Goal: Task Accomplishment & Management: Manage account settings

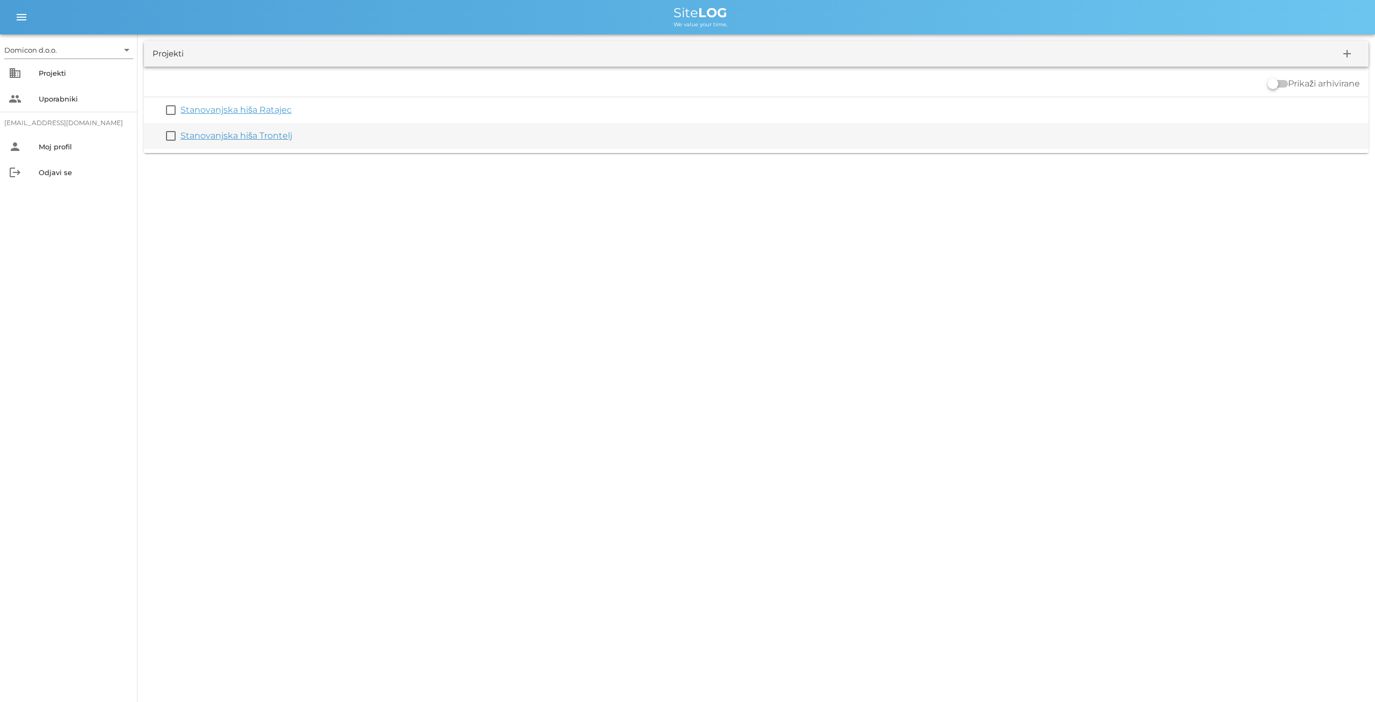
click at [242, 135] on link "Stanovanjska hiša Trontelj" at bounding box center [236, 136] width 112 height 10
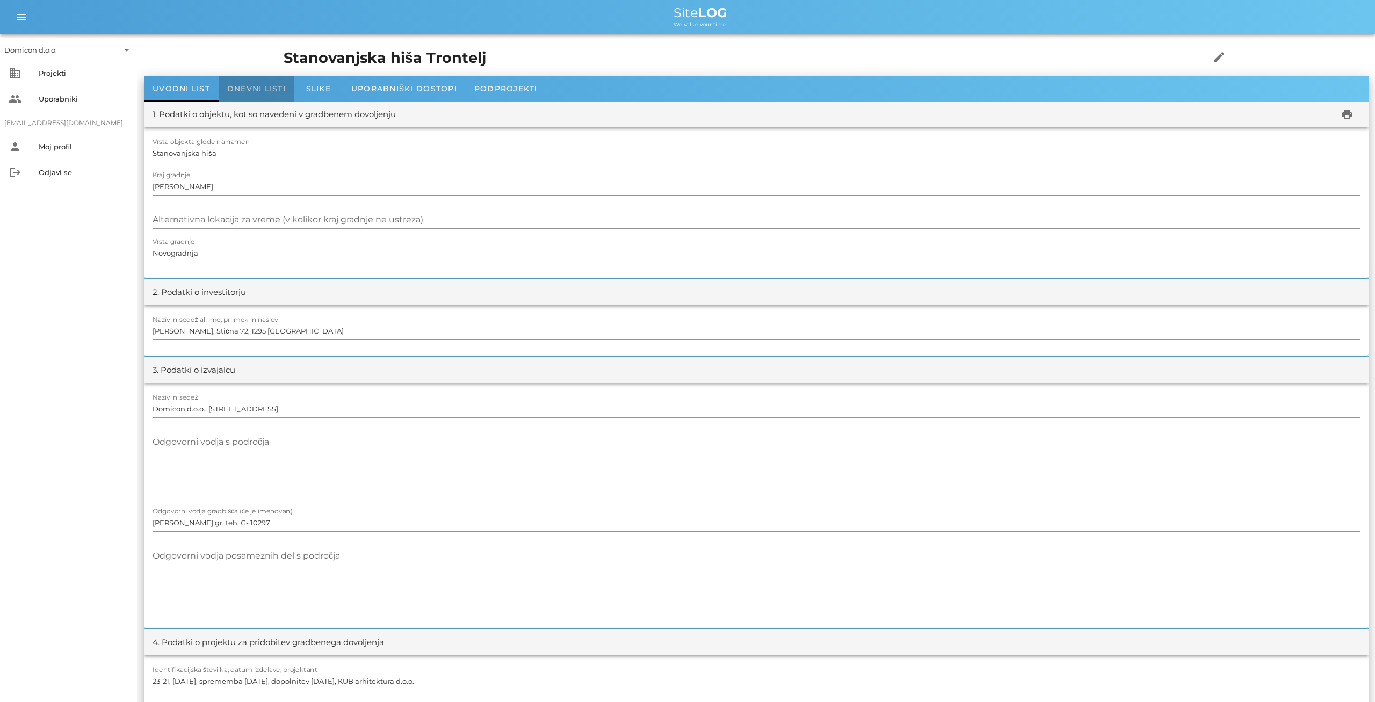
click at [270, 86] on span "Dnevni listi" at bounding box center [256, 89] width 59 height 10
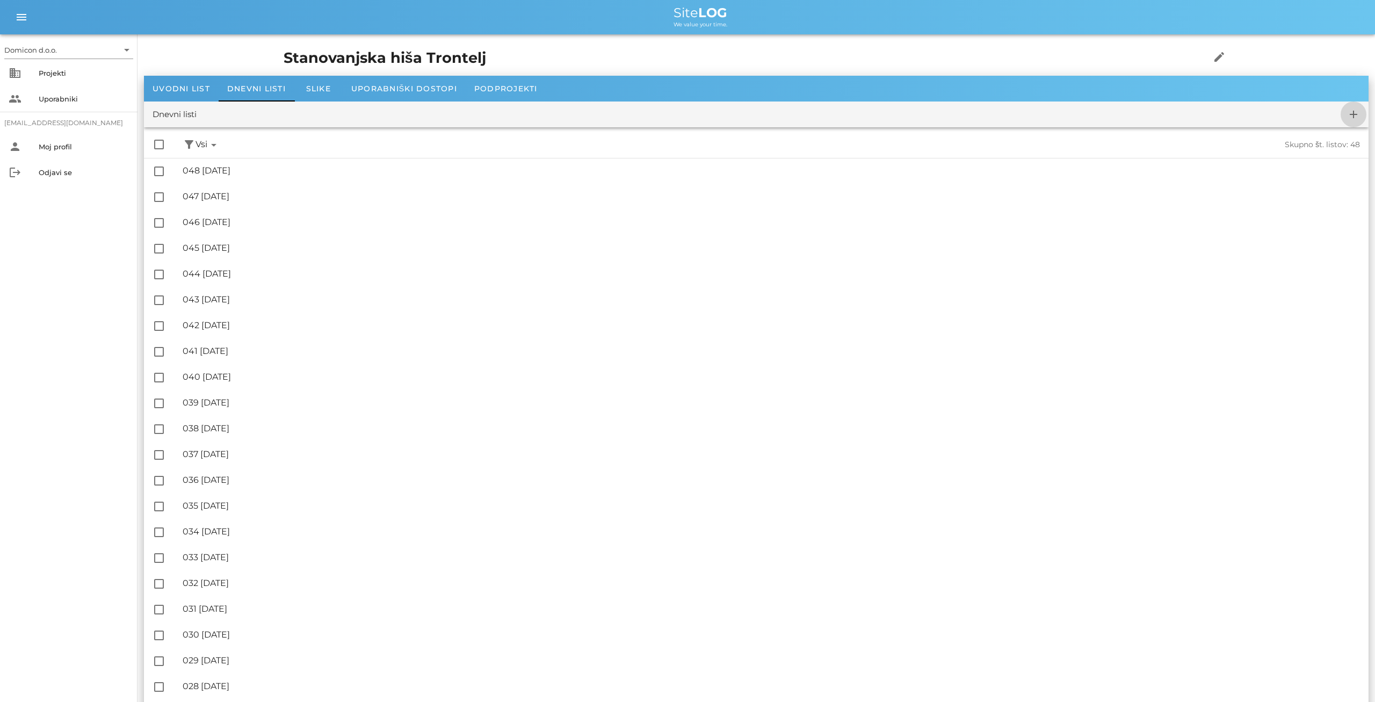
click at [1355, 112] on icon "add" at bounding box center [1353, 114] width 13 height 13
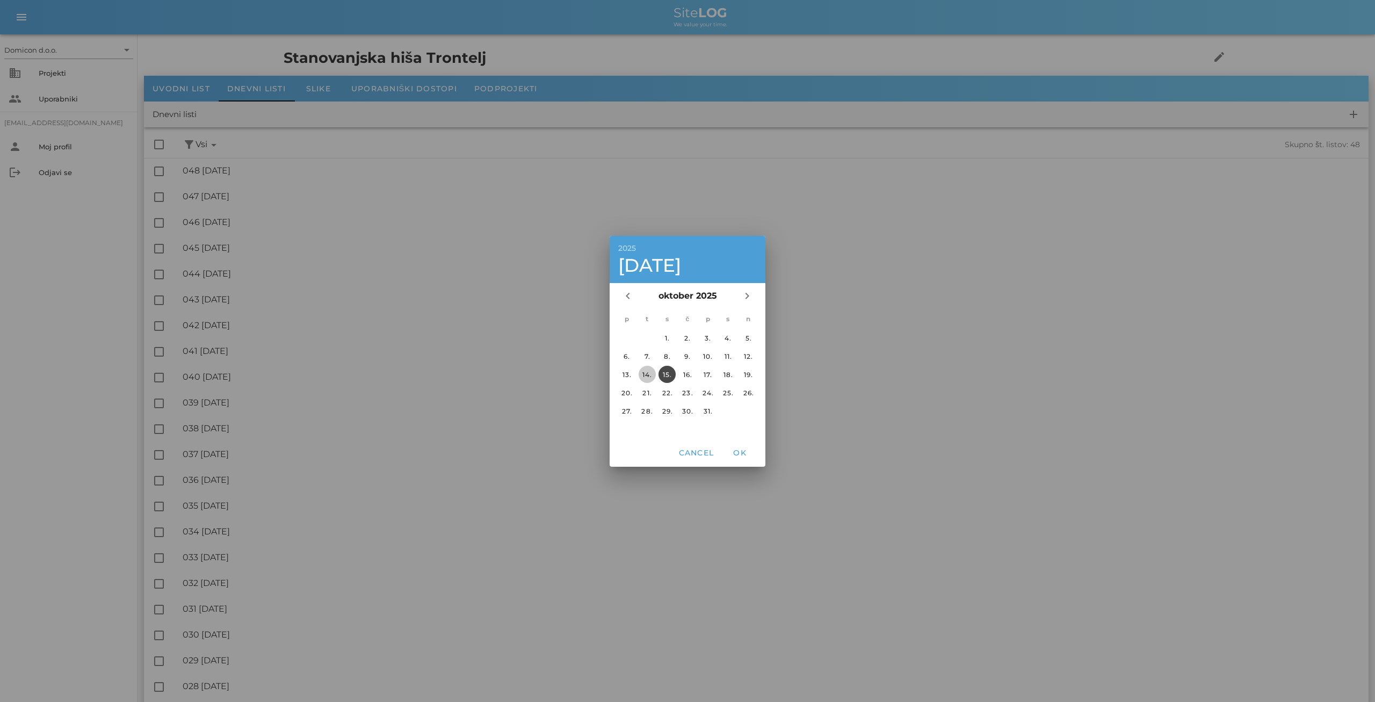
click at [649, 376] on div "14." at bounding box center [647, 374] width 17 height 8
click at [745, 453] on span "OK" at bounding box center [740, 453] width 26 height 10
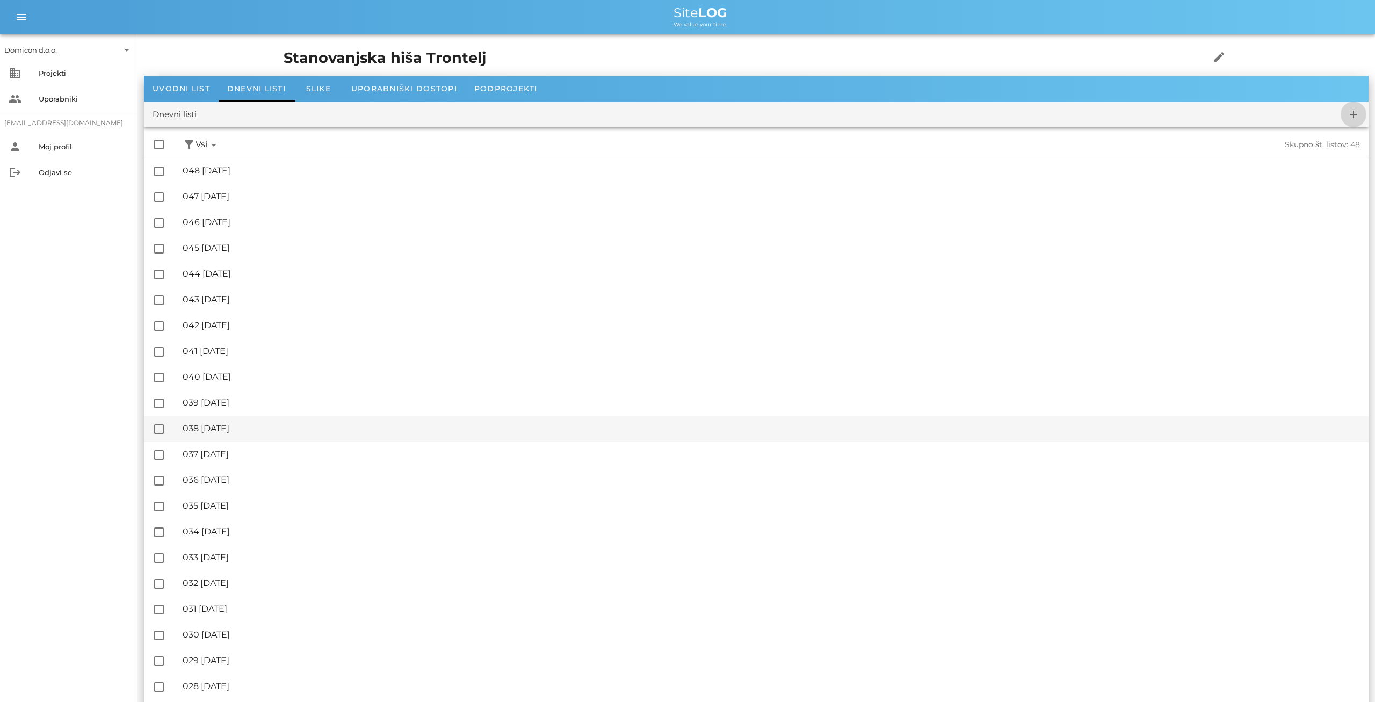
checkbox input "false"
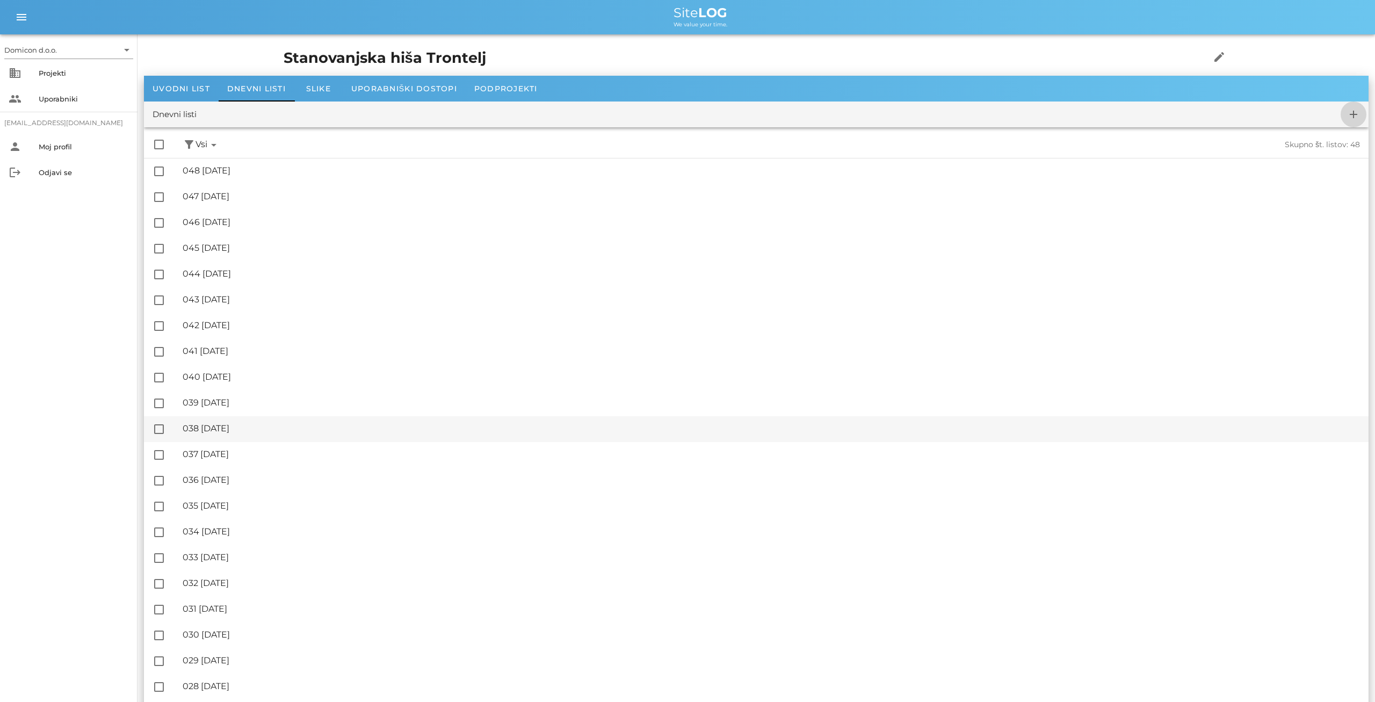
checkbox input "false"
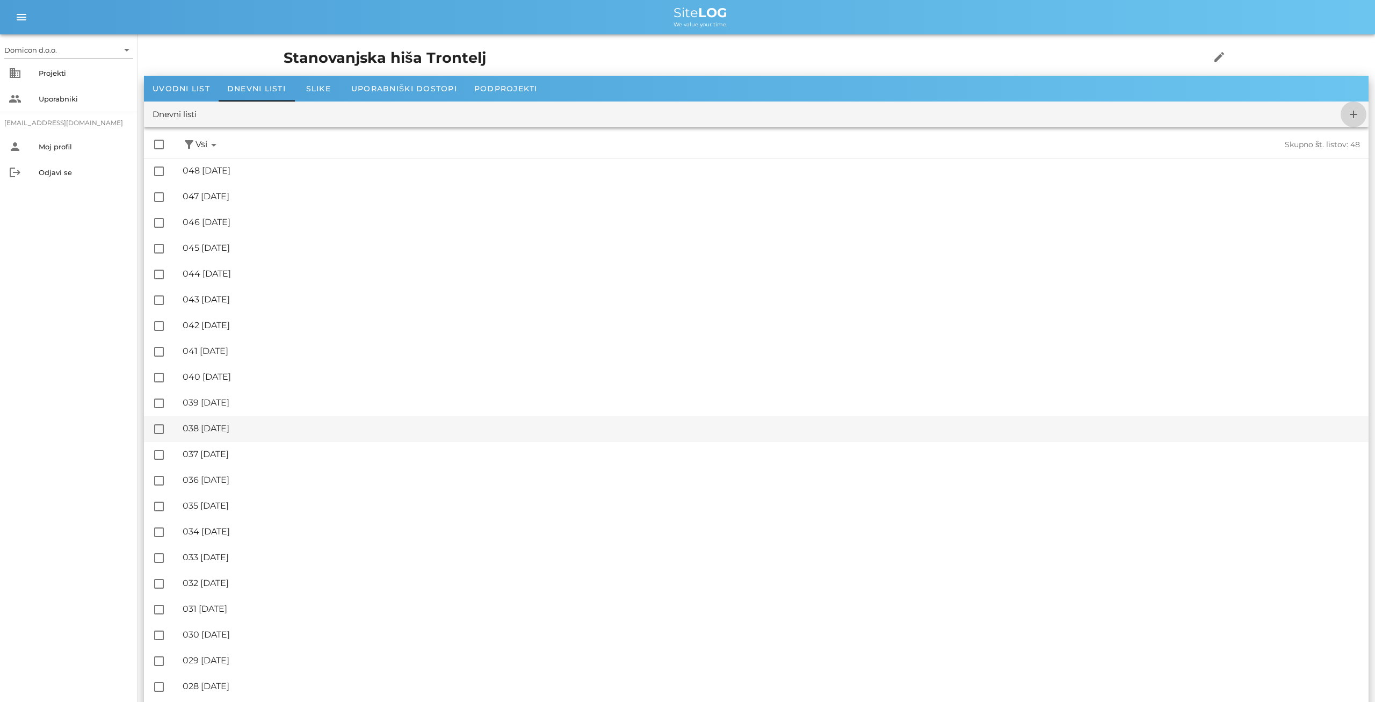
checkbox input "false"
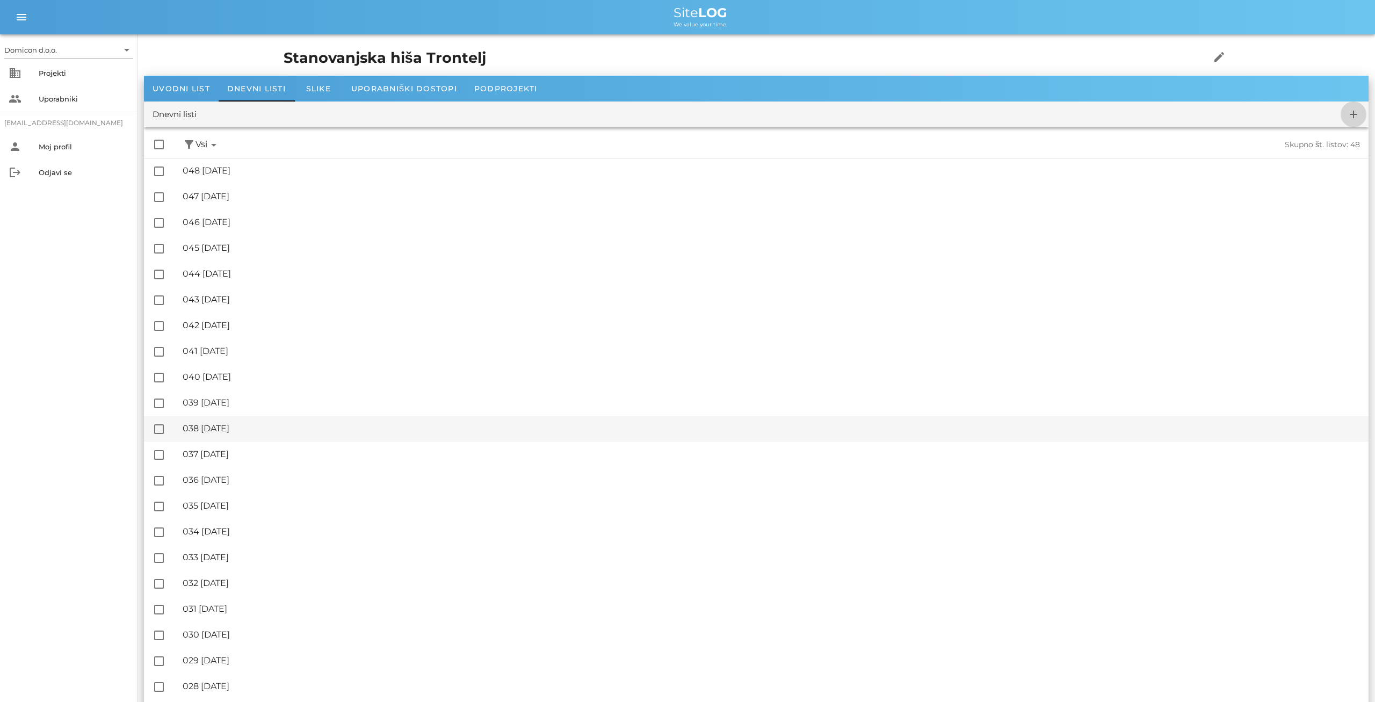
checkbox input "false"
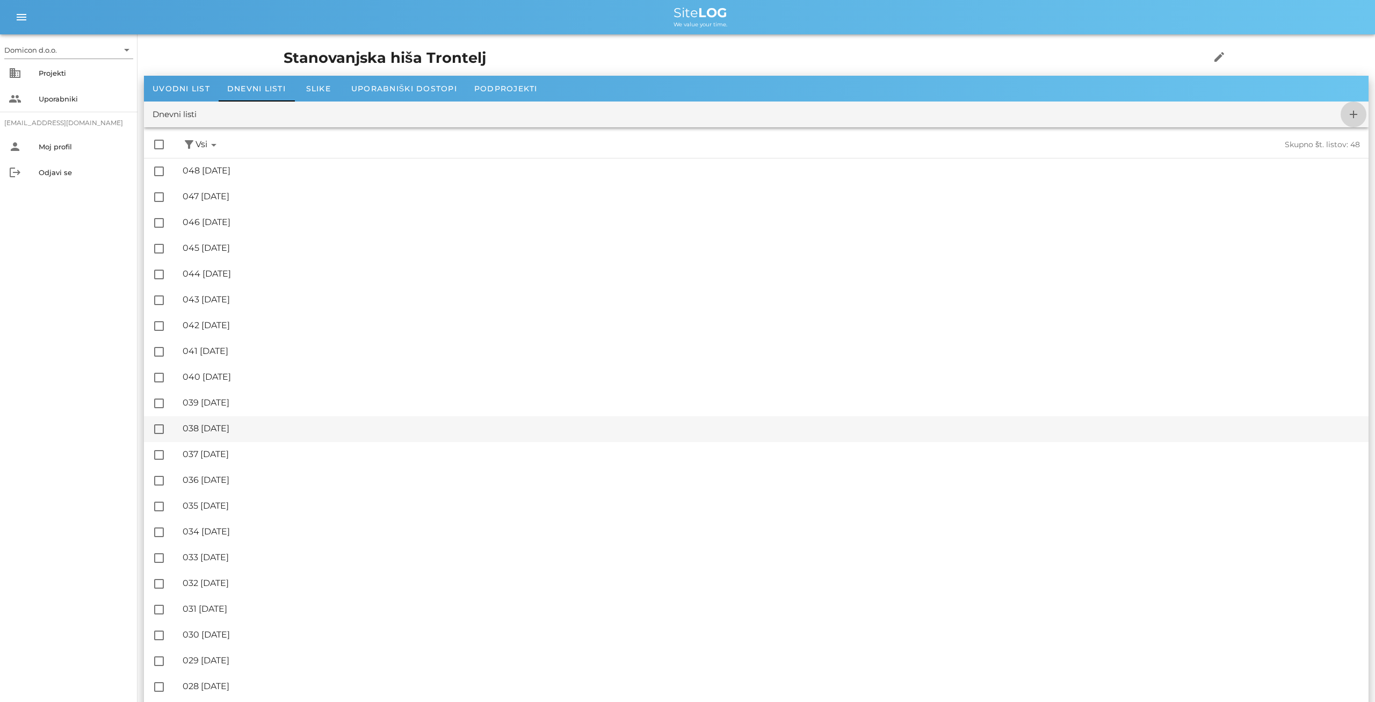
checkbox input "false"
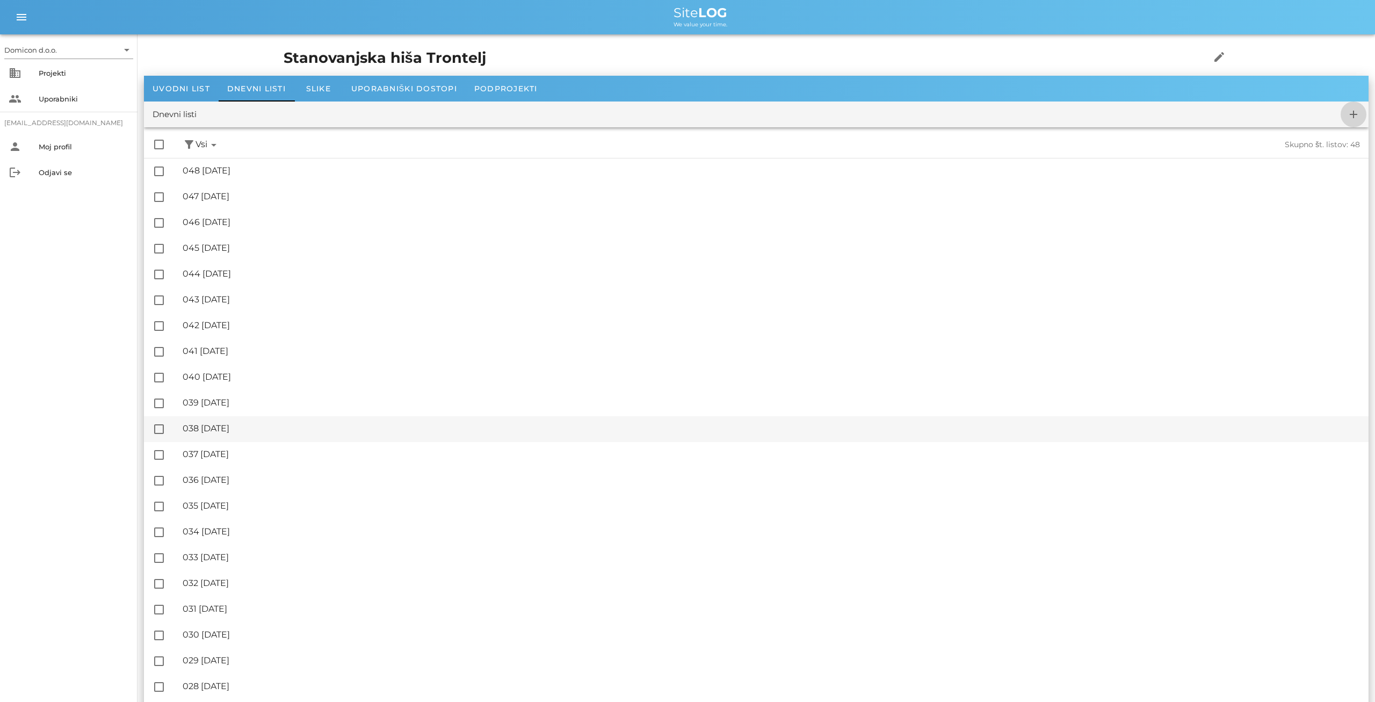
checkbox input "false"
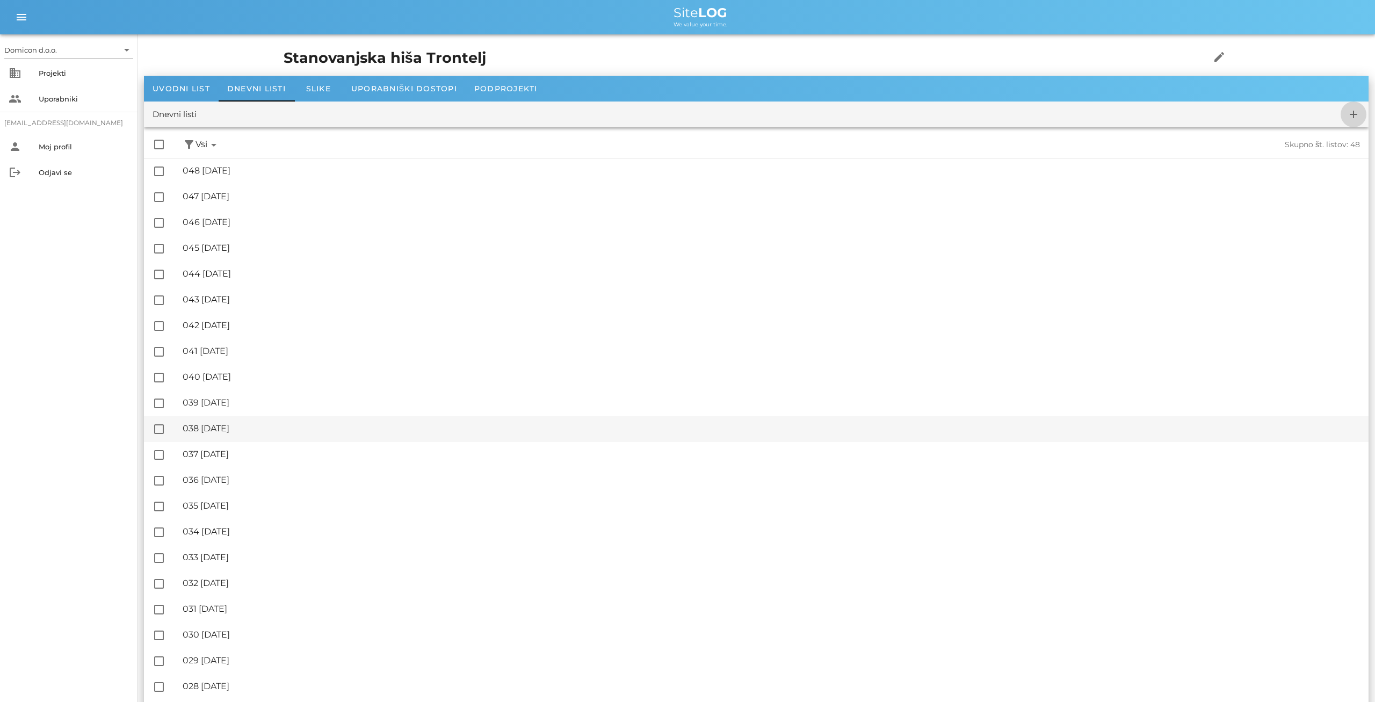
checkbox input "false"
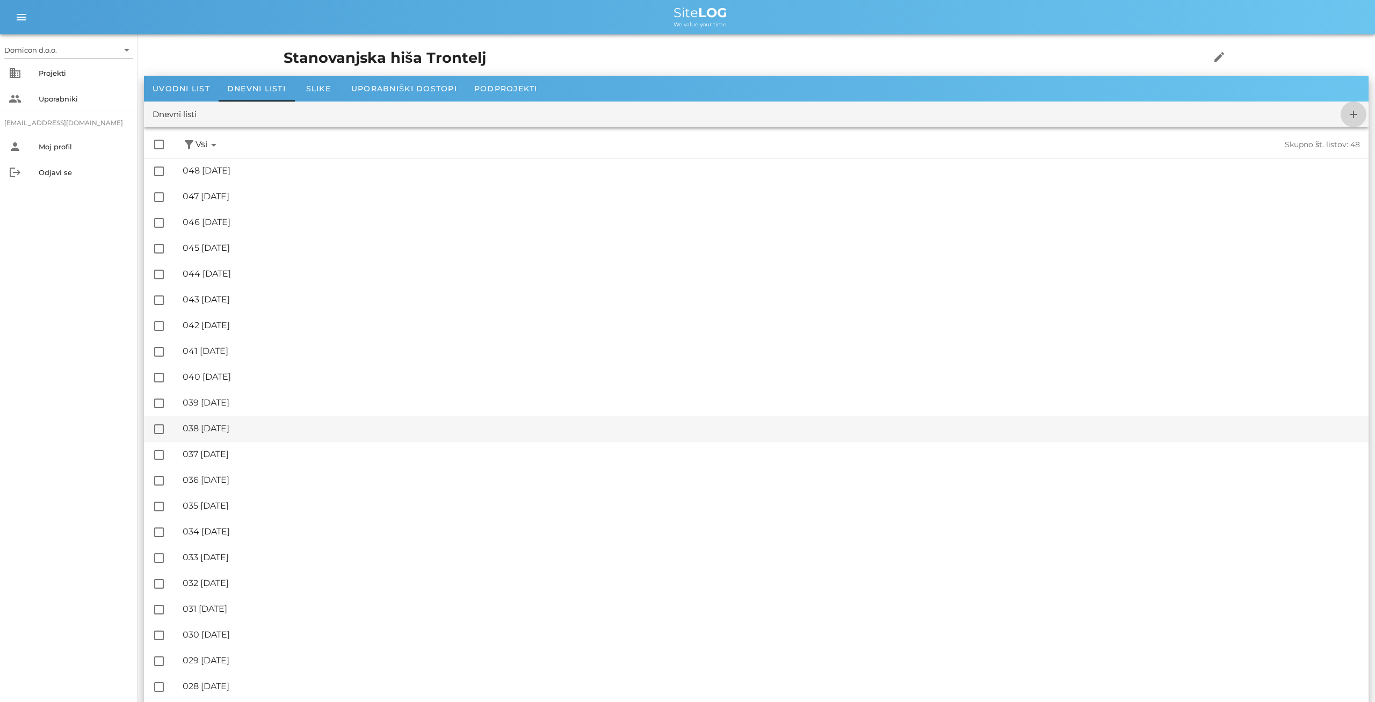
checkbox input "false"
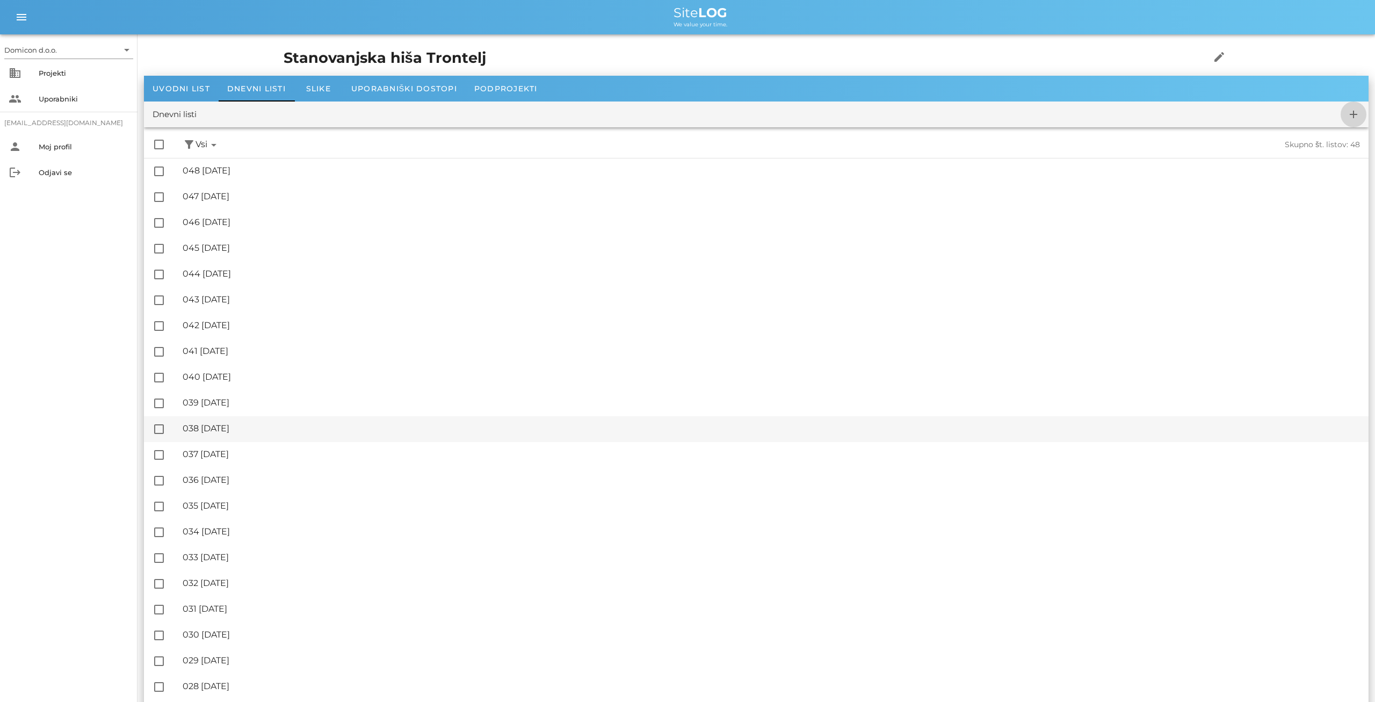
checkbox input "false"
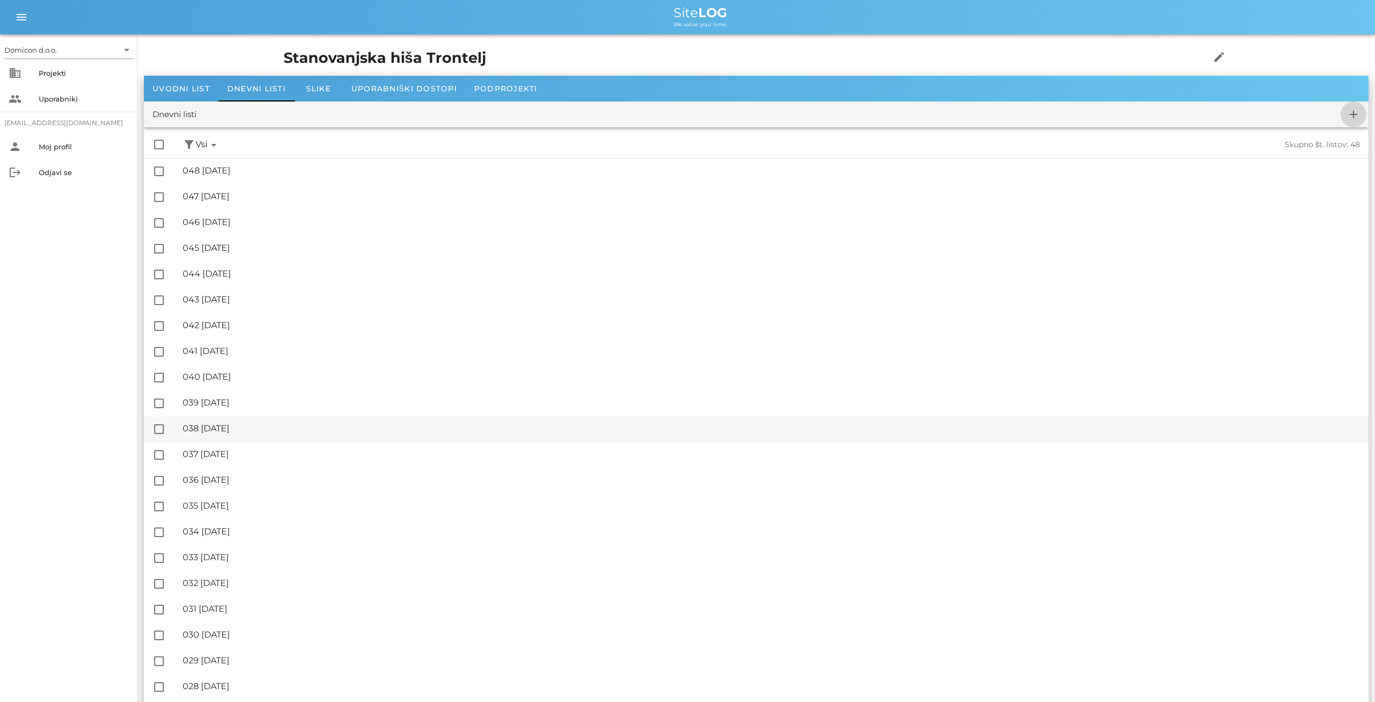
checkbox input "false"
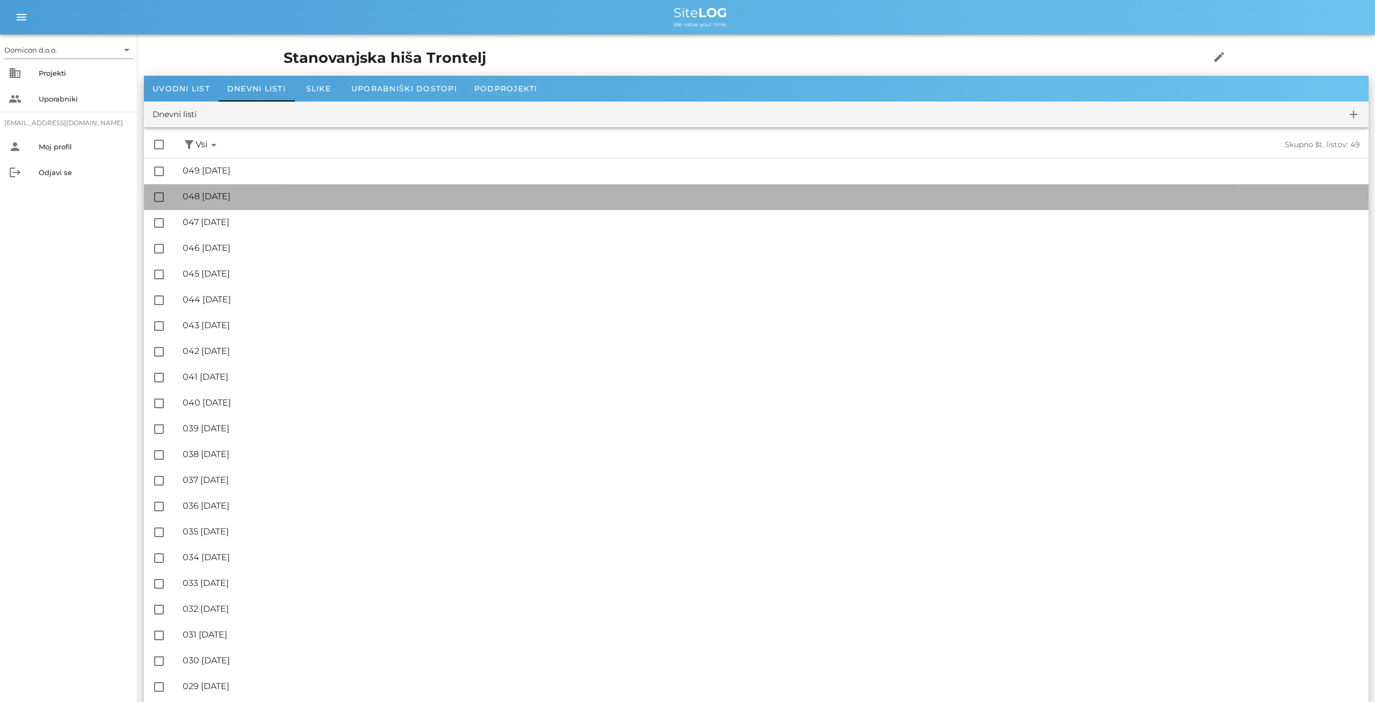
click at [273, 198] on div "🔏 048 [DATE]" at bounding box center [771, 196] width 1177 height 10
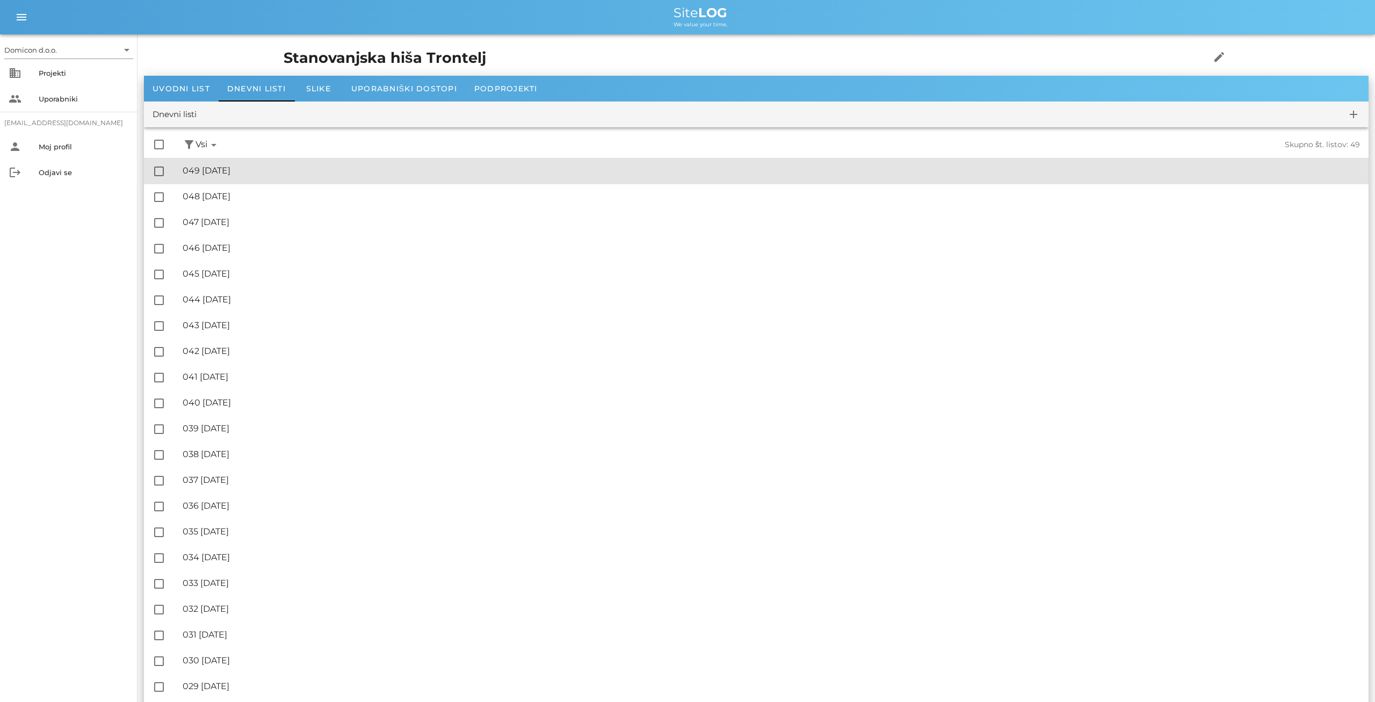
click at [235, 174] on div "🔏 049 [DATE]" at bounding box center [771, 170] width 1177 height 10
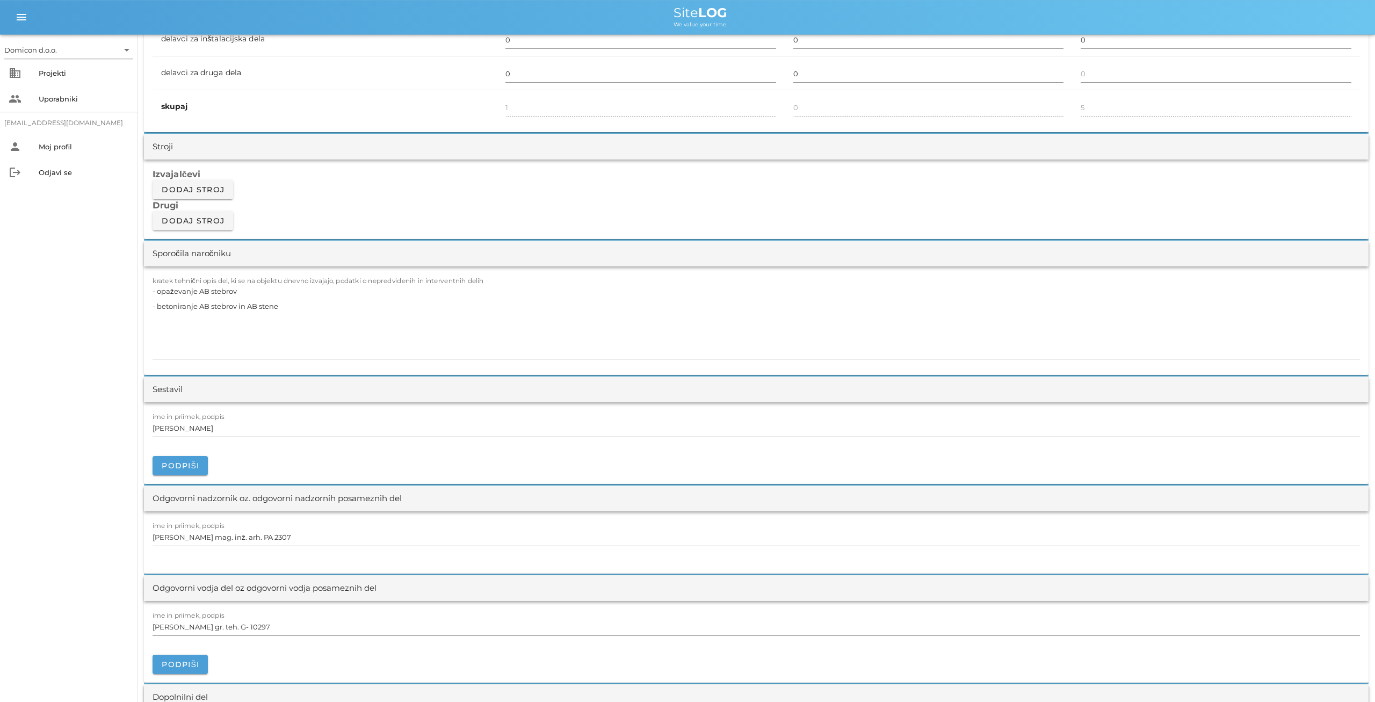
scroll to position [838, 0]
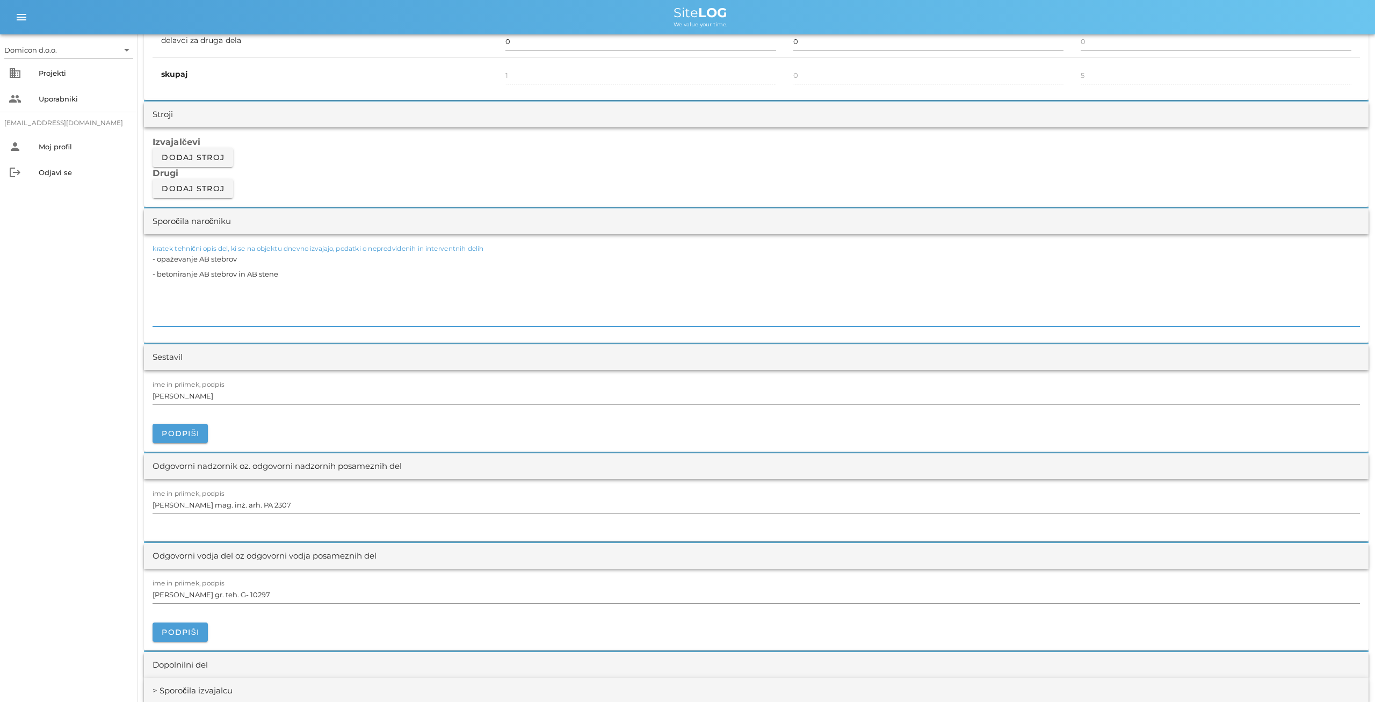
drag, startPoint x: 153, startPoint y: 270, endPoint x: 302, endPoint y: 271, distance: 148.8
click at [302, 271] on textarea "- opaževanje AB stebrov - betoniranje AB stebrov in AB stene" at bounding box center [756, 288] width 1207 height 75
click at [158, 260] on textarea "- opaževanje AB stebrov" at bounding box center [756, 288] width 1207 height 75
click at [264, 259] on textarea "- razopaževanje AB stebrov" at bounding box center [756, 288] width 1207 height 75
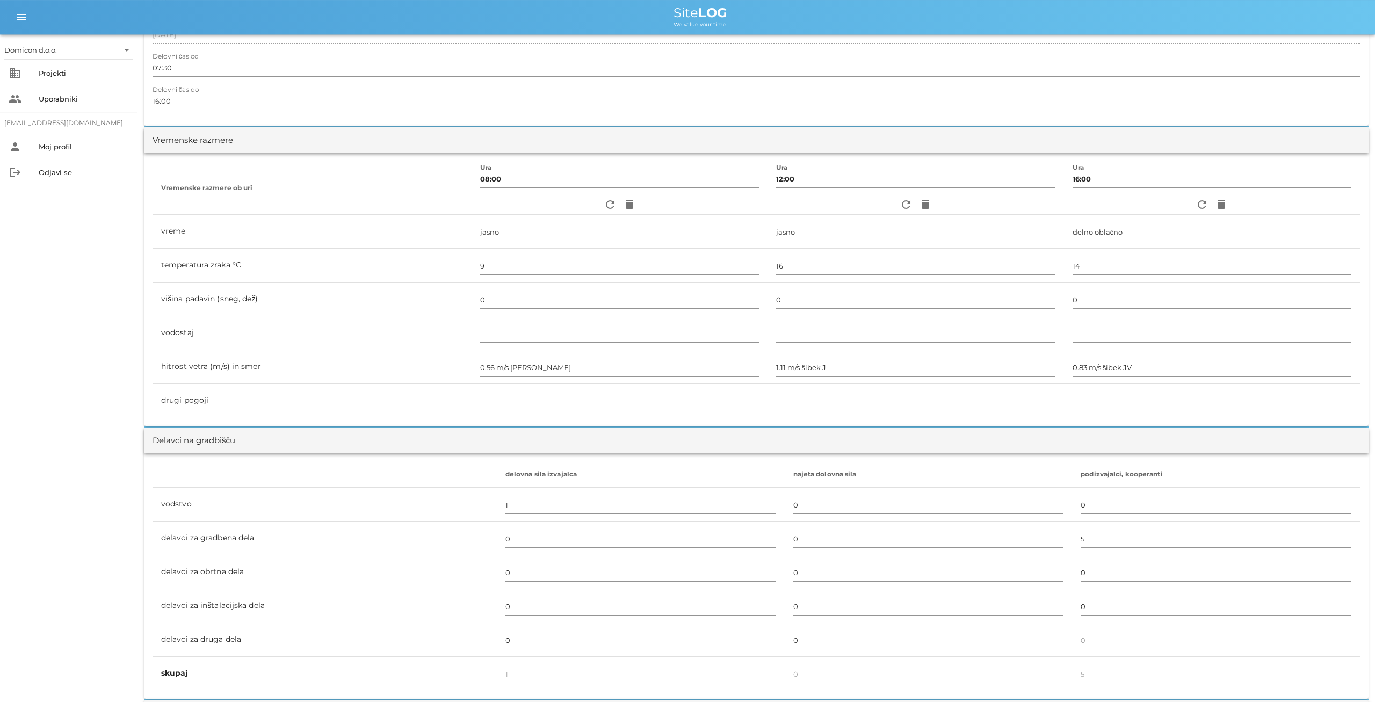
scroll to position [0, 0]
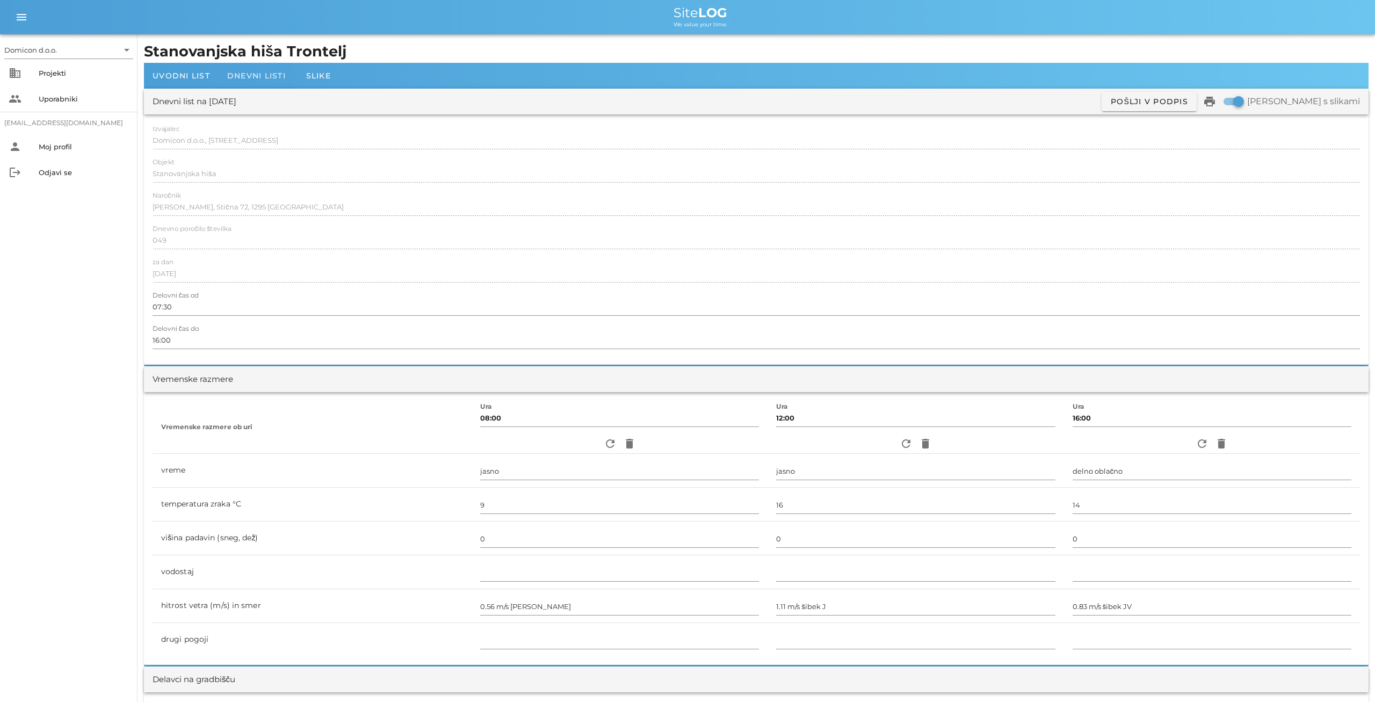
type textarea "- razopaževanje AB stebrov, pospravljanje gradbišča"
click at [252, 78] on span "Dnevni listi" at bounding box center [256, 76] width 59 height 10
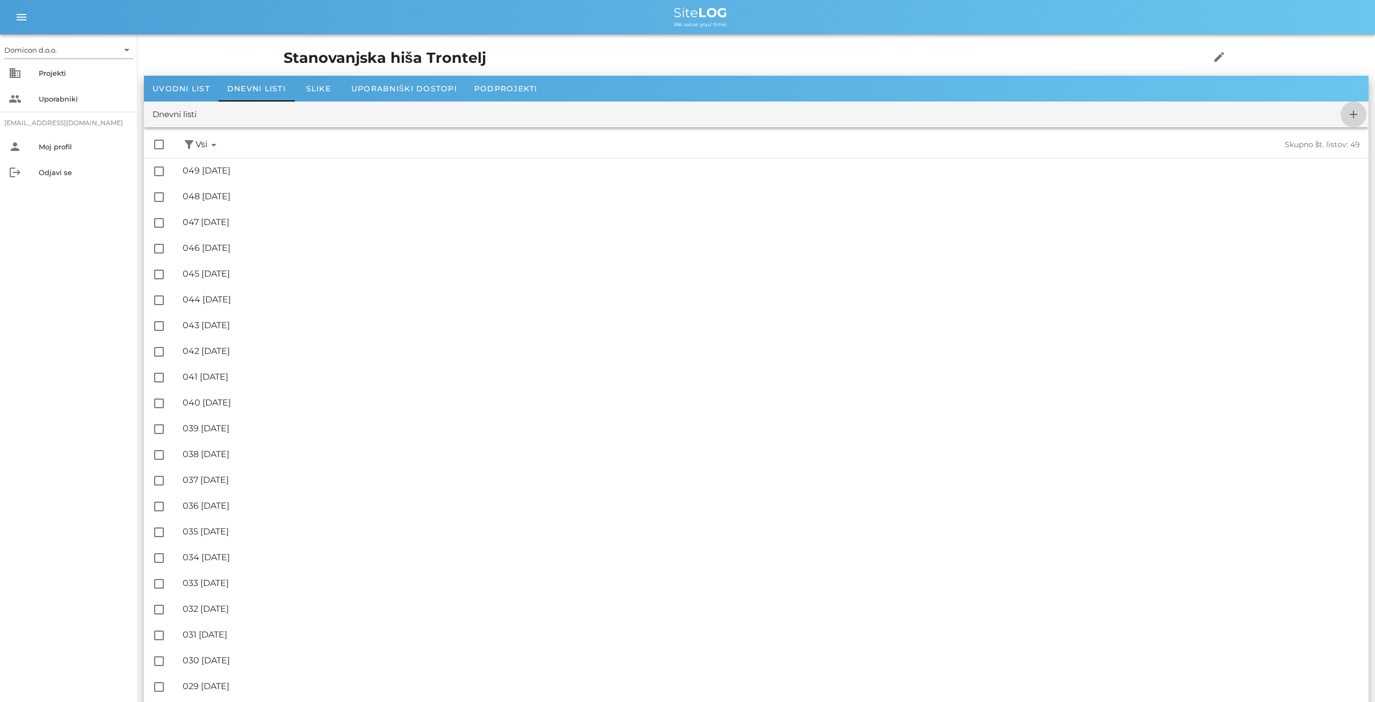
click at [1354, 116] on icon "add" at bounding box center [1353, 114] width 13 height 13
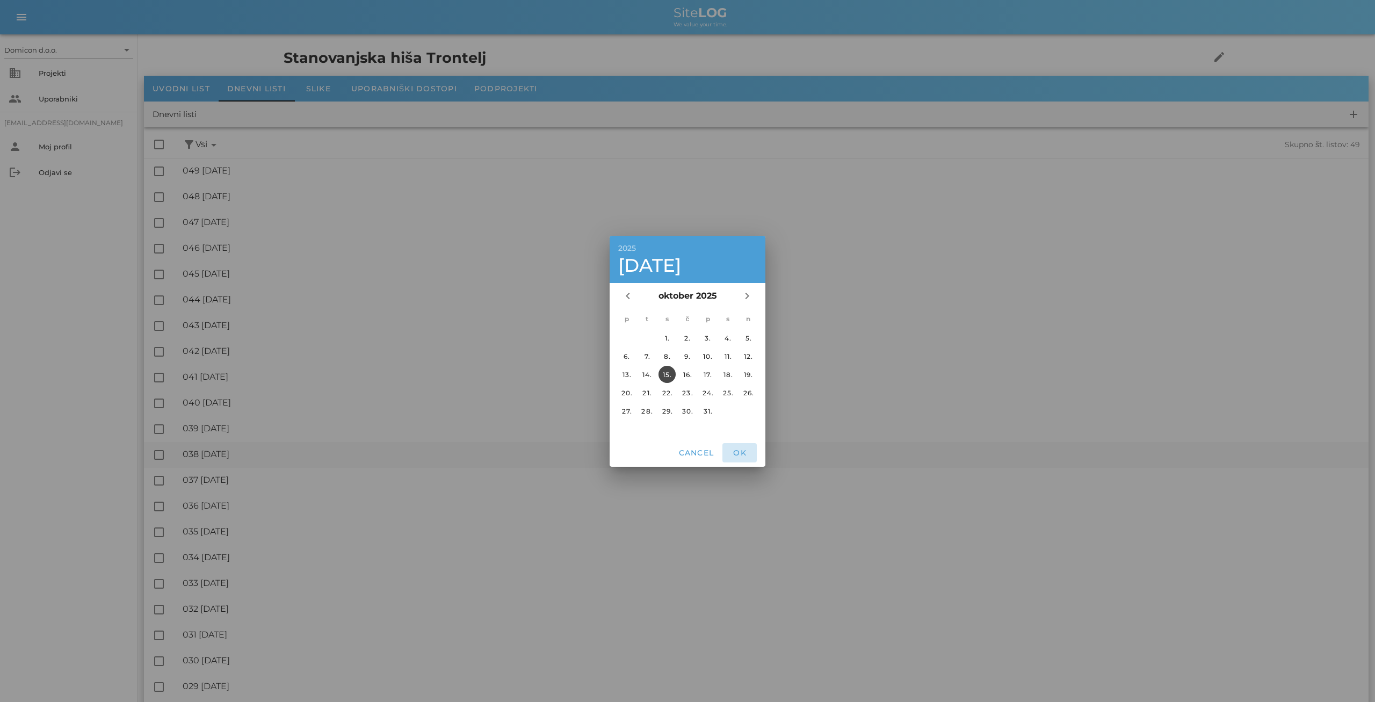
click at [744, 447] on button "OK" at bounding box center [739, 452] width 34 height 19
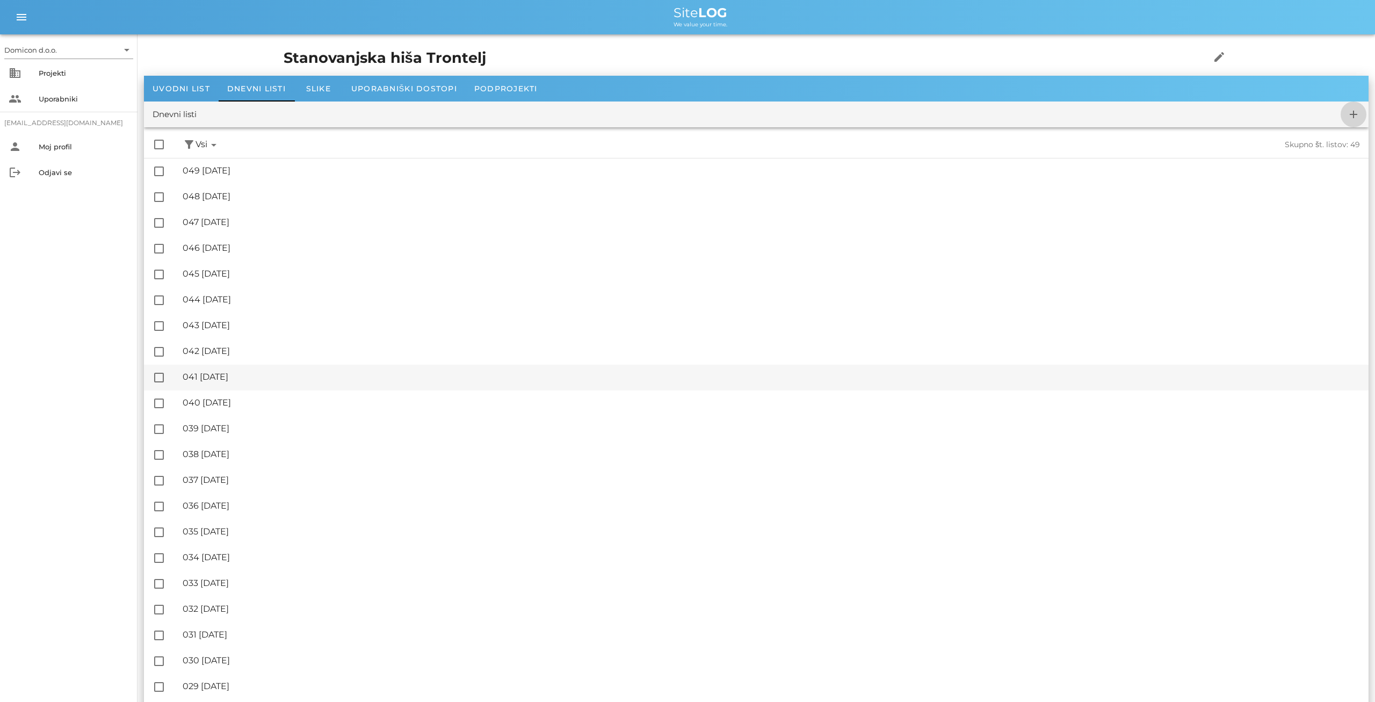
checkbox input "false"
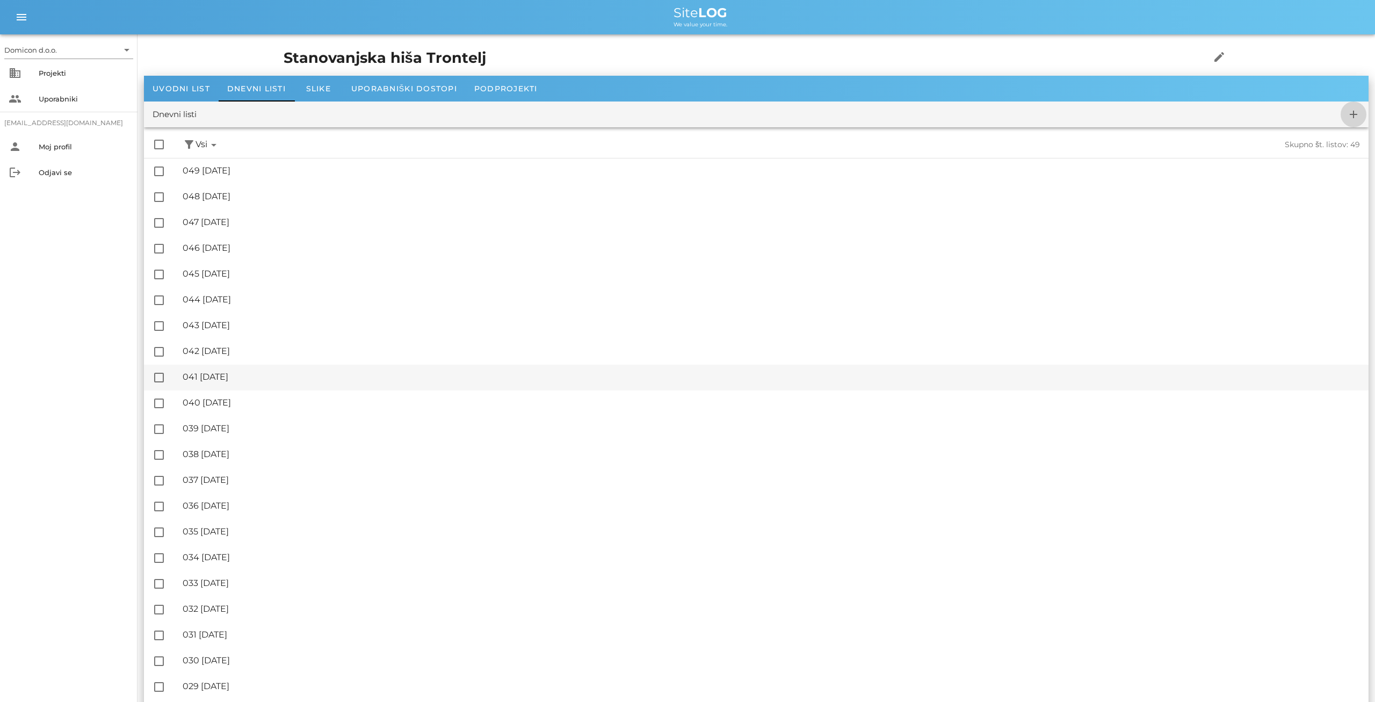
checkbox input "false"
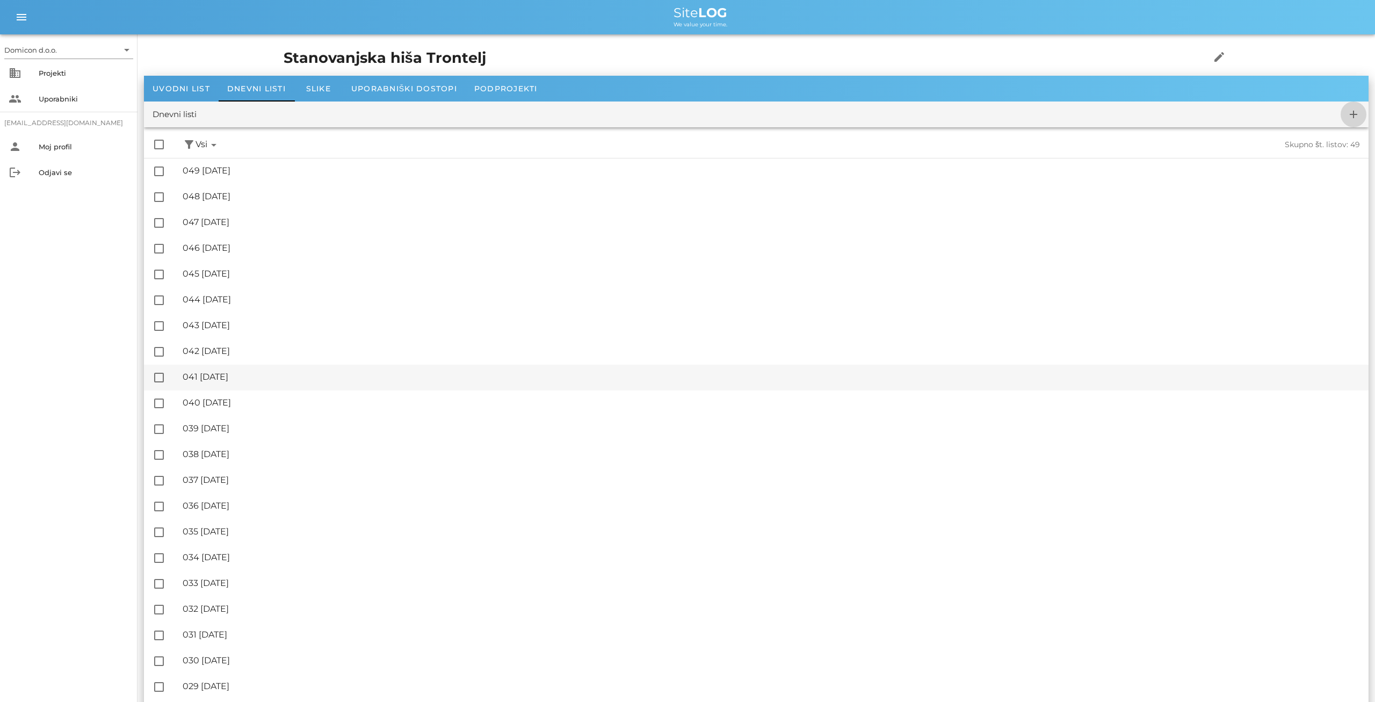
checkbox input "false"
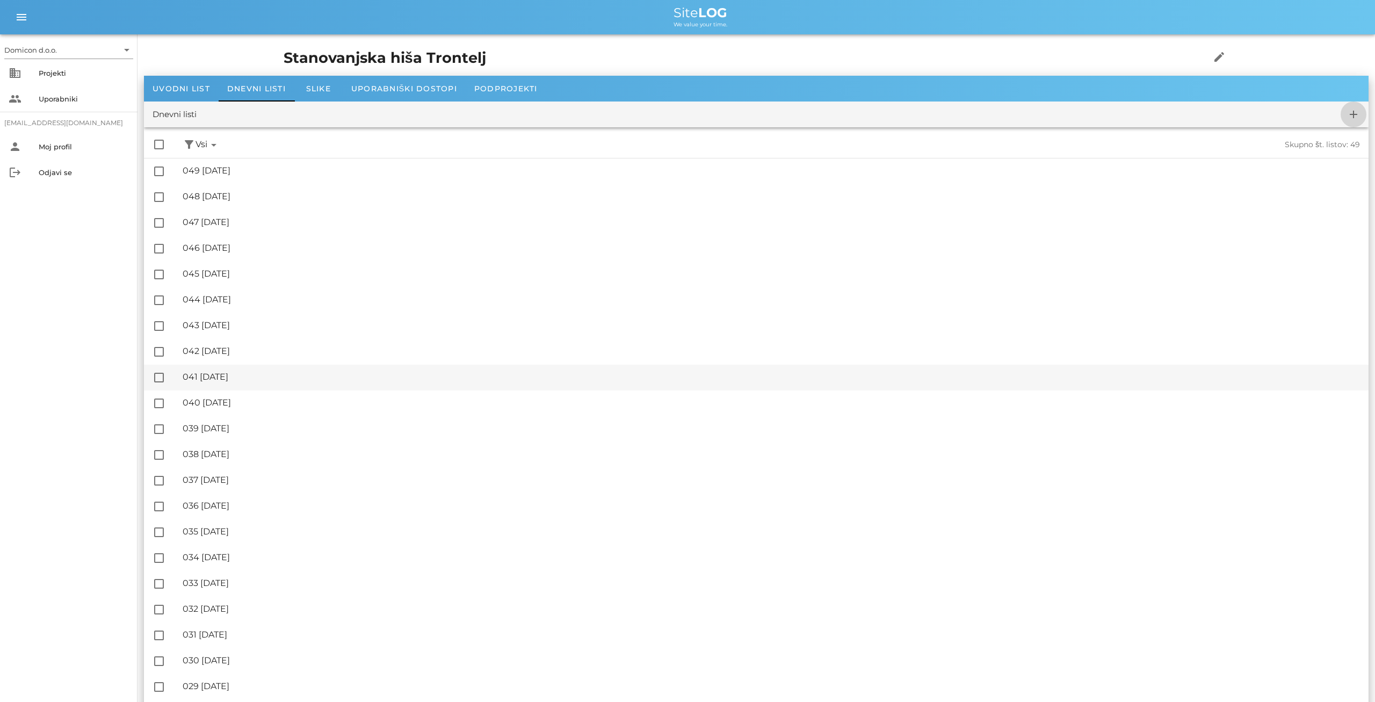
checkbox input "false"
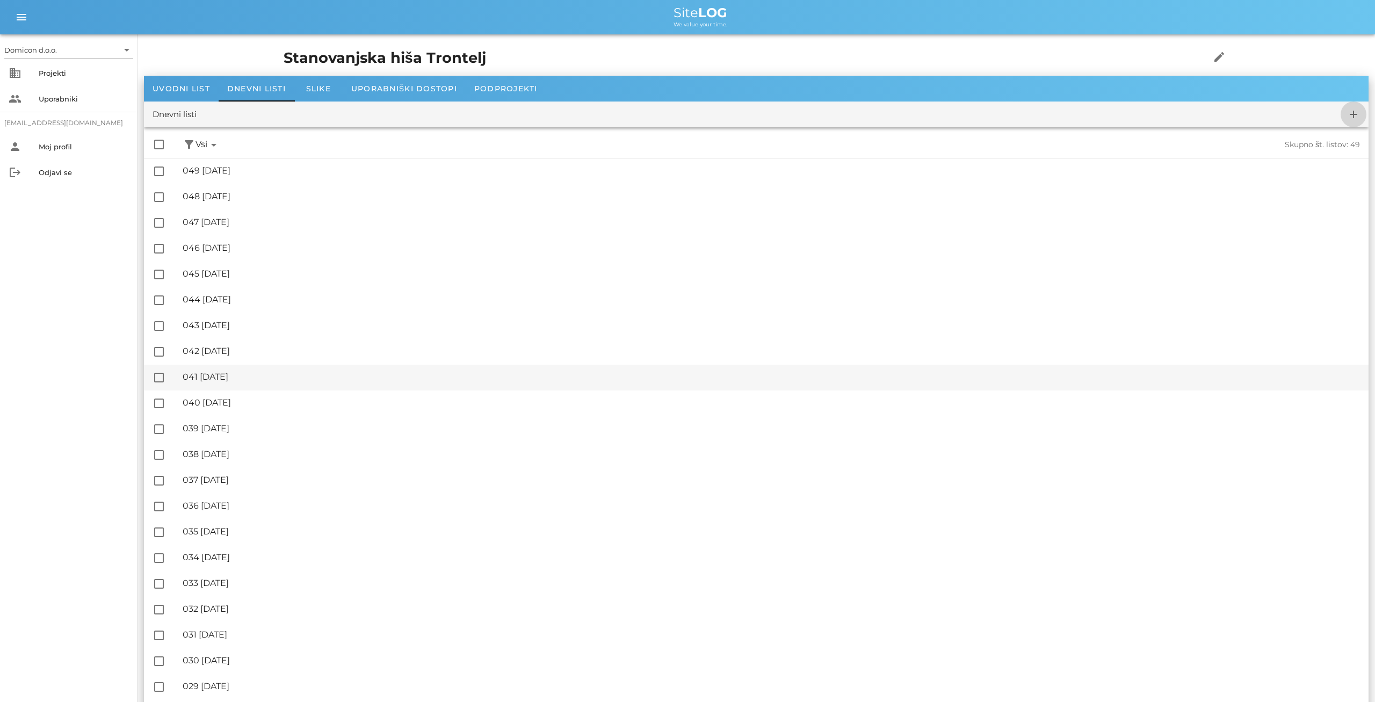
checkbox input "false"
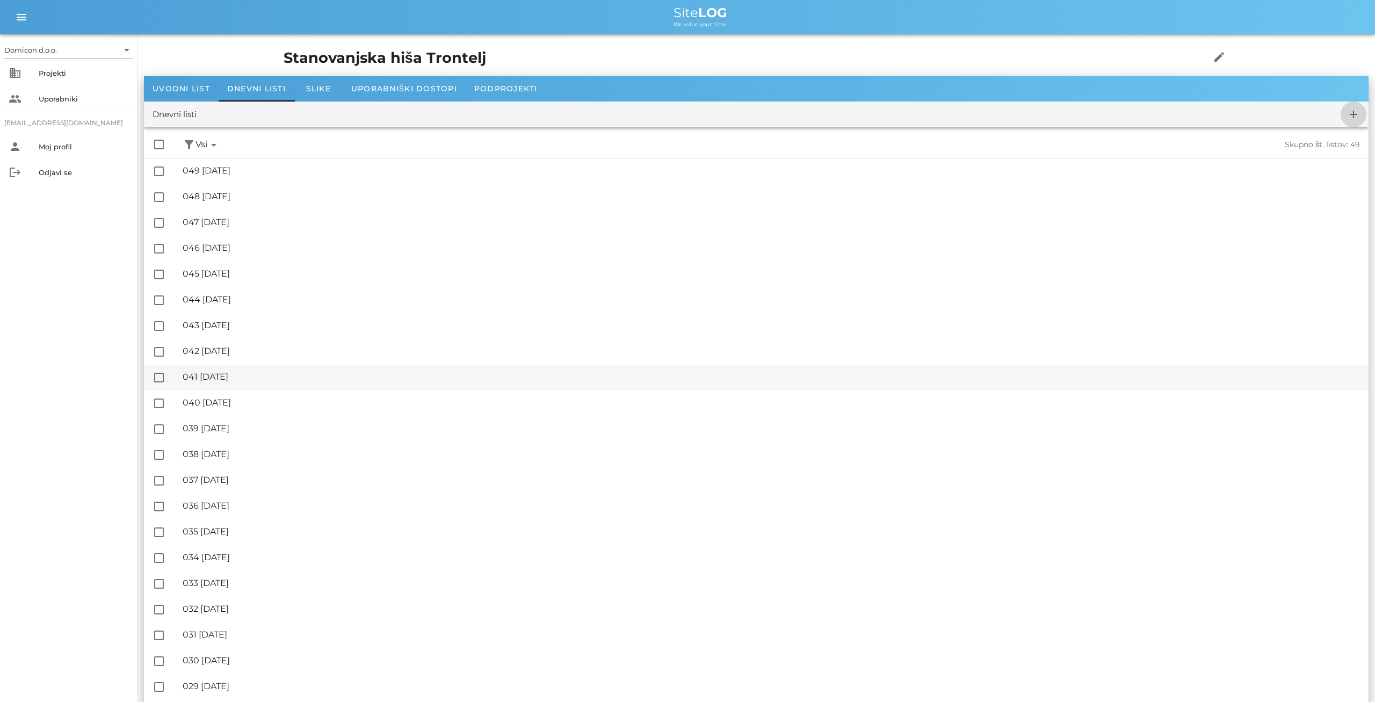
checkbox input "false"
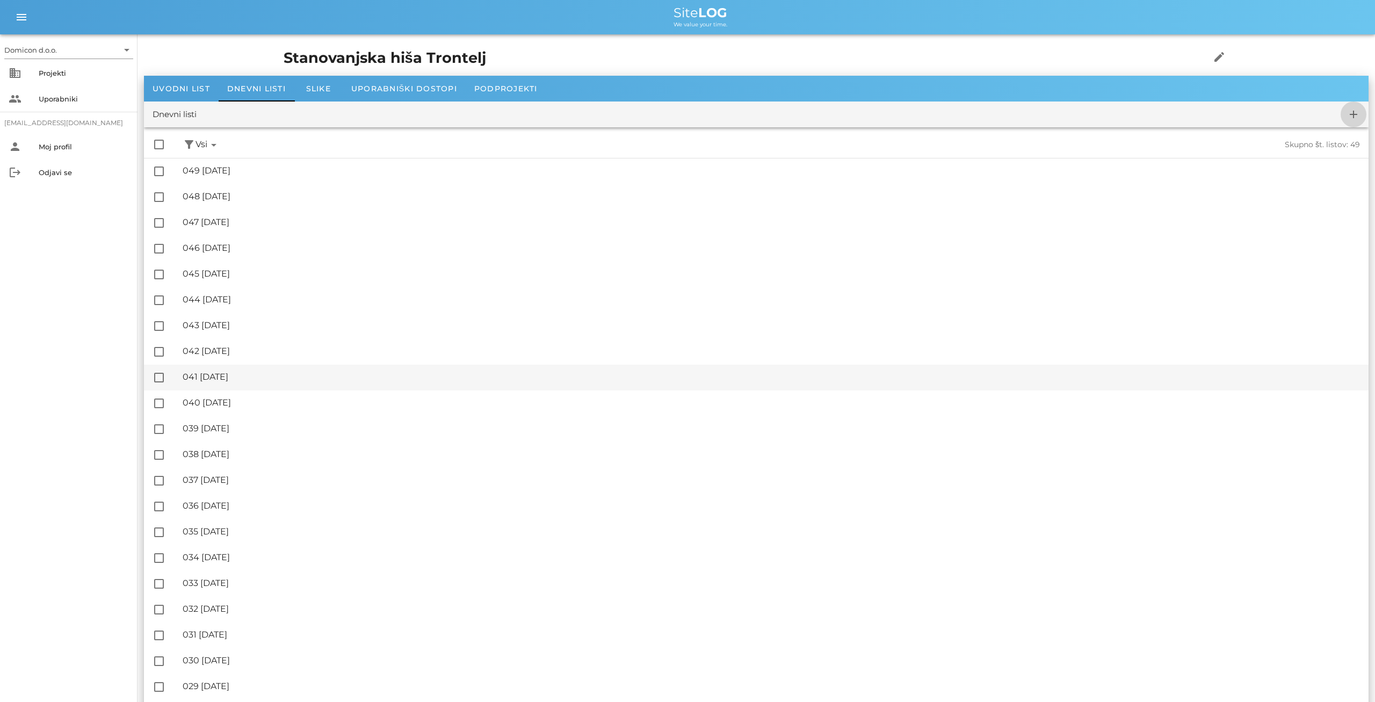
checkbox input "false"
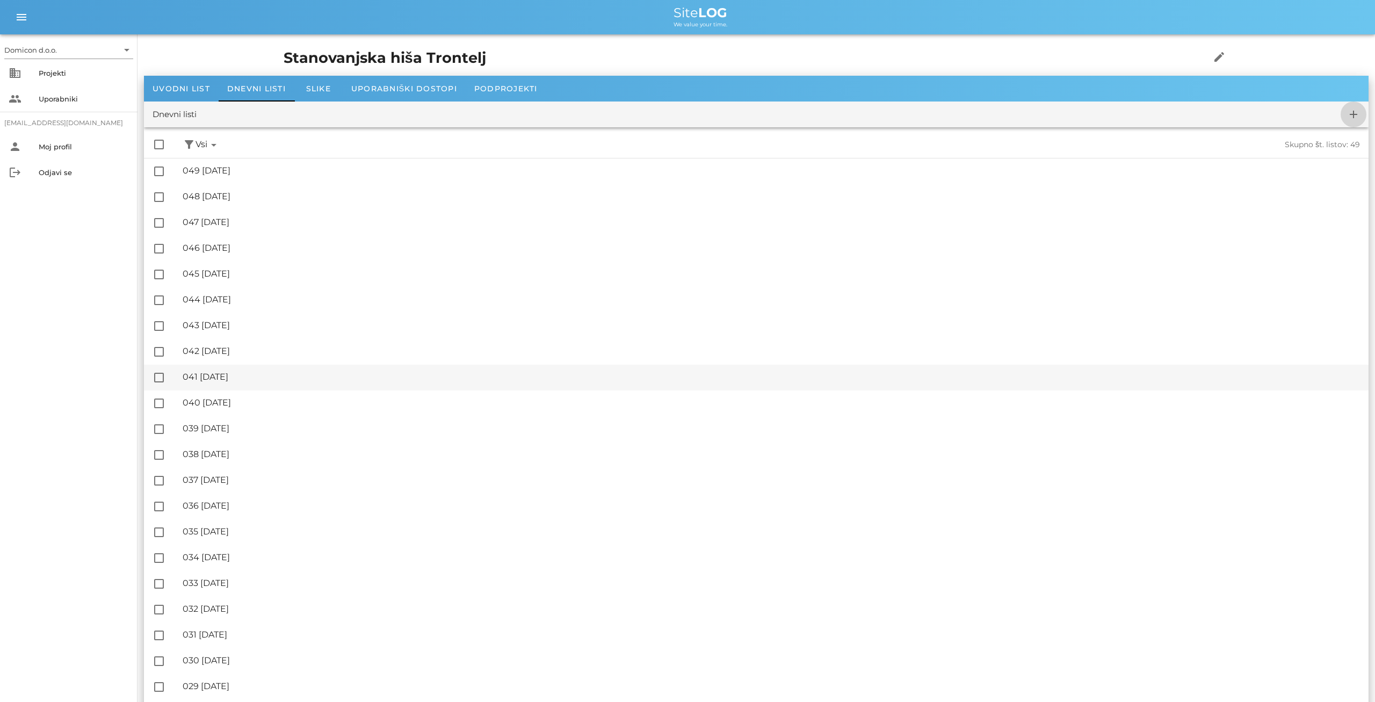
checkbox input "false"
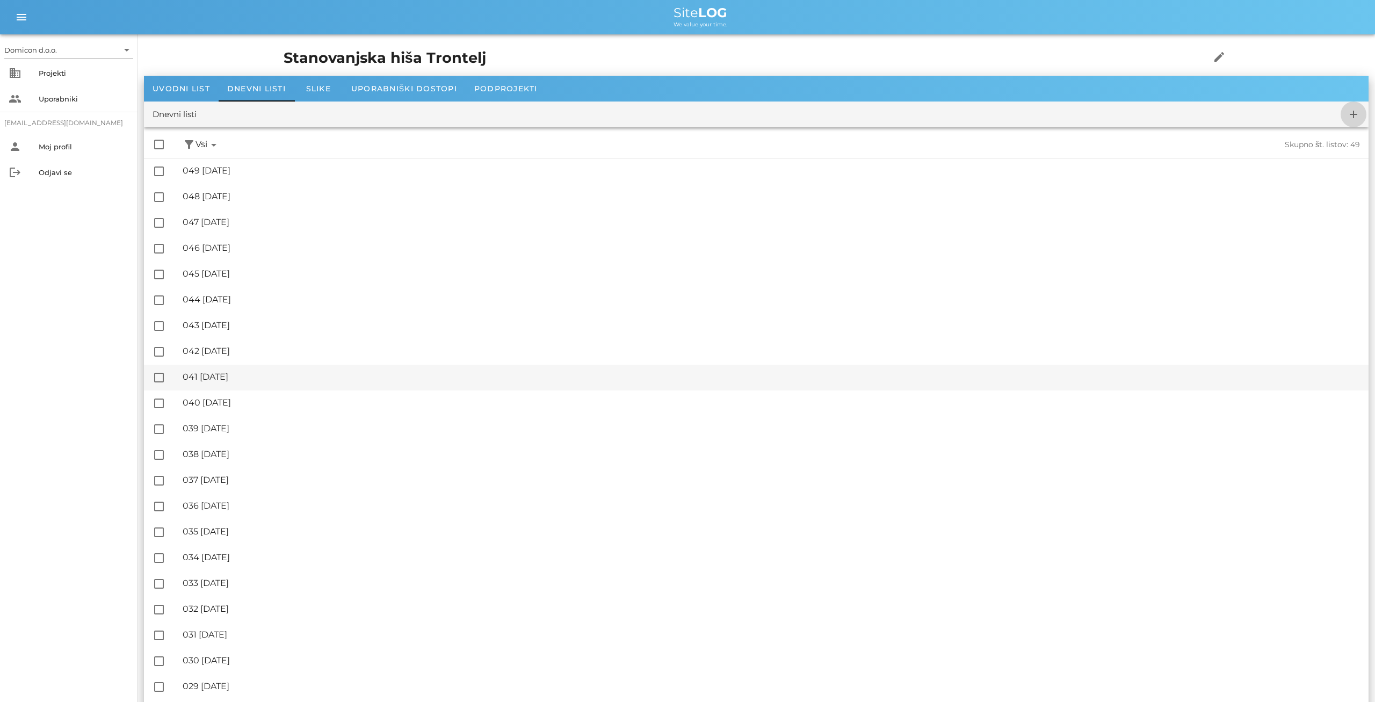
checkbox input "false"
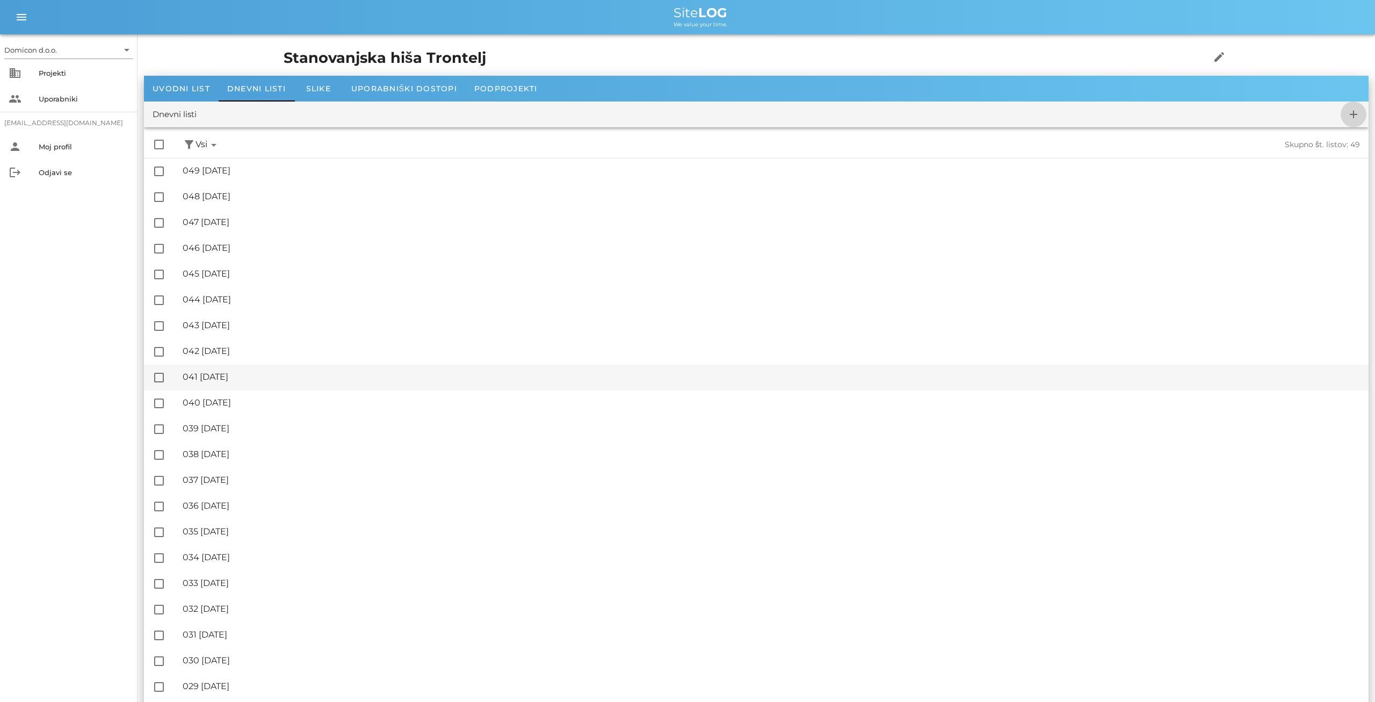
checkbox input "false"
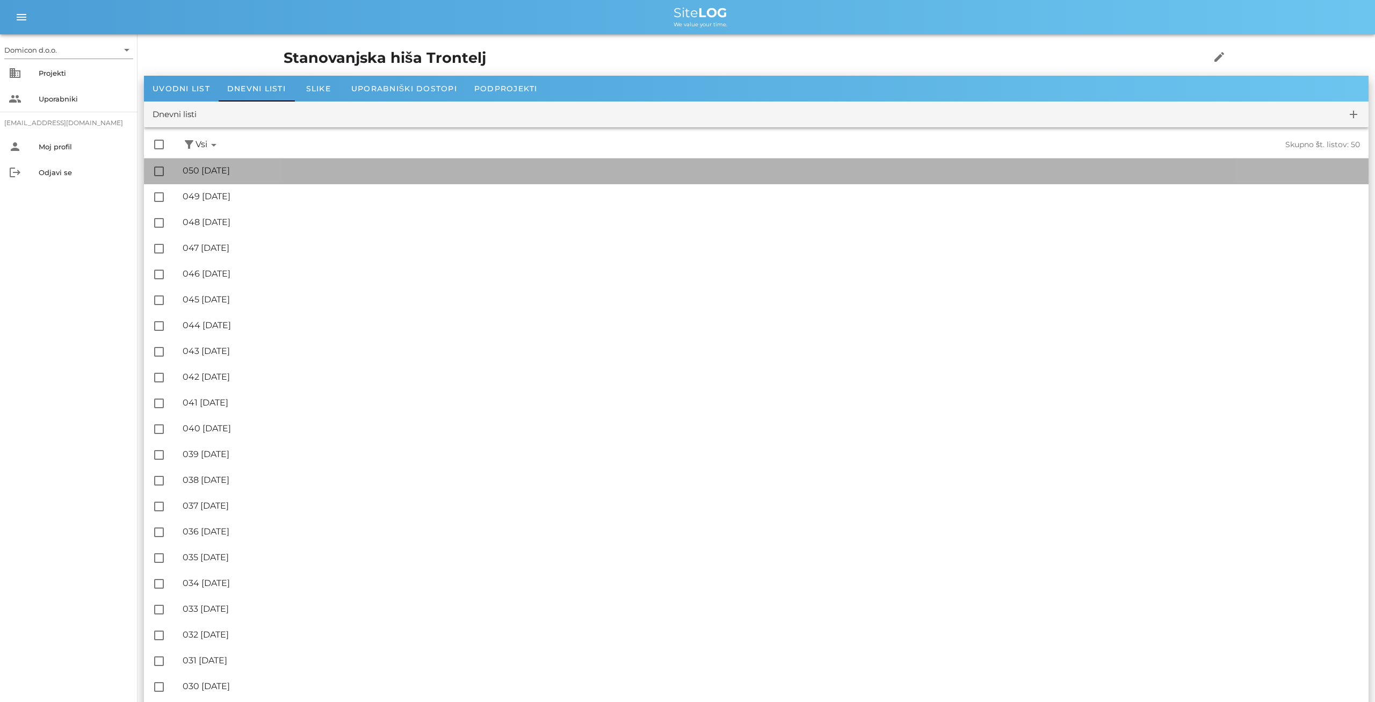
click at [252, 171] on div "🔏 050 [DATE]" at bounding box center [771, 170] width 1177 height 10
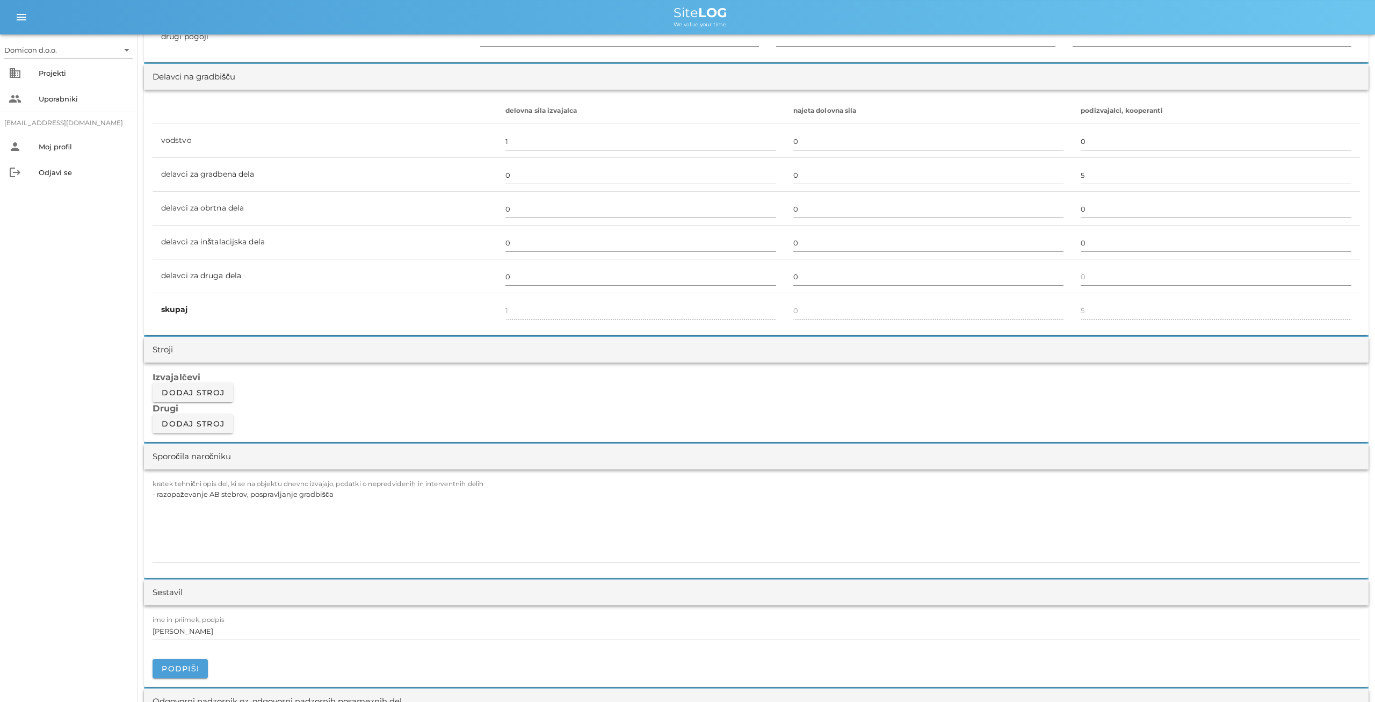
scroll to position [614, 0]
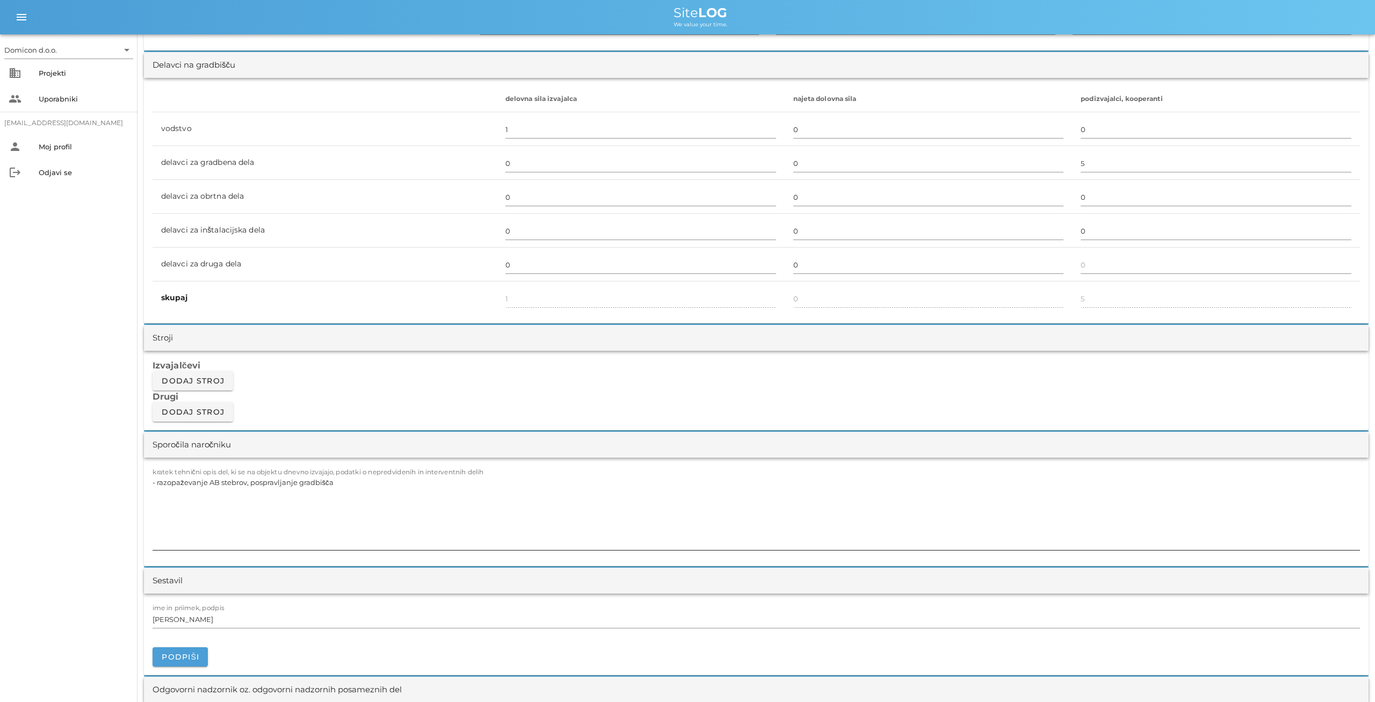
click at [346, 485] on textarea "- razopaževanje AB stebrov, pospravljanje gradbišča" at bounding box center [756, 512] width 1207 height 75
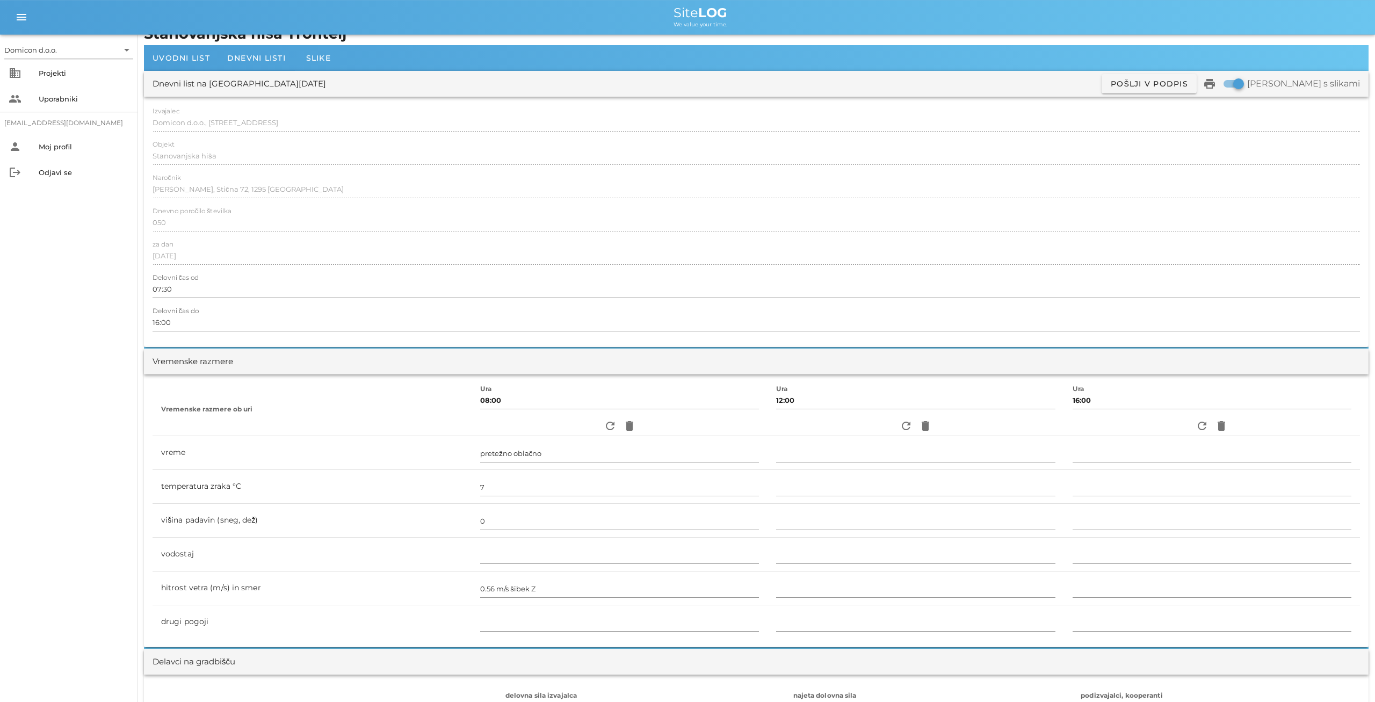
scroll to position [0, 0]
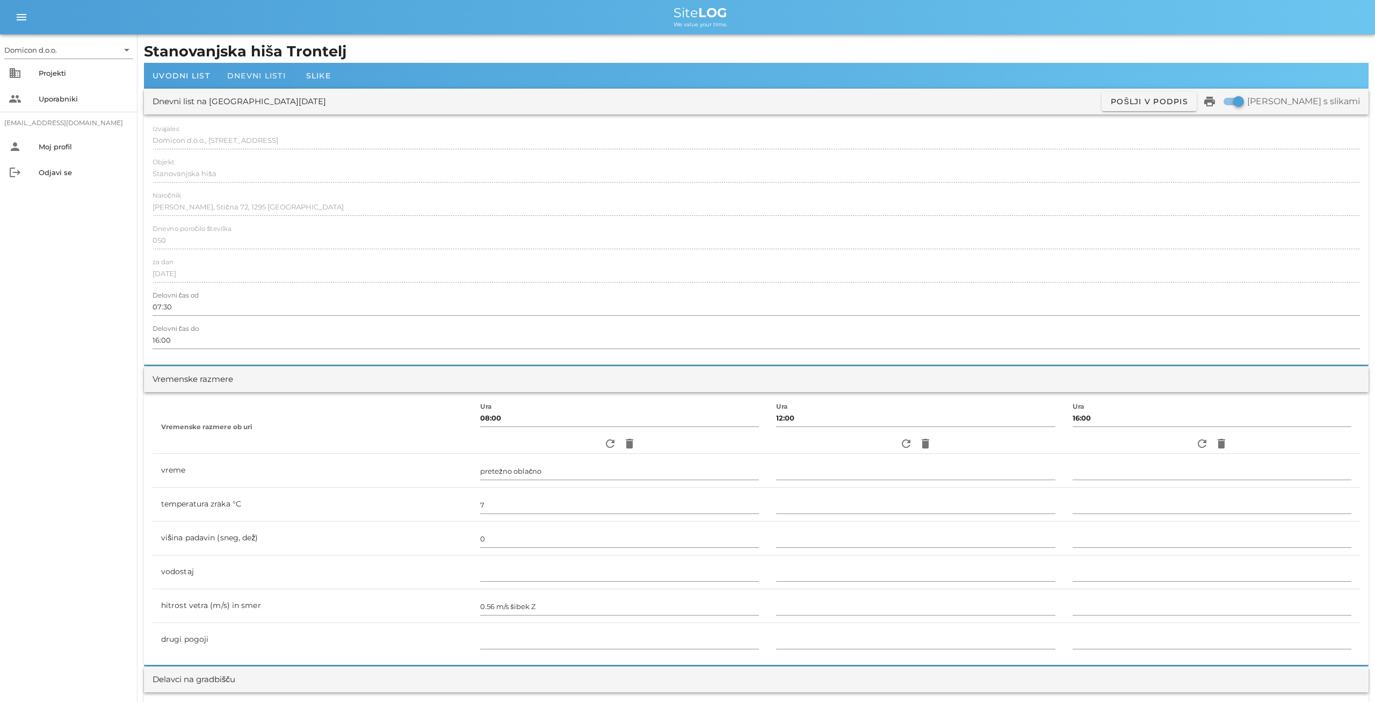
type textarea "- zidanje nosilnih opečnih zidov širine 25cm"
click at [257, 75] on span "Dnevni listi" at bounding box center [256, 76] width 59 height 10
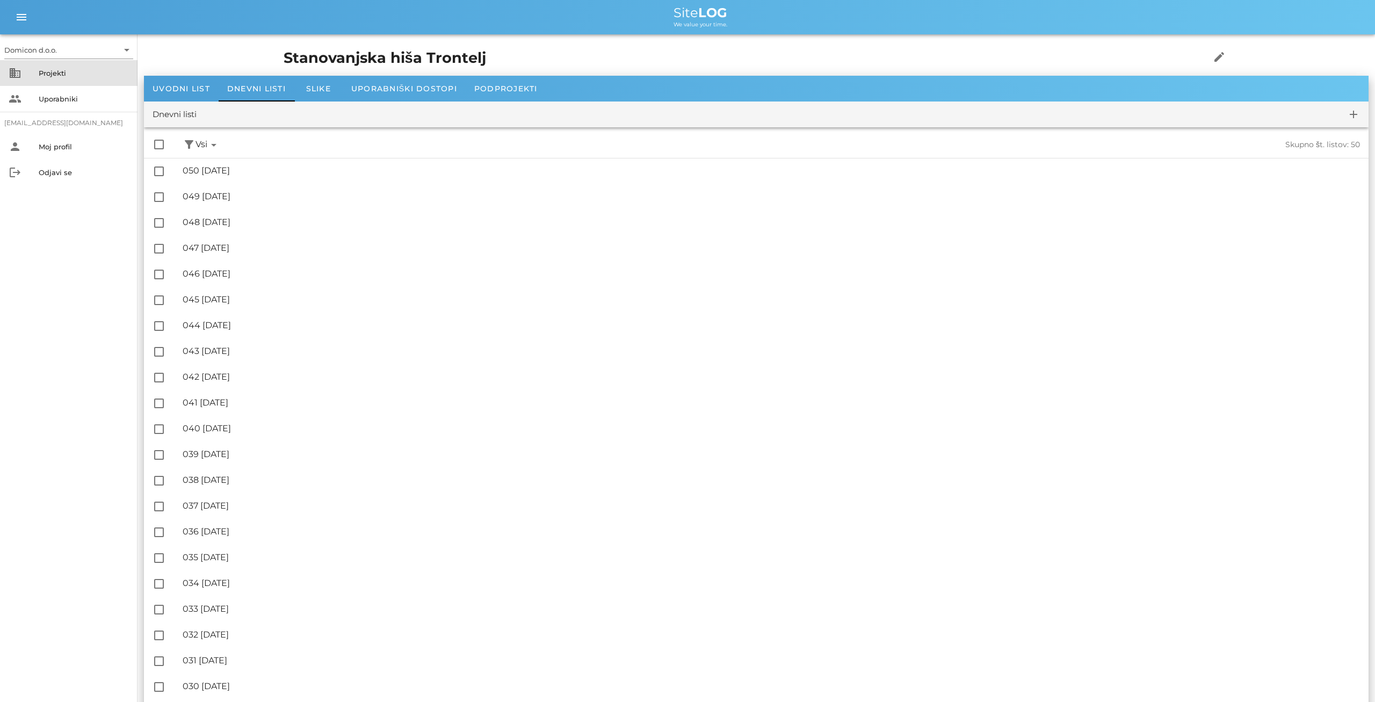
click at [69, 66] on div "Projekti" at bounding box center [84, 72] width 90 height 17
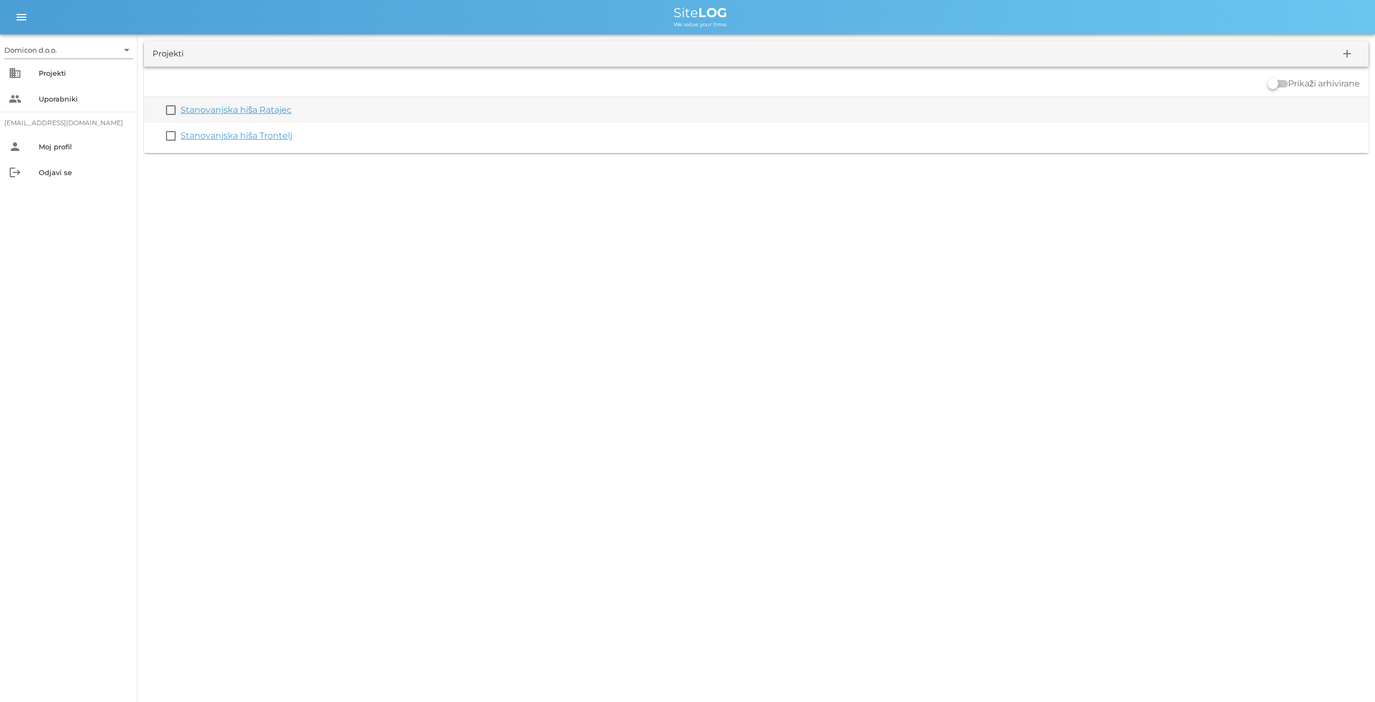
click at [218, 103] on div "check_box_outline_blank Stanovanjska hiša Ratajec" at bounding box center [756, 110] width 1225 height 26
click at [214, 113] on link "Stanovanjska hiša Ratajec" at bounding box center [235, 110] width 111 height 10
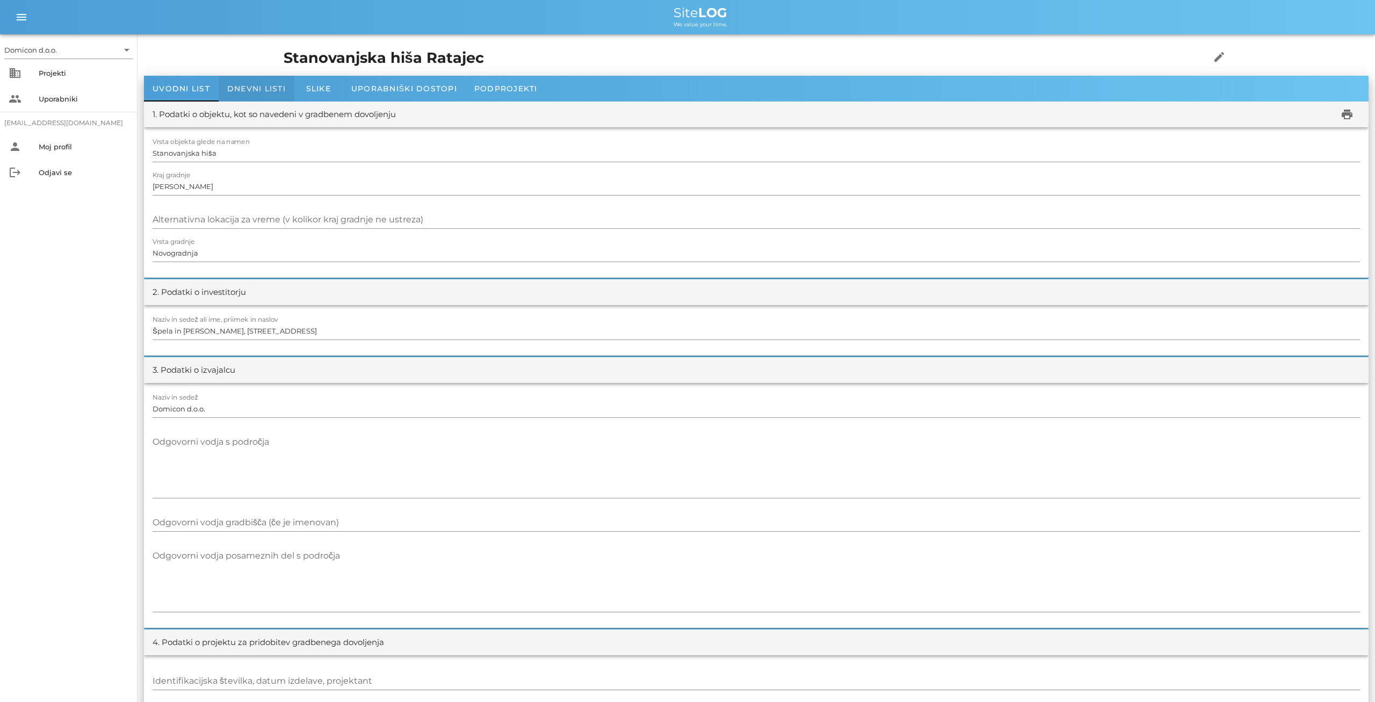
click at [259, 93] on div "Dnevni listi" at bounding box center [257, 89] width 76 height 26
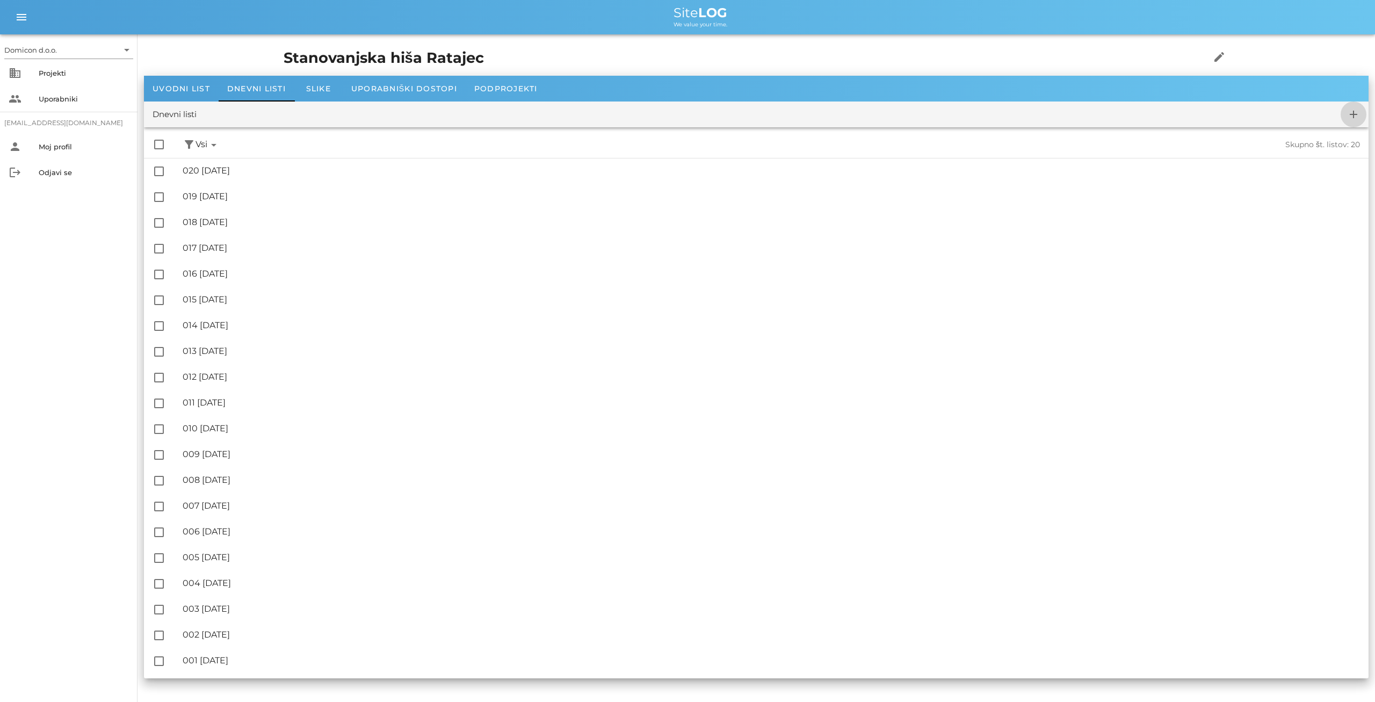
click at [1355, 111] on icon "add" at bounding box center [1353, 114] width 13 height 13
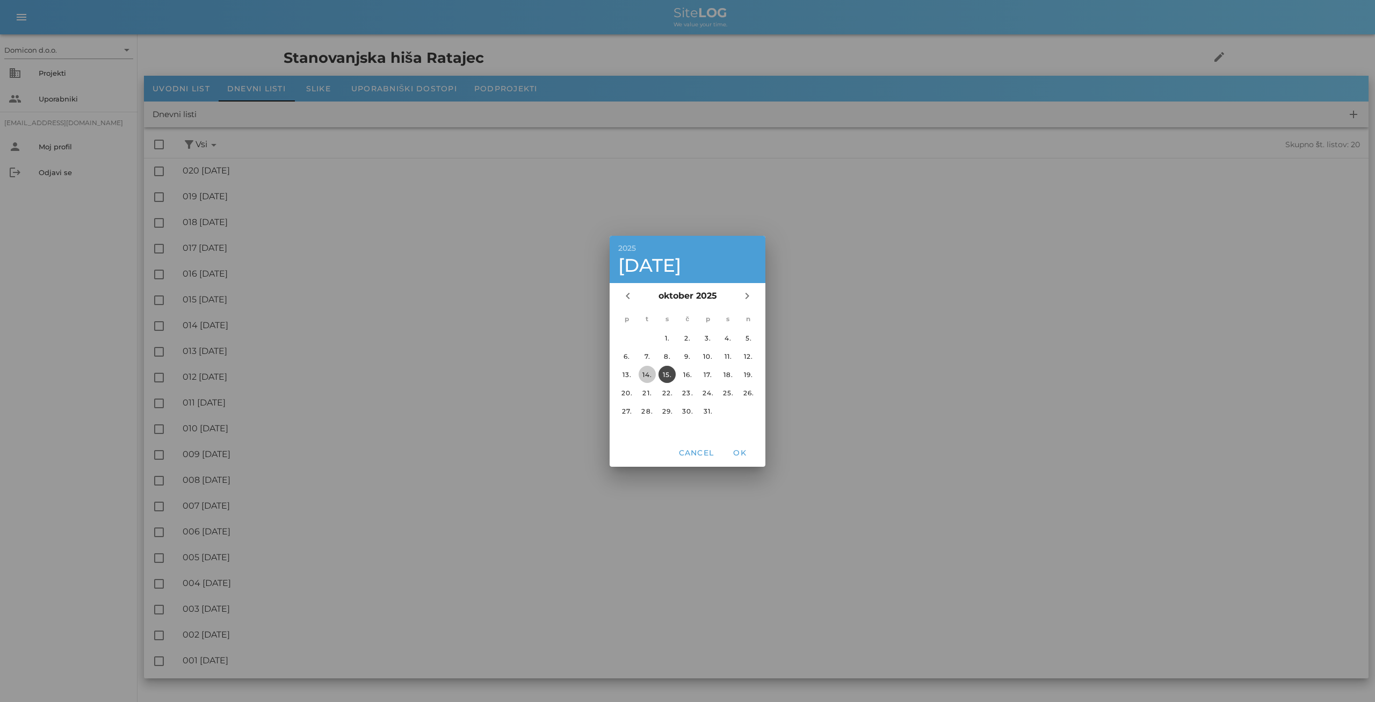
click at [646, 377] on div "14." at bounding box center [647, 374] width 17 height 8
click at [747, 452] on span "OK" at bounding box center [740, 453] width 26 height 10
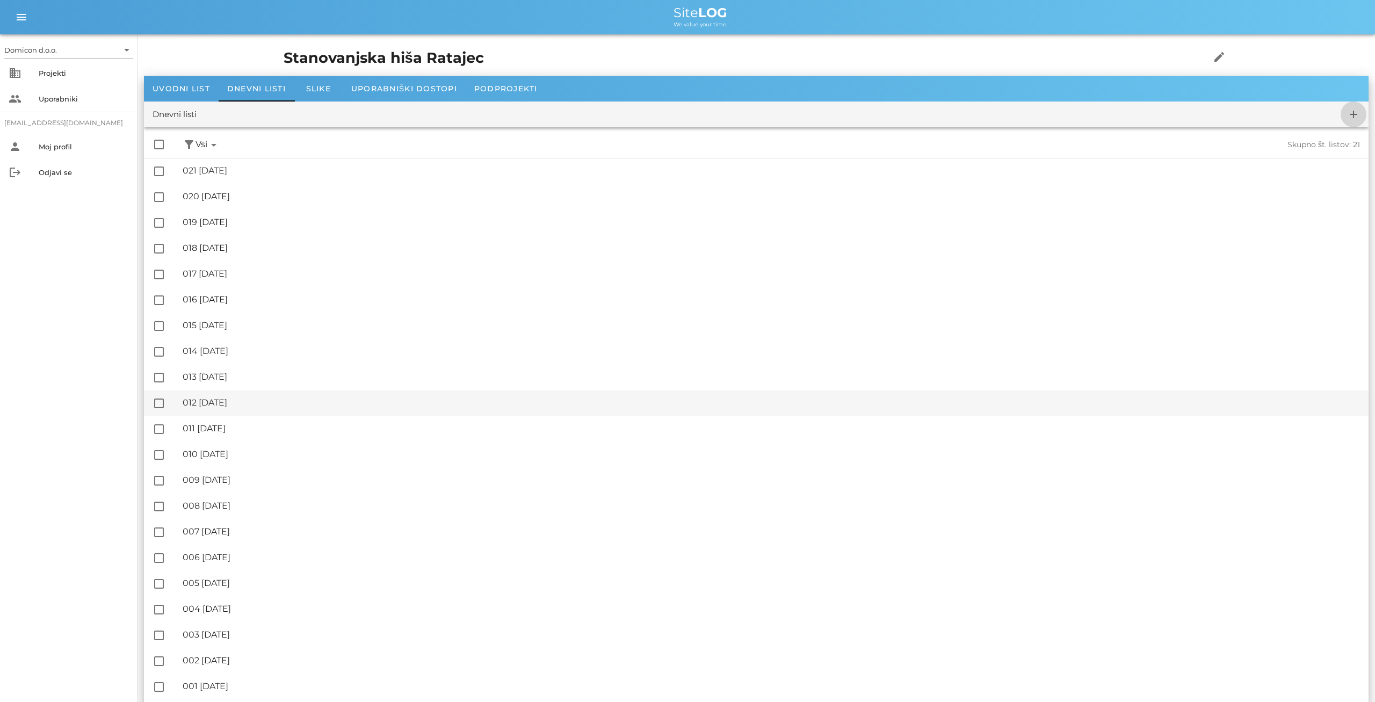
checkbox input "false"
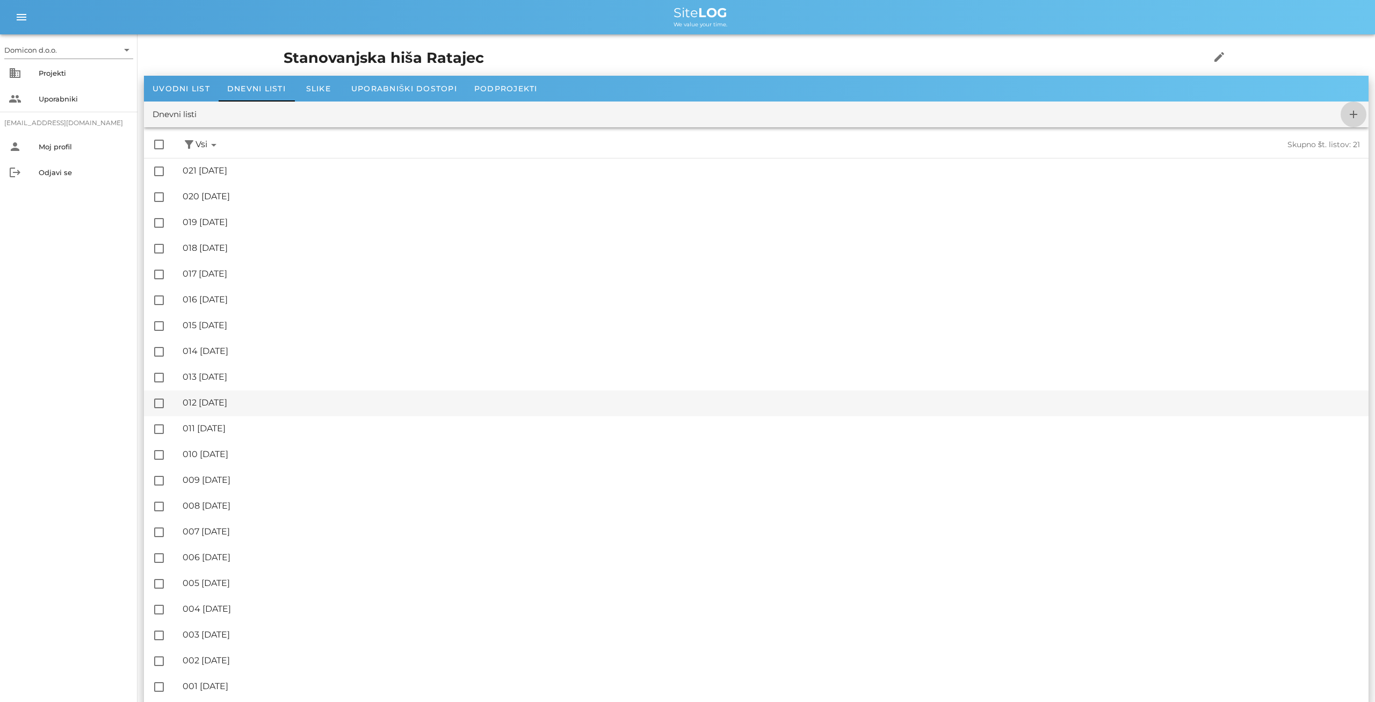
checkbox input "false"
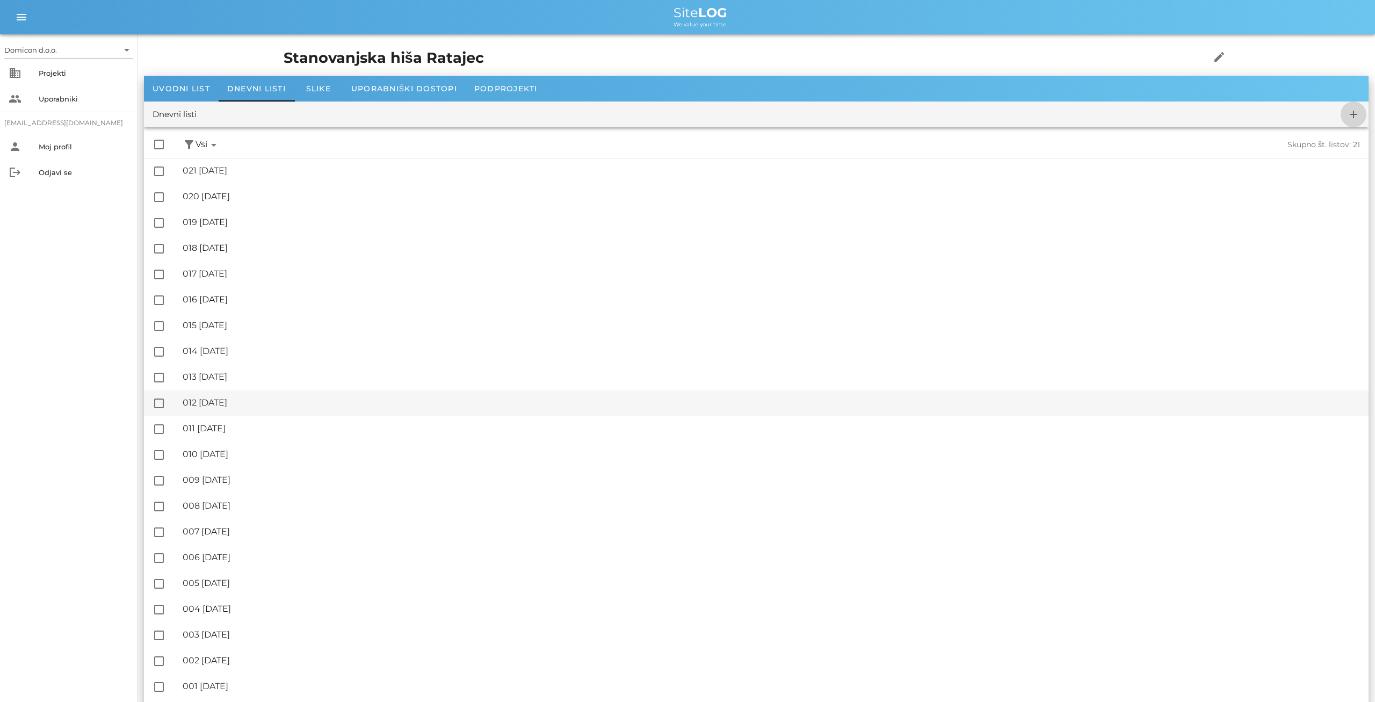
checkbox input "false"
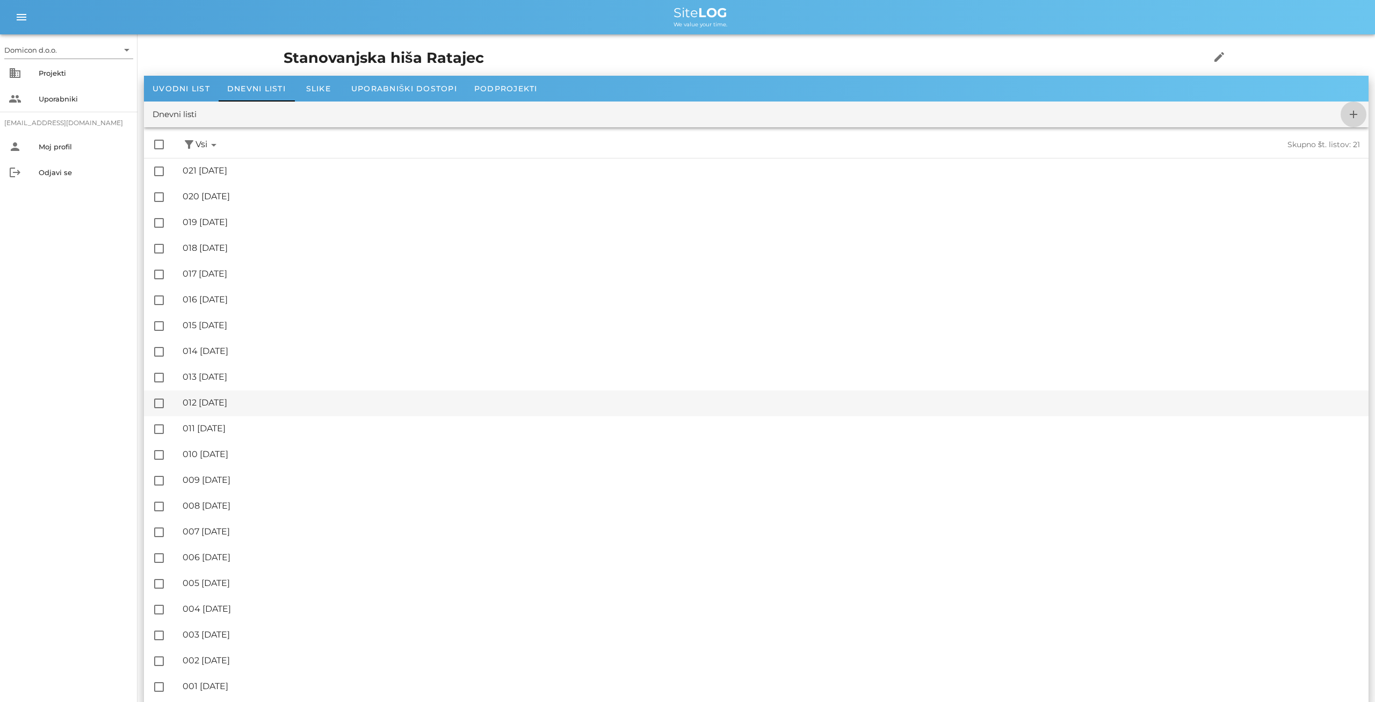
checkbox input "false"
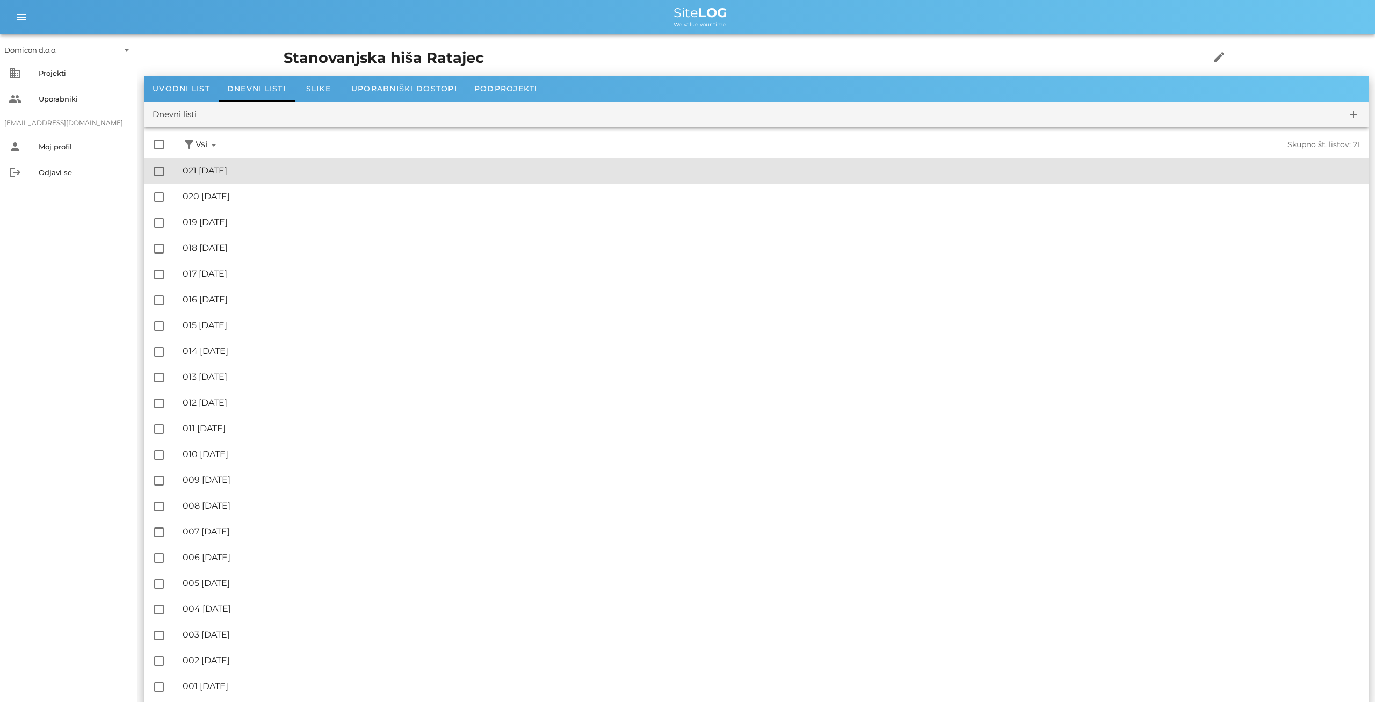
click at [259, 171] on div "🔏 021 [DATE]" at bounding box center [771, 170] width 1177 height 10
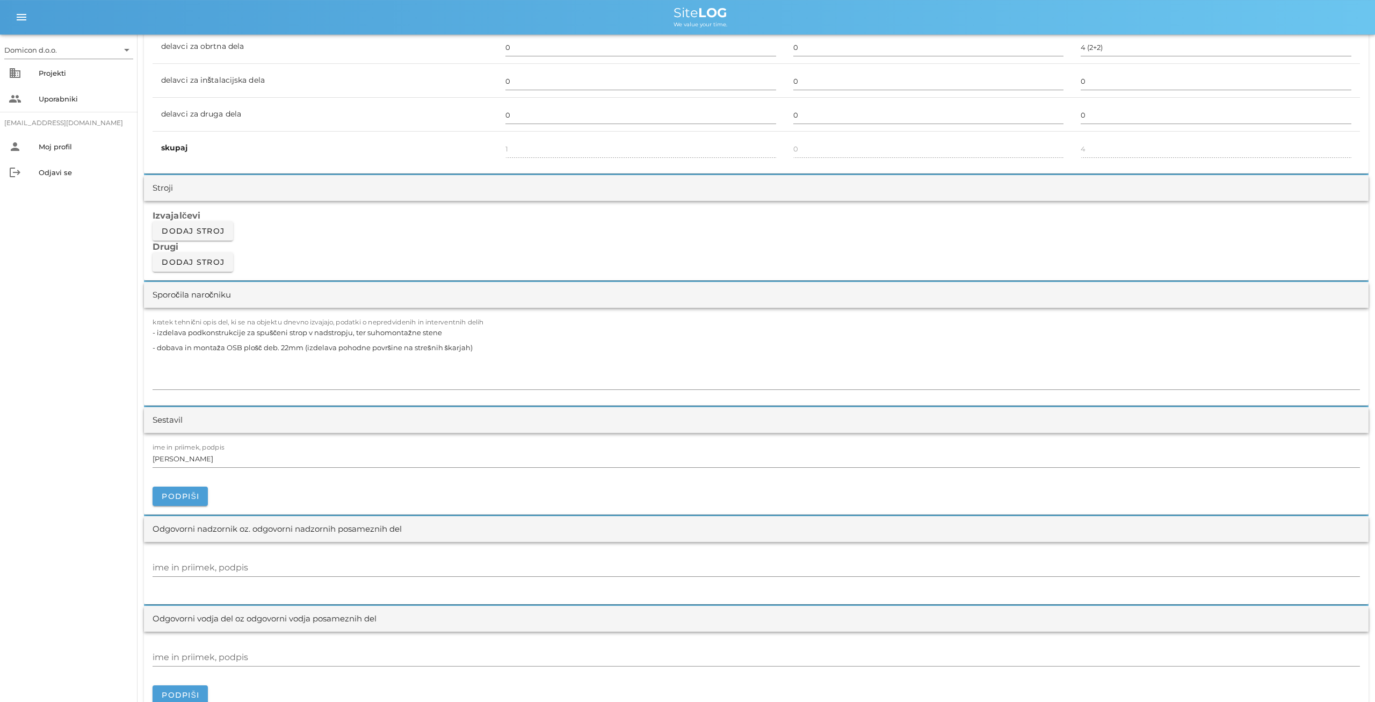
scroll to position [782, 0]
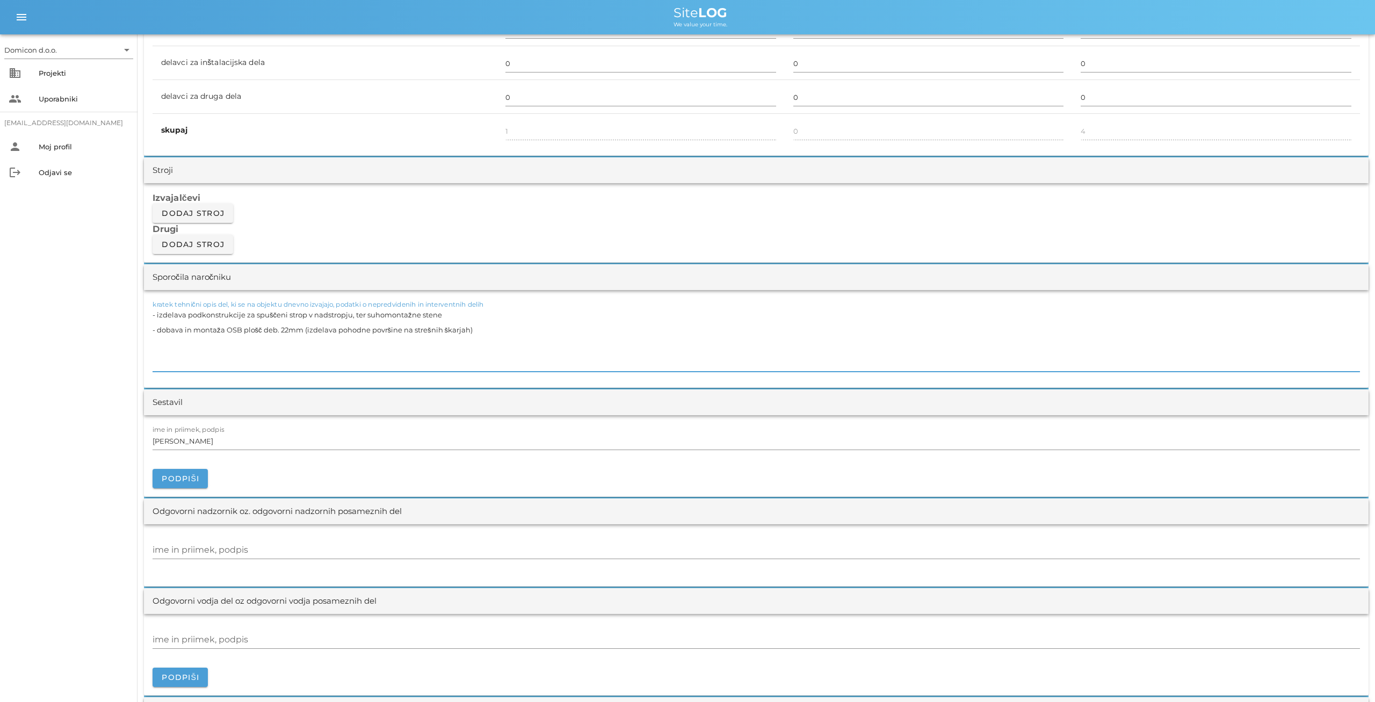
drag, startPoint x: 153, startPoint y: 327, endPoint x: 495, endPoint y: 324, distance: 341.6
click at [495, 324] on textarea "- izdelava podkonstrukcije za spuščeni strop v nadstropju, ter suhomontažne ste…" at bounding box center [756, 339] width 1207 height 64
click at [368, 315] on textarea "- izdelava podkonstrukcije za spuščeni strop v nadstropju, ter suhomontažne ste…" at bounding box center [756, 339] width 1207 height 64
click at [378, 316] on textarea "- izdelava podkonstrukcije za suhomontažne stene" at bounding box center [756, 339] width 1207 height 64
type textarea "- izdelava podkonstrukcije za suhomontažne stene + enostransko zapiranje sten"
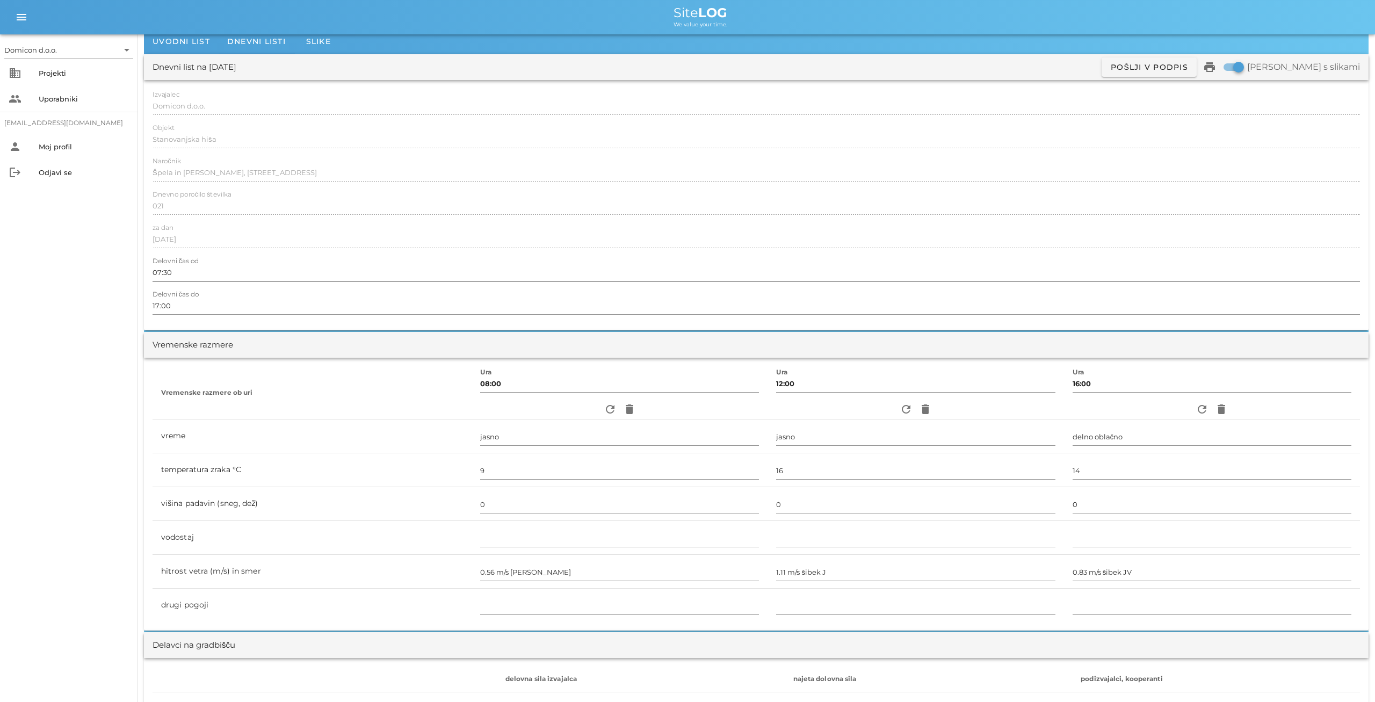
scroll to position [0, 0]
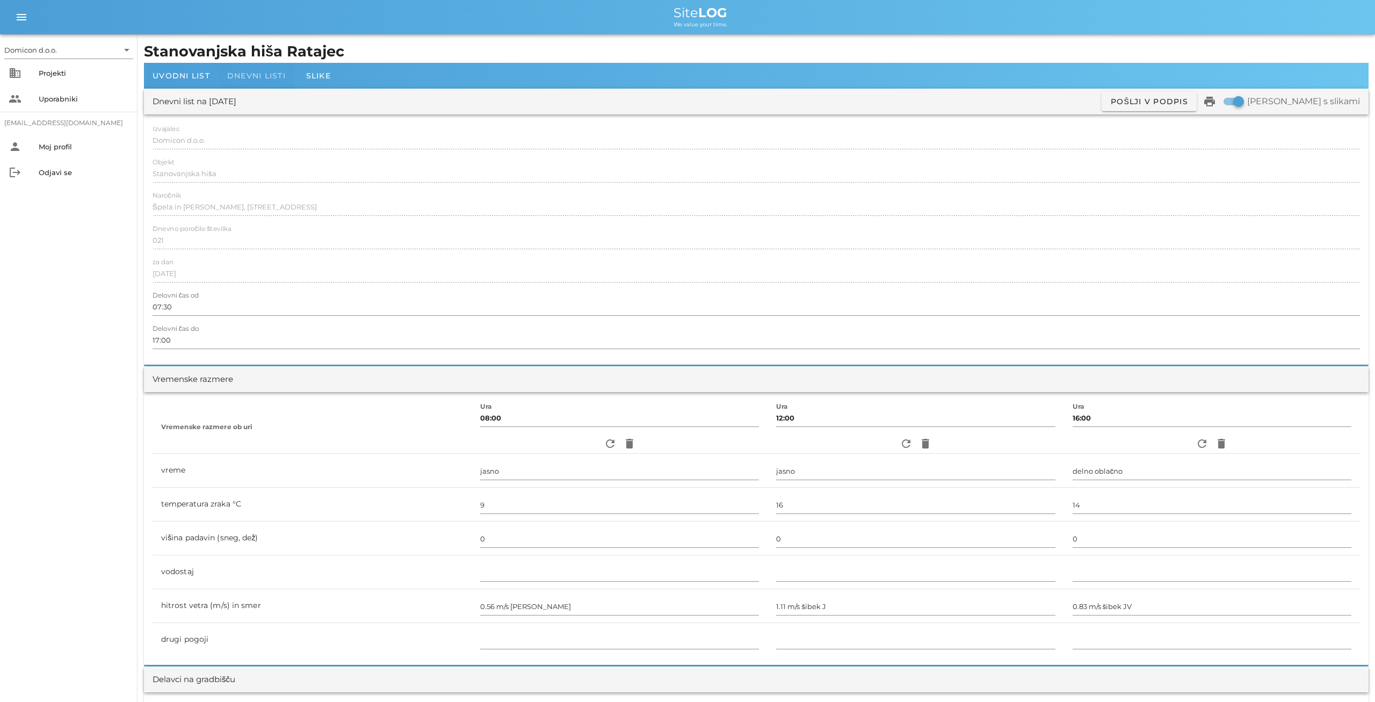
click at [258, 76] on span "Dnevni listi" at bounding box center [256, 76] width 59 height 10
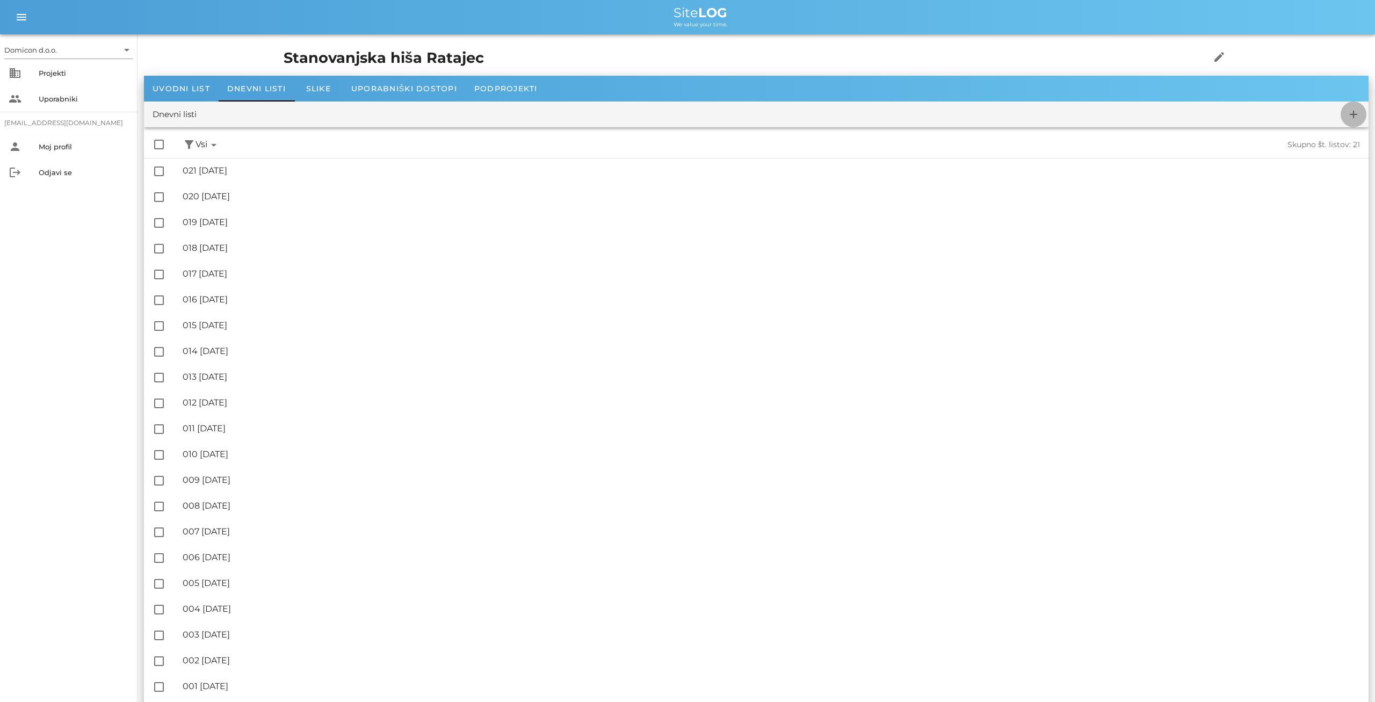
click at [1352, 112] on icon "add" at bounding box center [1353, 114] width 13 height 13
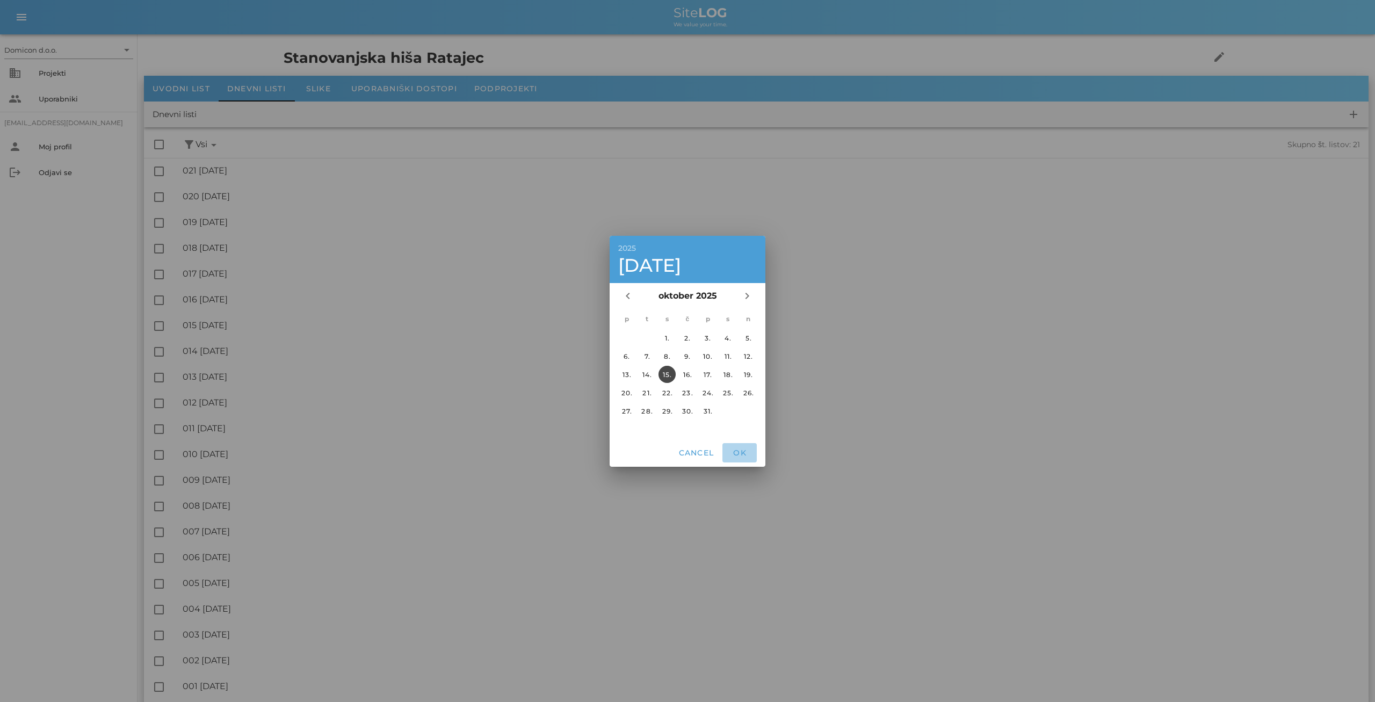
click at [743, 448] on span "OK" at bounding box center [740, 453] width 26 height 10
checkbox input "false"
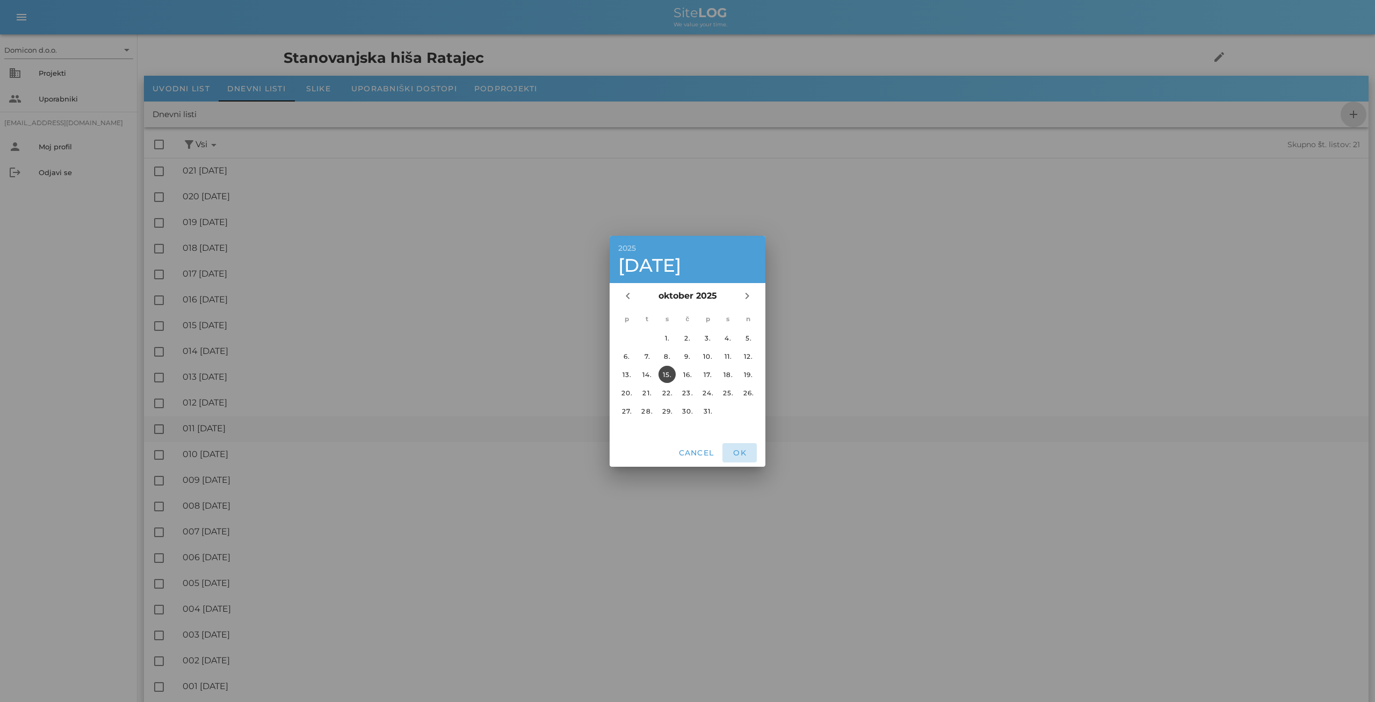
checkbox input "false"
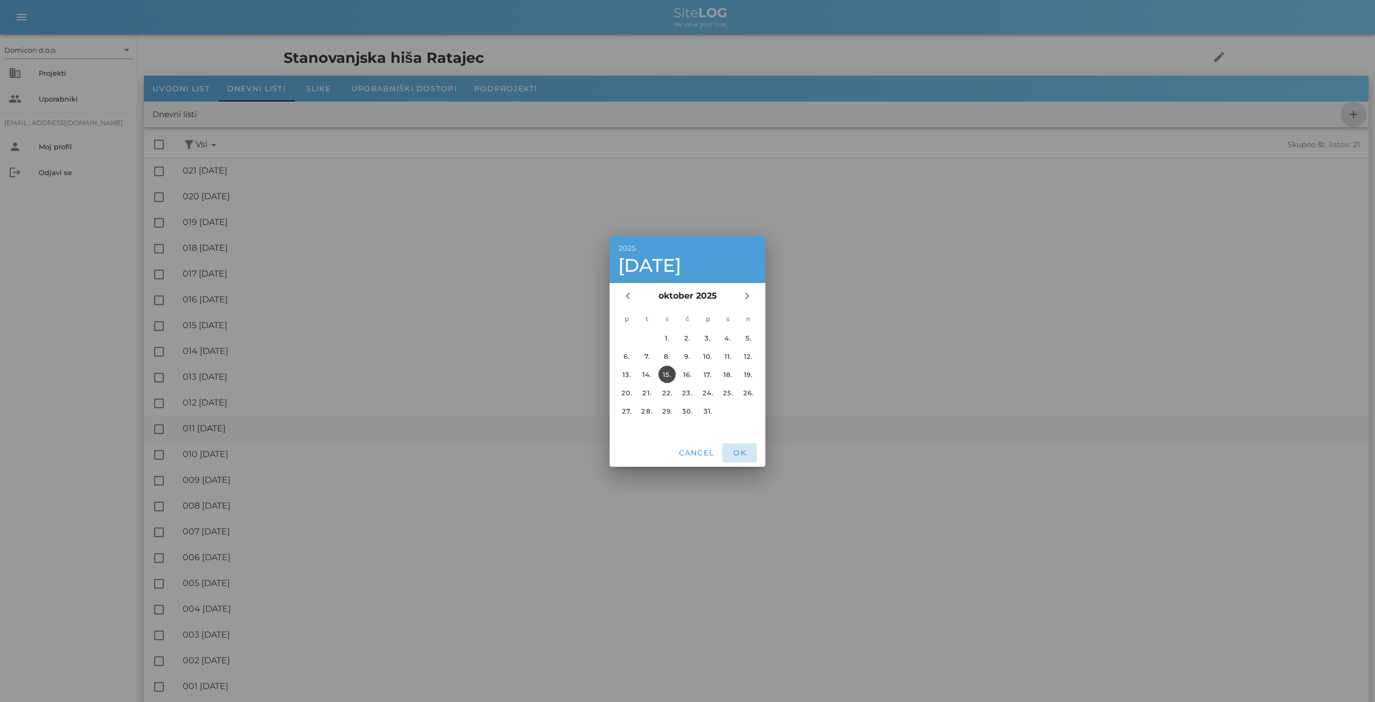
checkbox input "false"
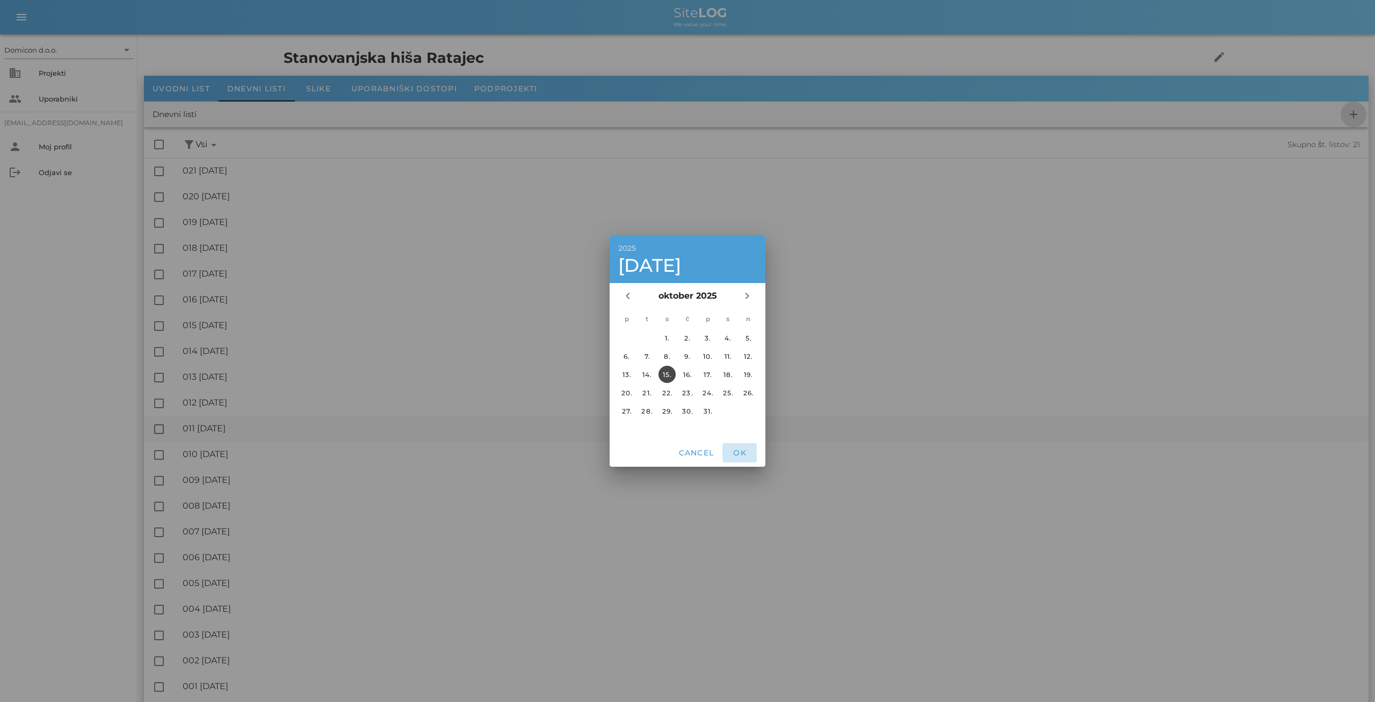
checkbox input "false"
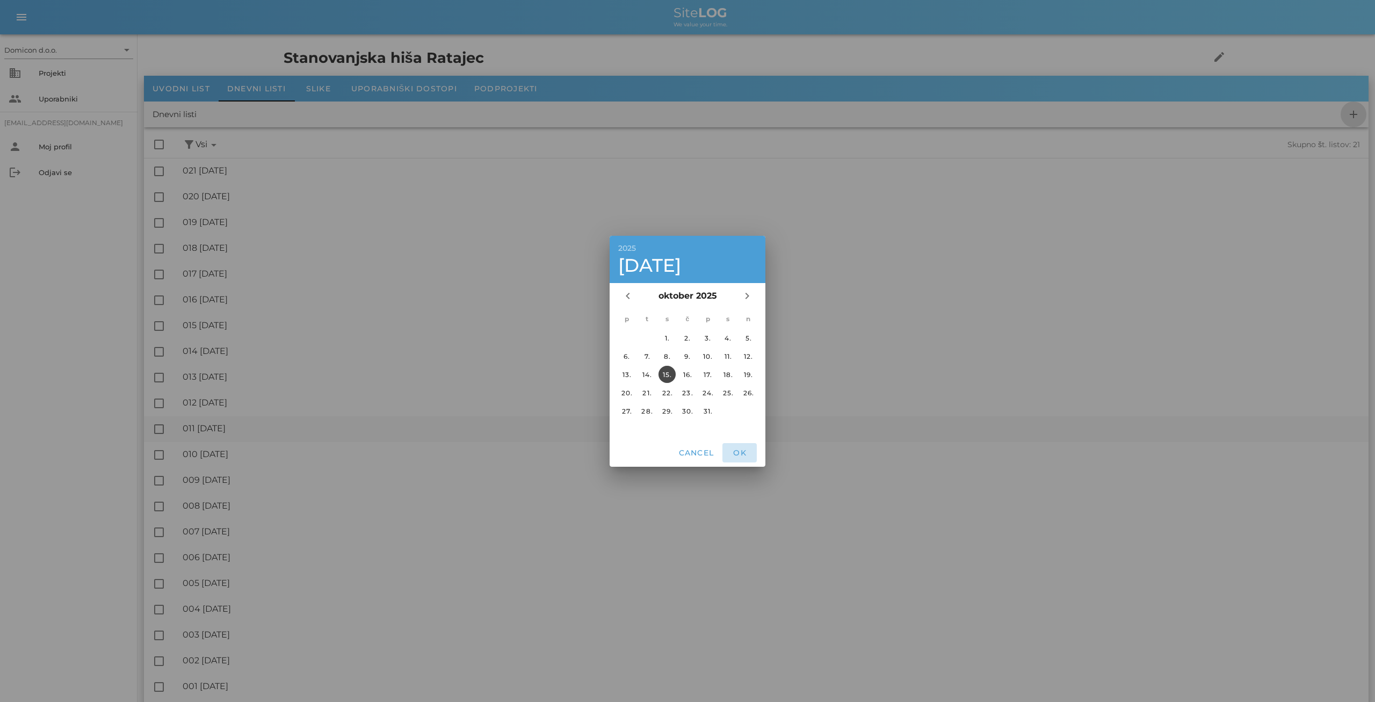
checkbox input "false"
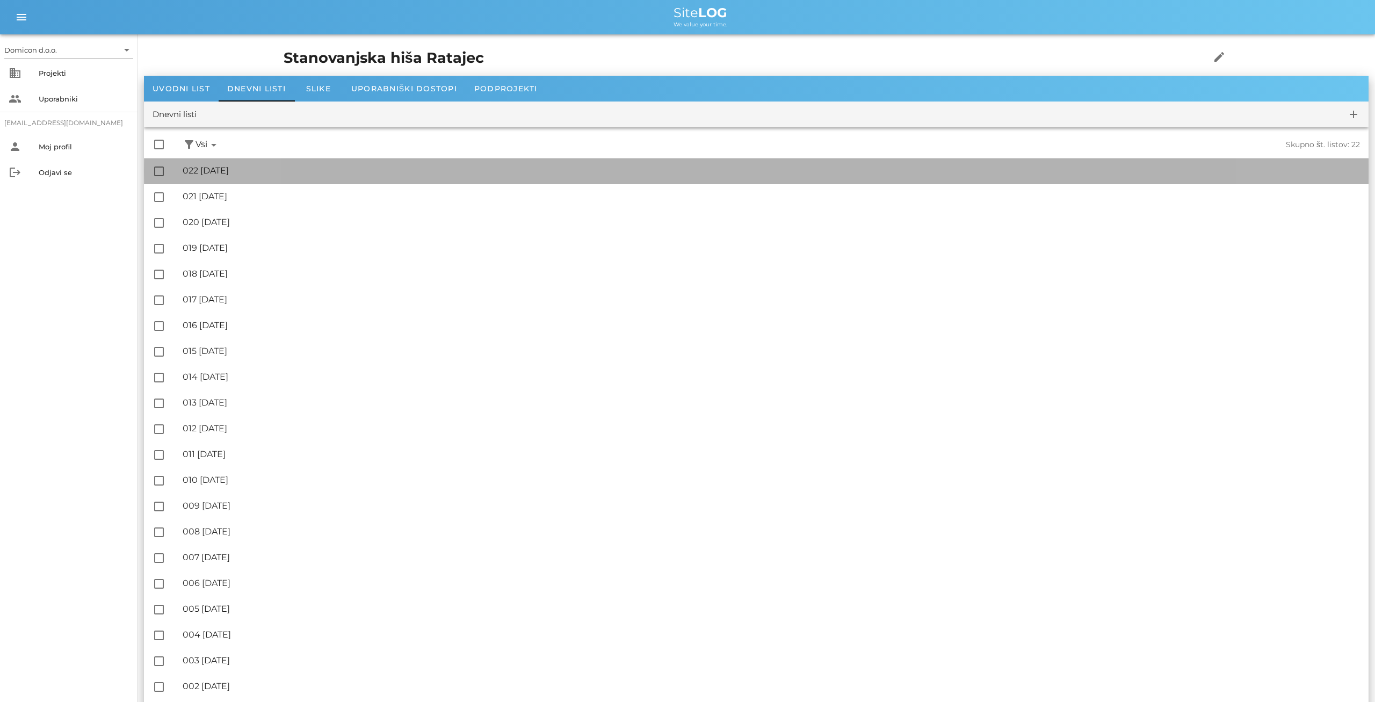
click at [245, 172] on div "🔏 022 [DATE]" at bounding box center [771, 170] width 1177 height 10
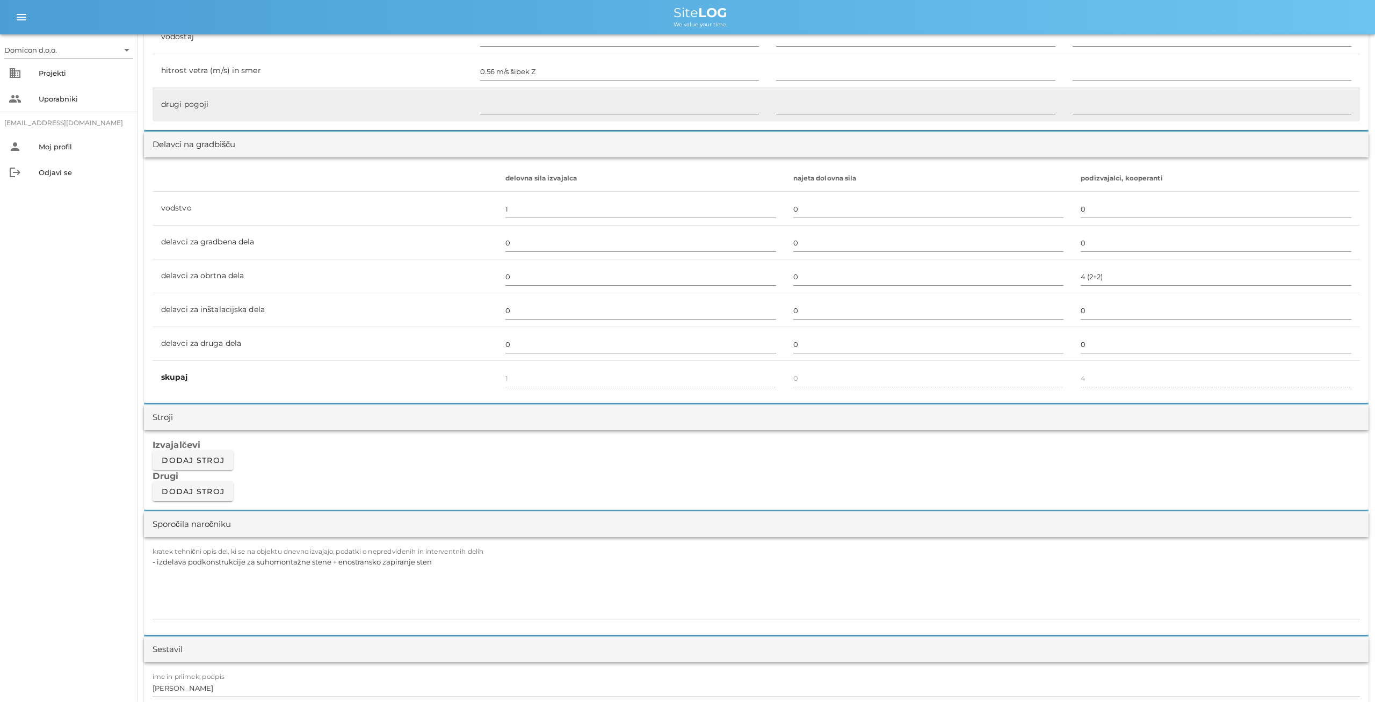
scroll to position [559, 0]
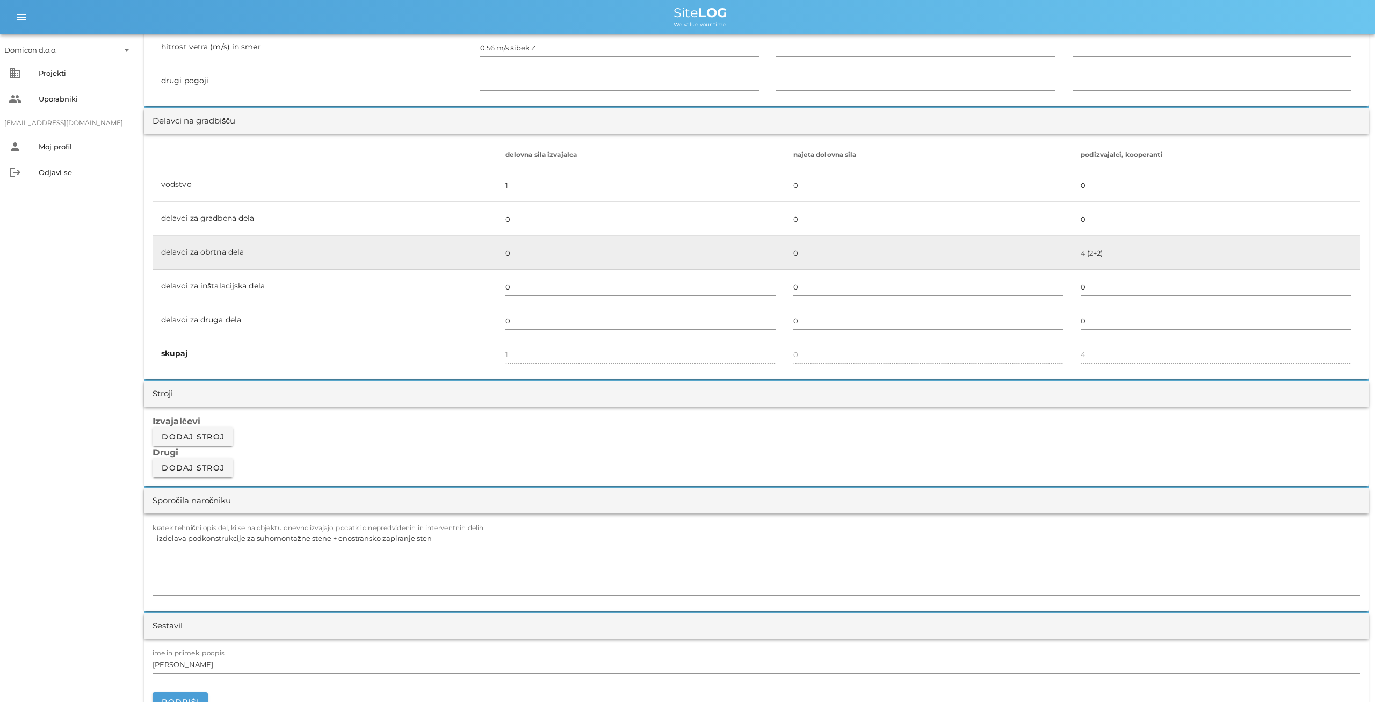
click at [1099, 256] on input "4 (2+2)" at bounding box center [1216, 252] width 271 height 17
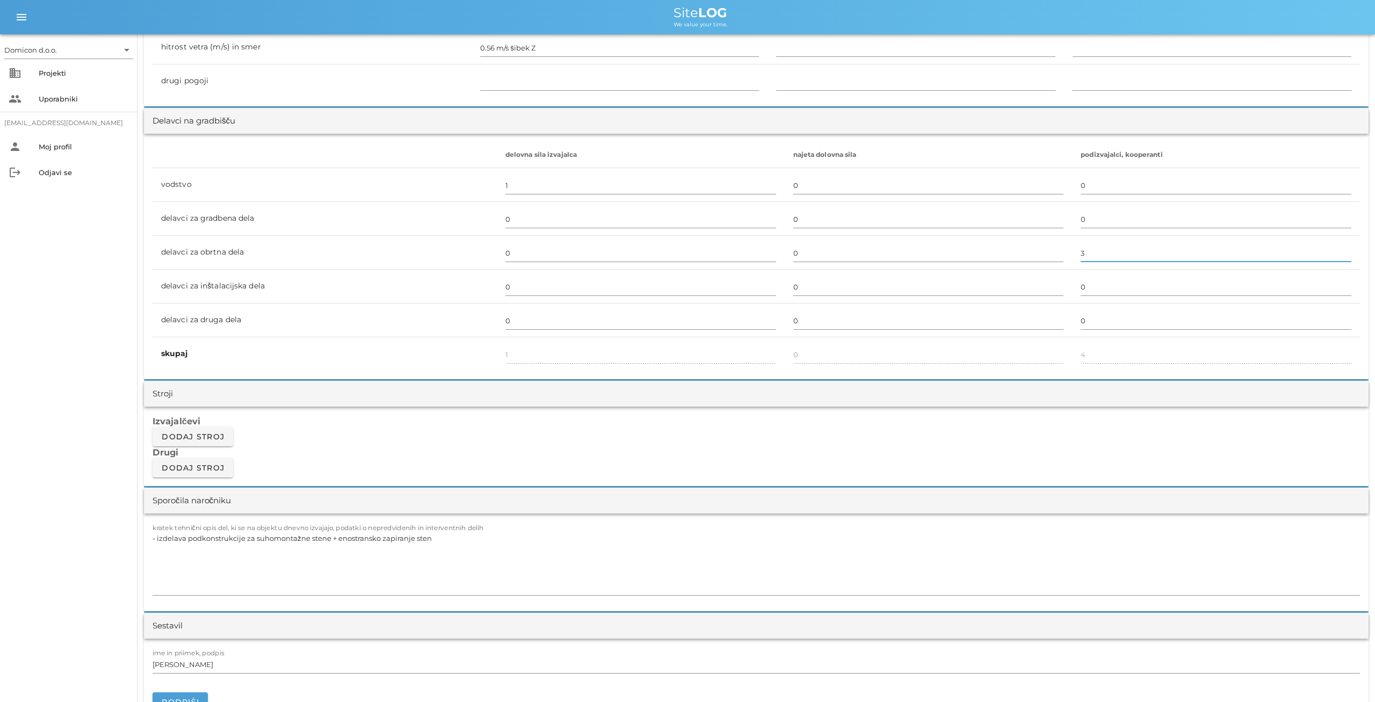
type input "3"
click at [1055, 446] on h3 "Drugi" at bounding box center [756, 452] width 1207 height 12
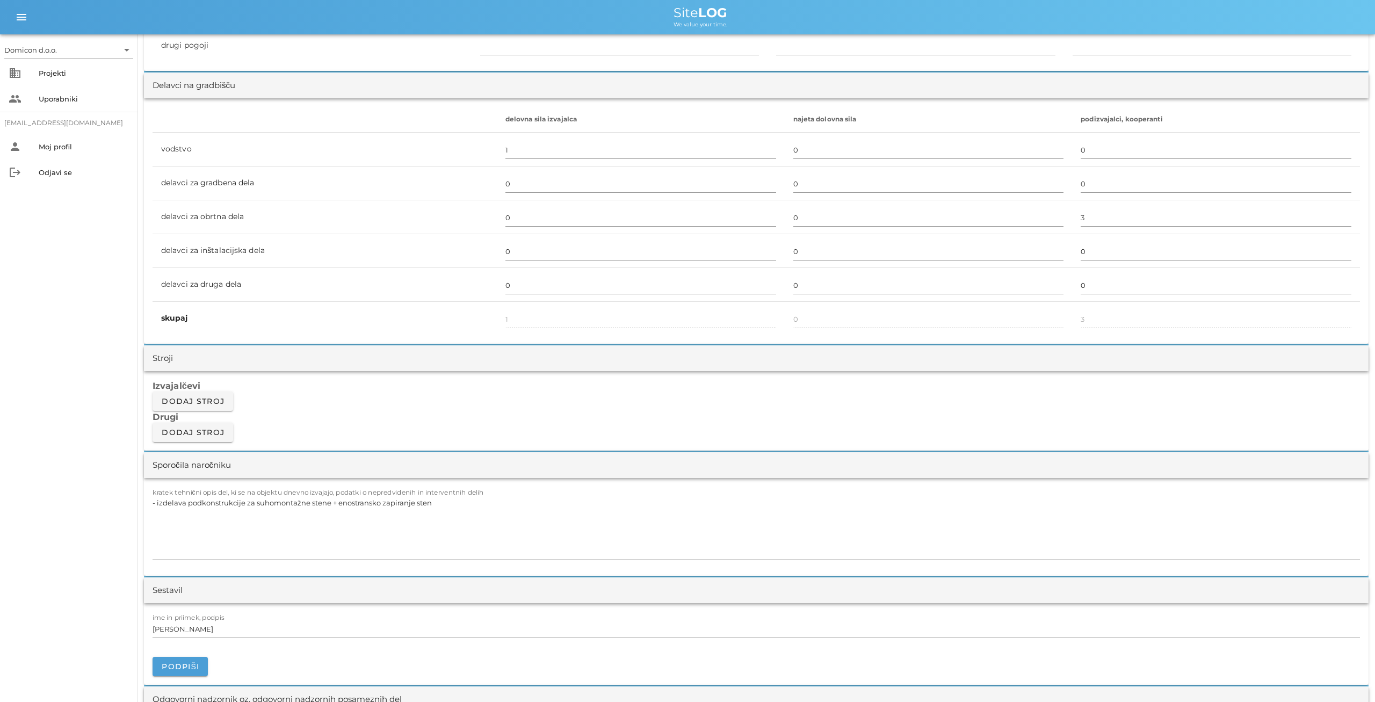
scroll to position [670, 0]
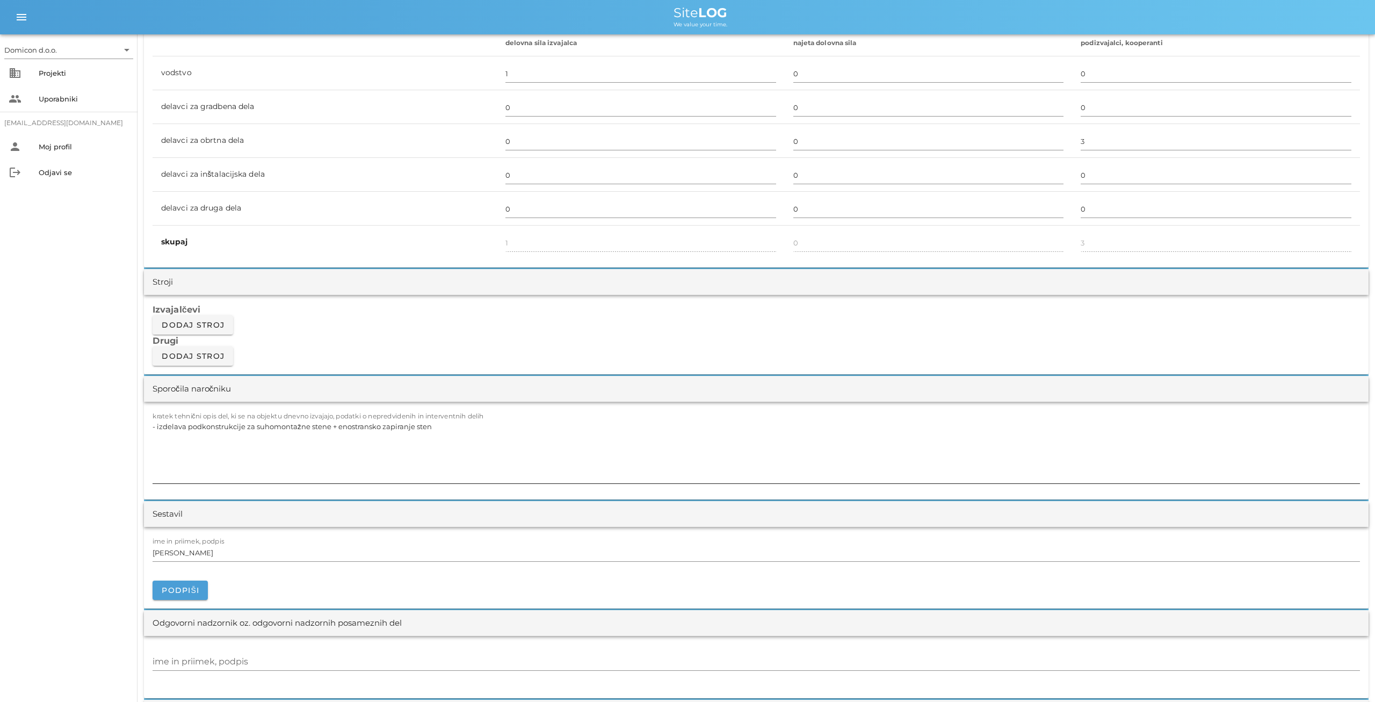
click at [436, 424] on textarea "- izdelava podkonstrukcije za suhomontažne stene + enostransko zapiranje sten" at bounding box center [756, 451] width 1207 height 64
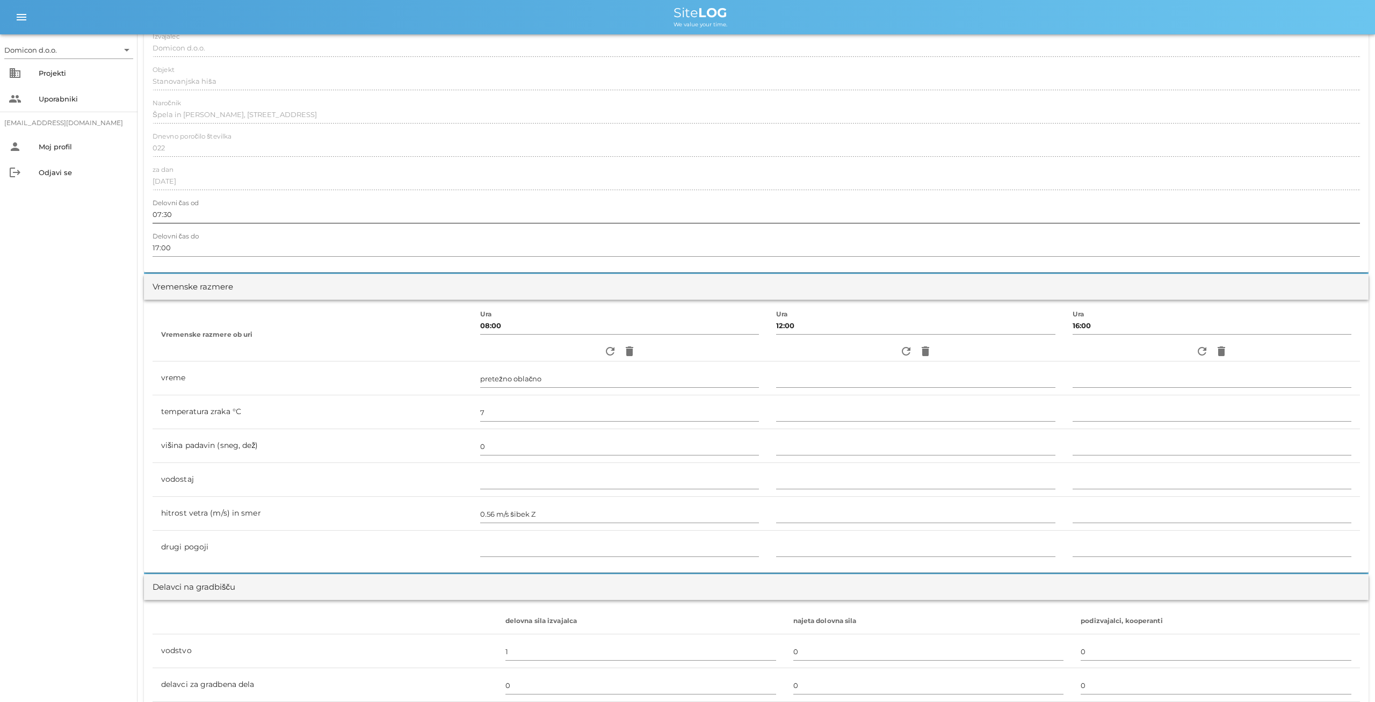
scroll to position [0, 0]
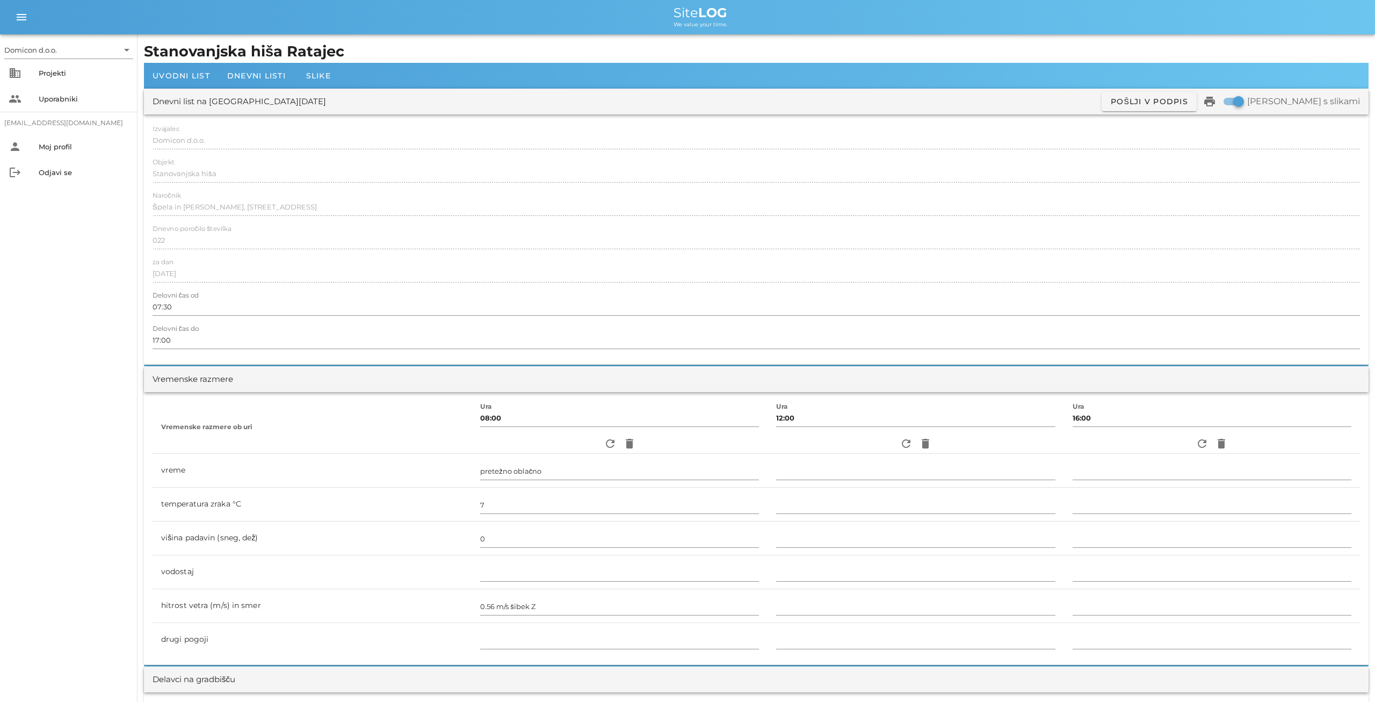
type textarea "- izdelava podkonstrukcije za suhomontažne stene + enostransko zapiranje sten -…"
click at [249, 70] on div "Dnevni listi" at bounding box center [257, 76] width 76 height 26
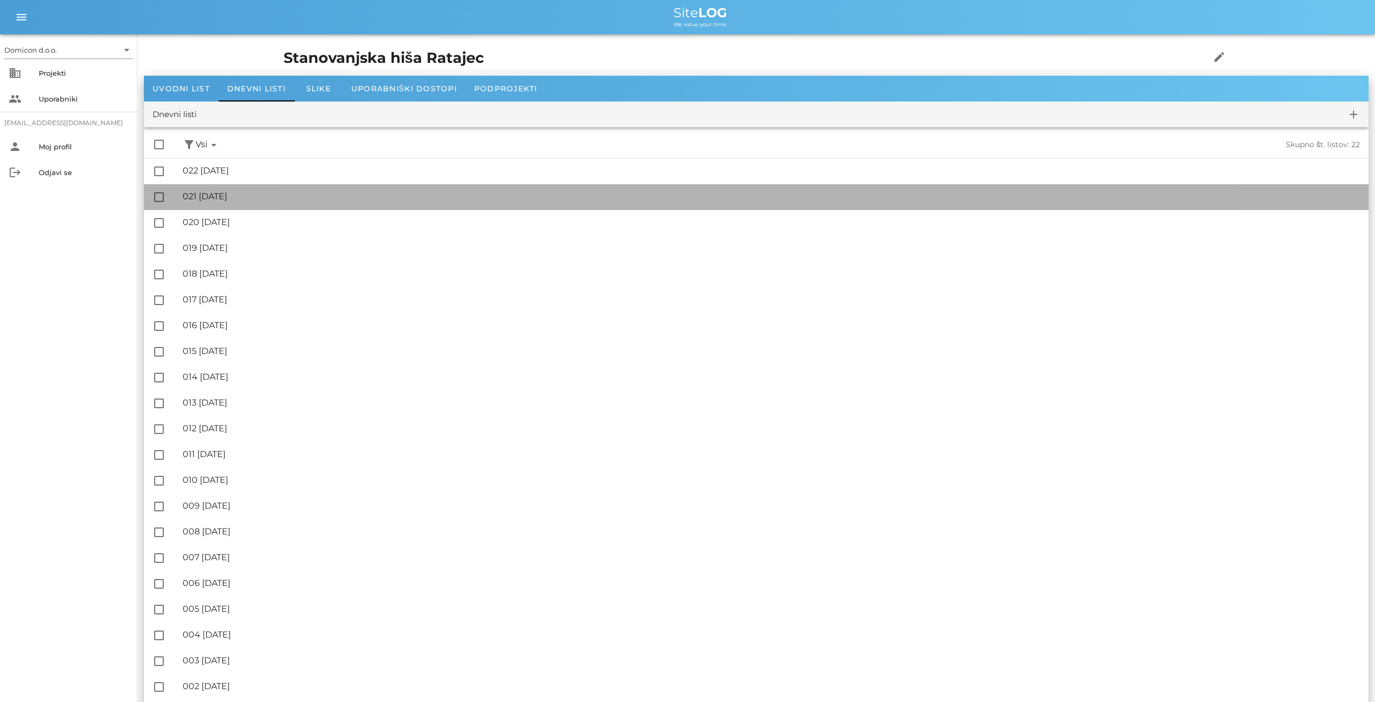
click at [220, 191] on div "🔏 021 [DATE] ✓ Podpisal: Nadzornik ✓ Podpisal: Sestavljalec ✓ Podpisal: Odgovor…" at bounding box center [771, 197] width 1177 height 24
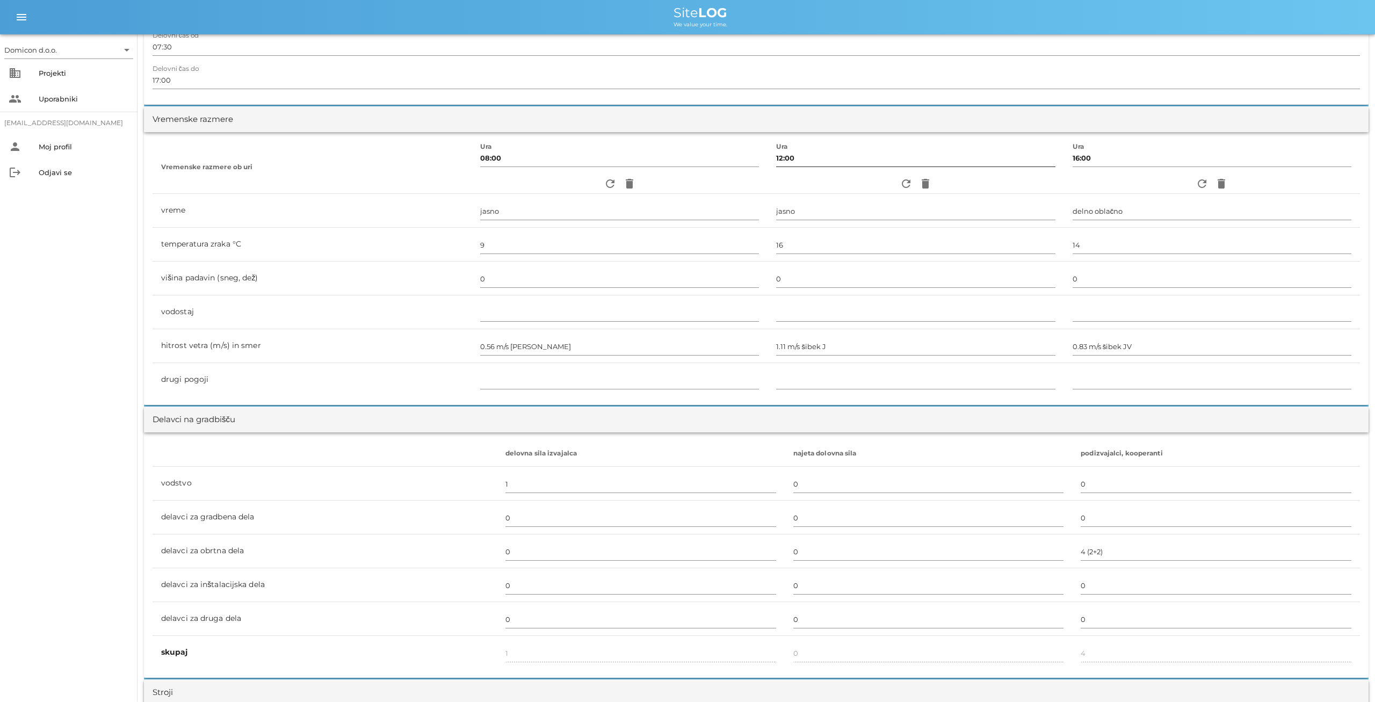
scroll to position [503, 0]
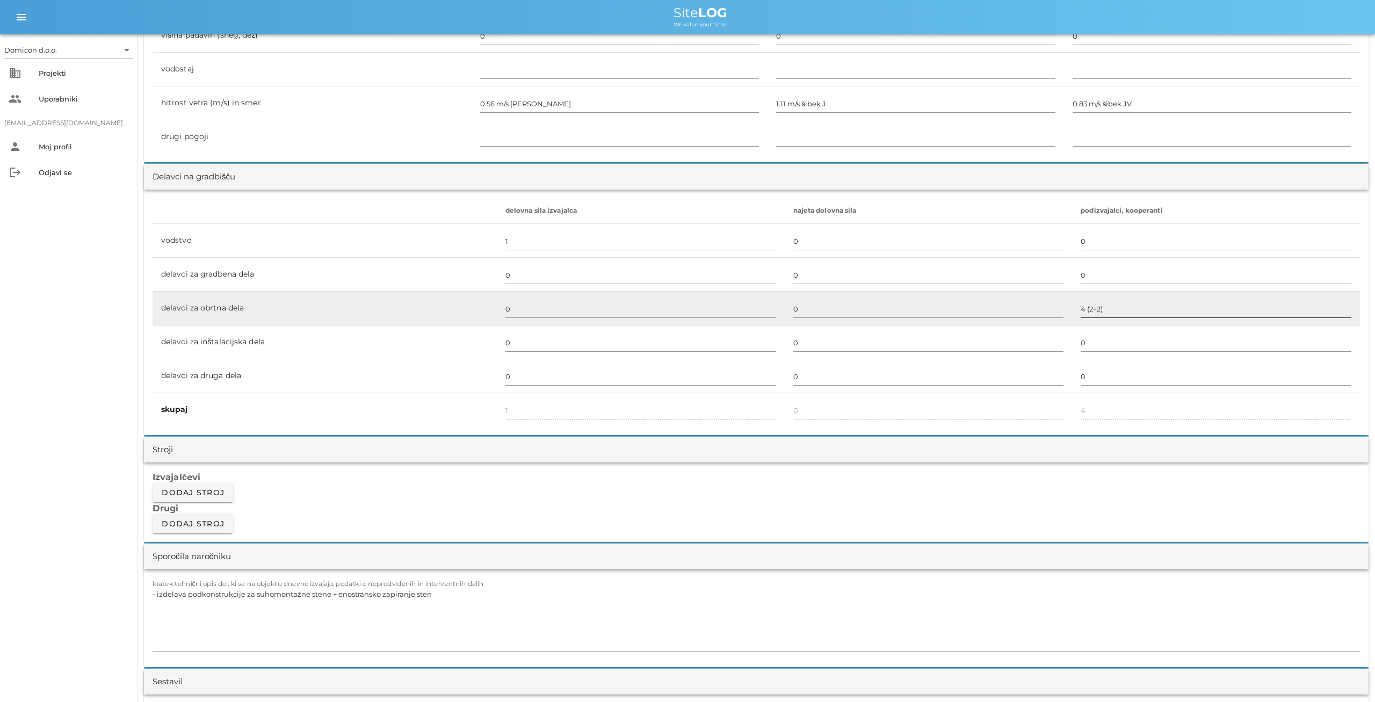
click at [1095, 314] on input "4 (2+2)" at bounding box center [1216, 308] width 271 height 17
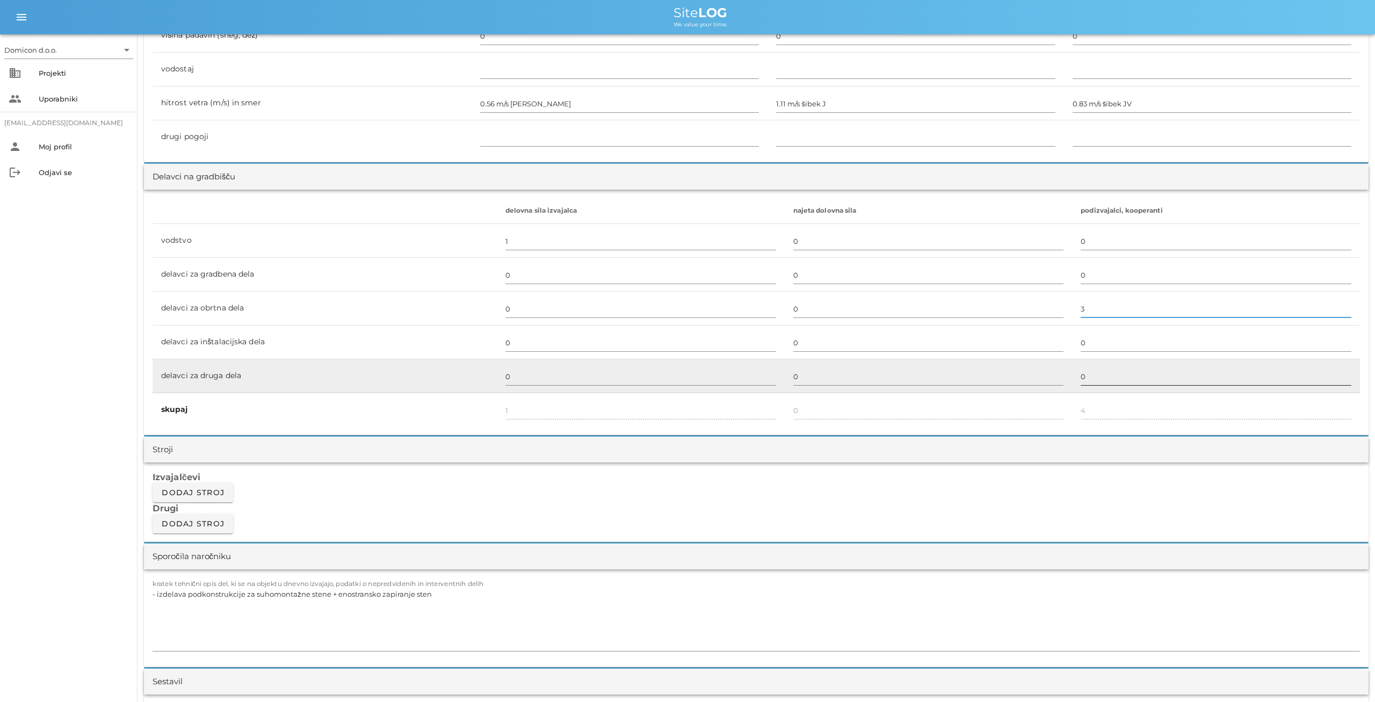
type input "3"
click at [1145, 366] on div "0" at bounding box center [1216, 376] width 271 height 31
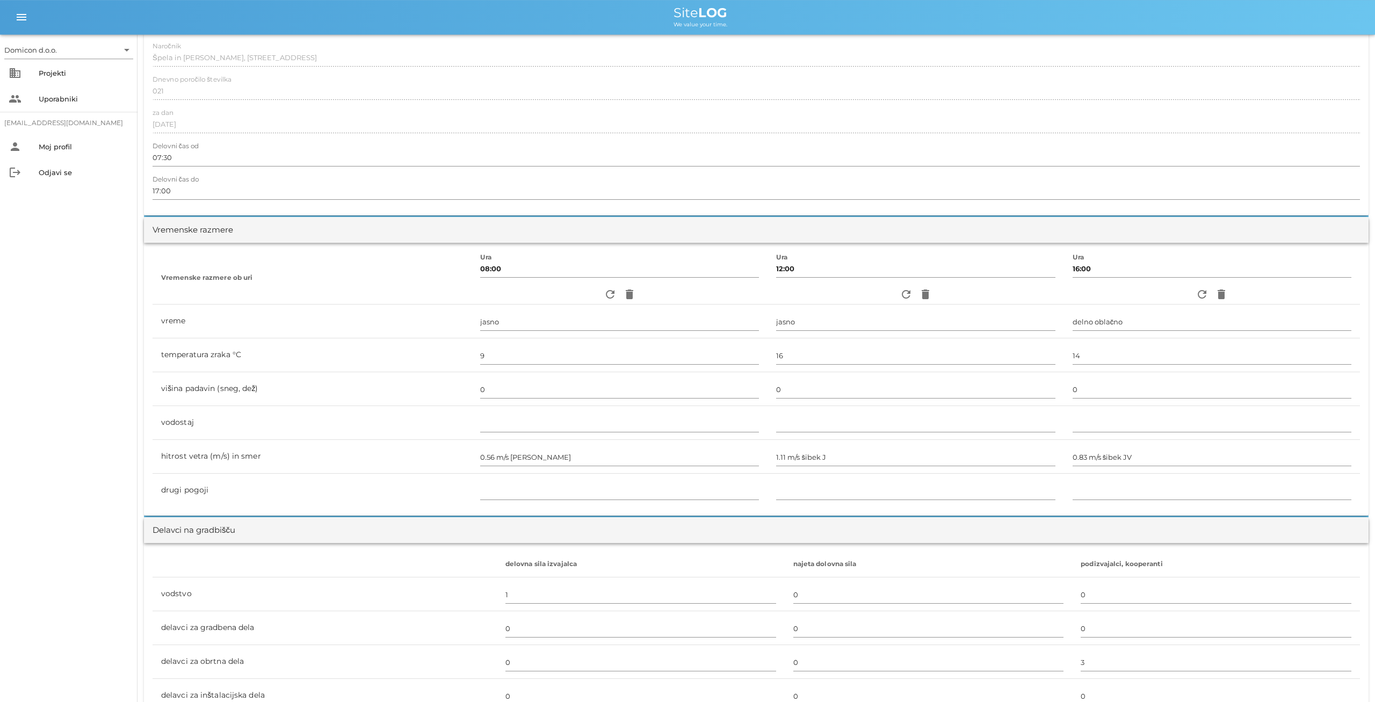
scroll to position [0, 0]
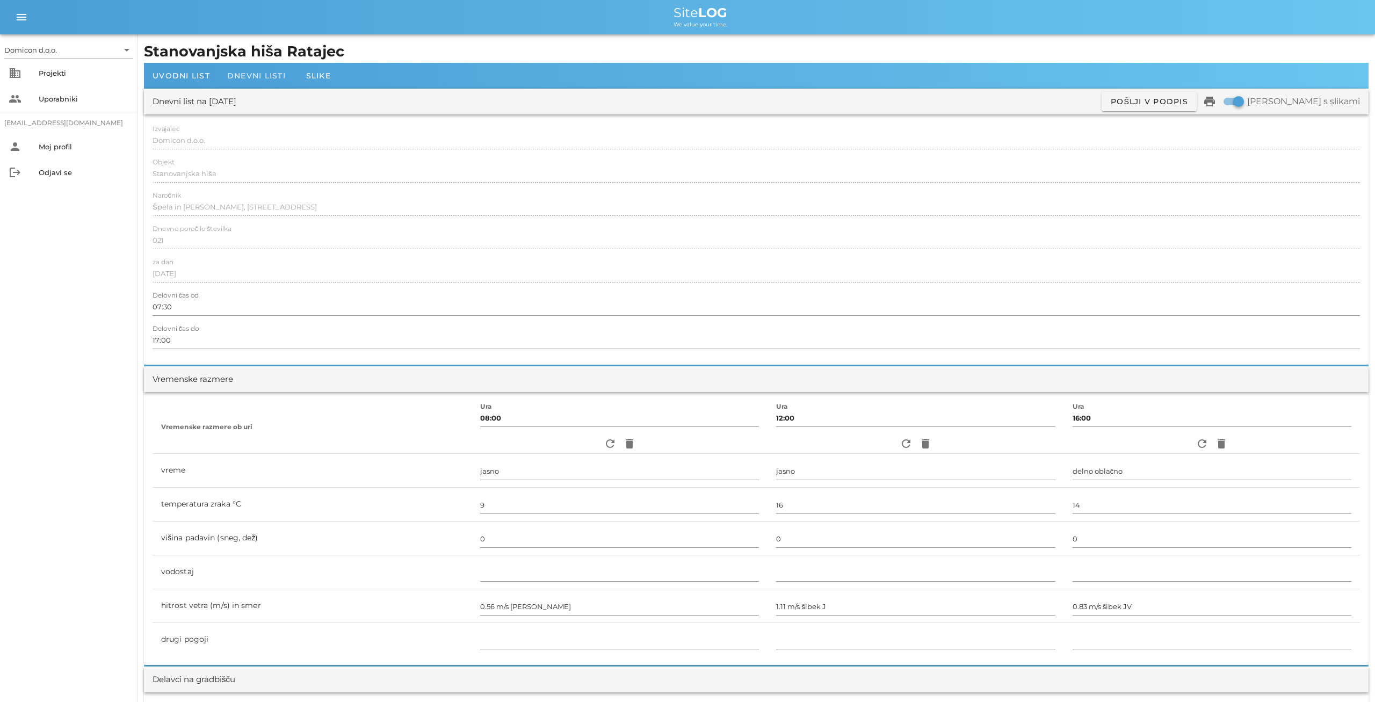
click at [259, 75] on span "Dnevni listi" at bounding box center [256, 76] width 59 height 10
